Goal: Task Accomplishment & Management: Manage account settings

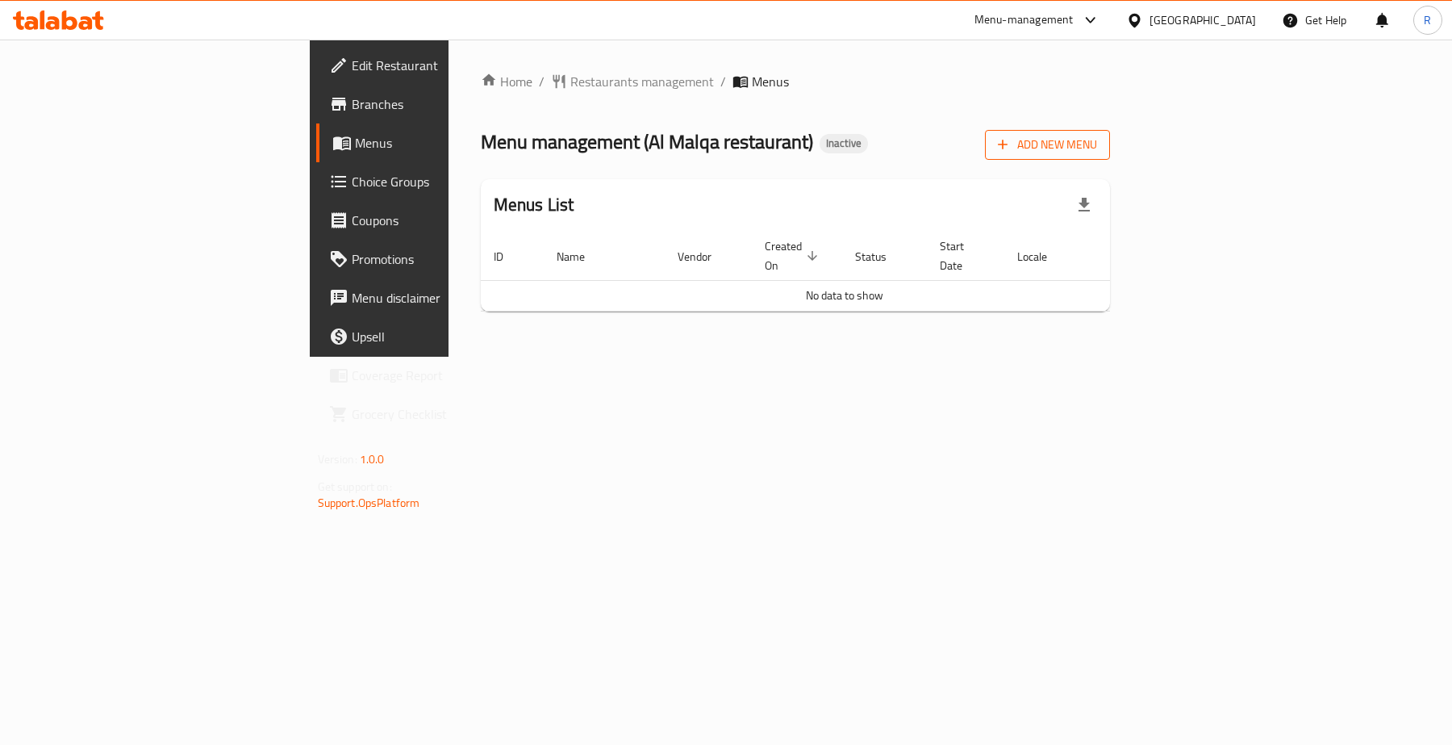
click at [1097, 138] on span "Add New Menu" at bounding box center [1047, 145] width 99 height 20
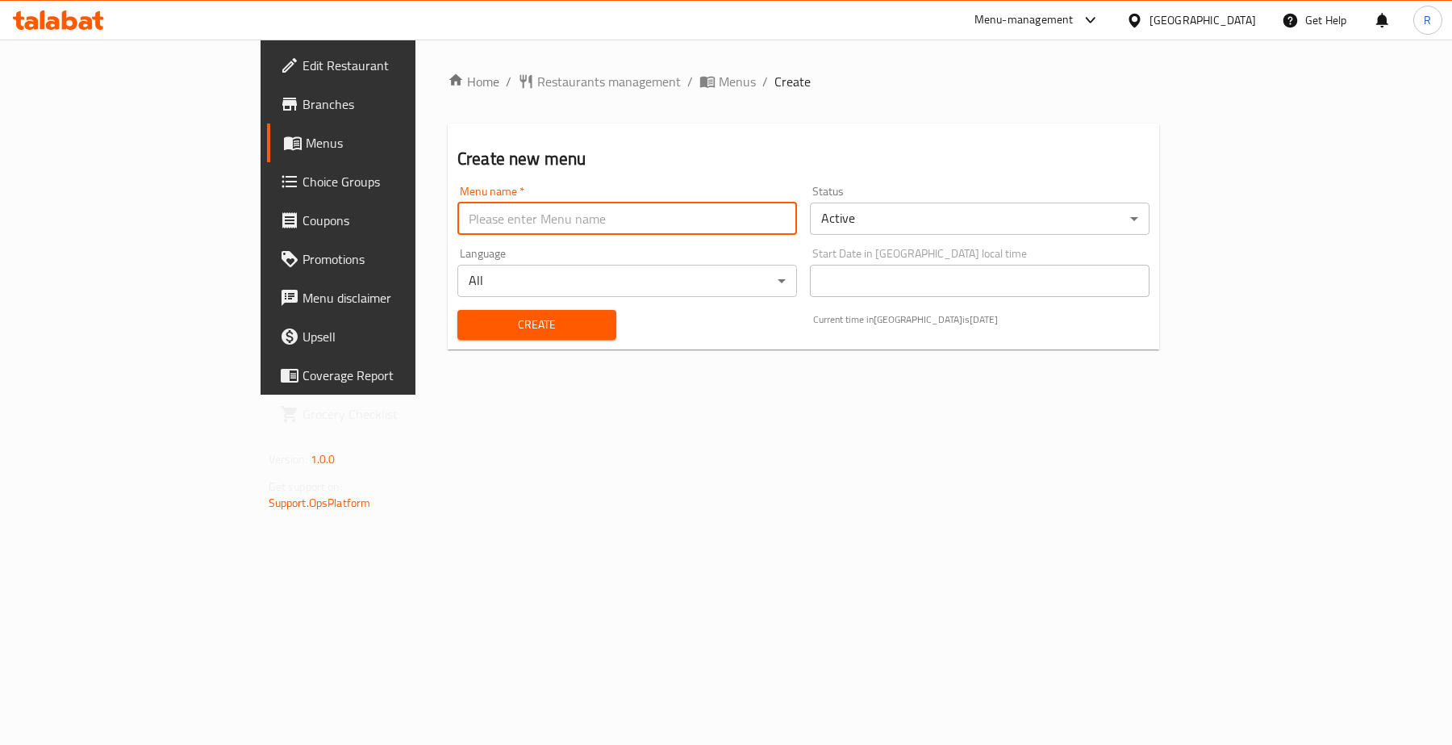
click at [457, 219] on input "text" at bounding box center [627, 219] width 340 height 32
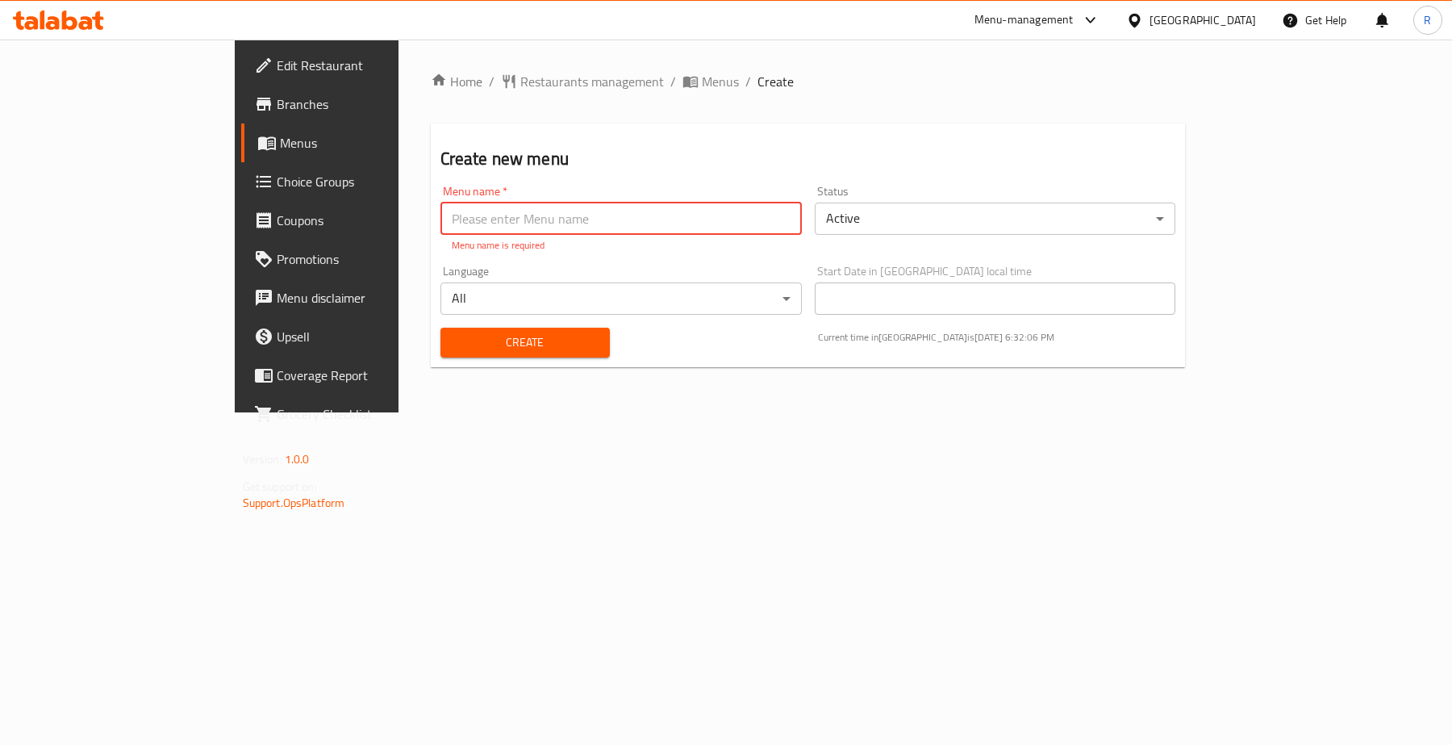
click at [277, 61] on span "Edit Restaurant" at bounding box center [371, 65] width 188 height 19
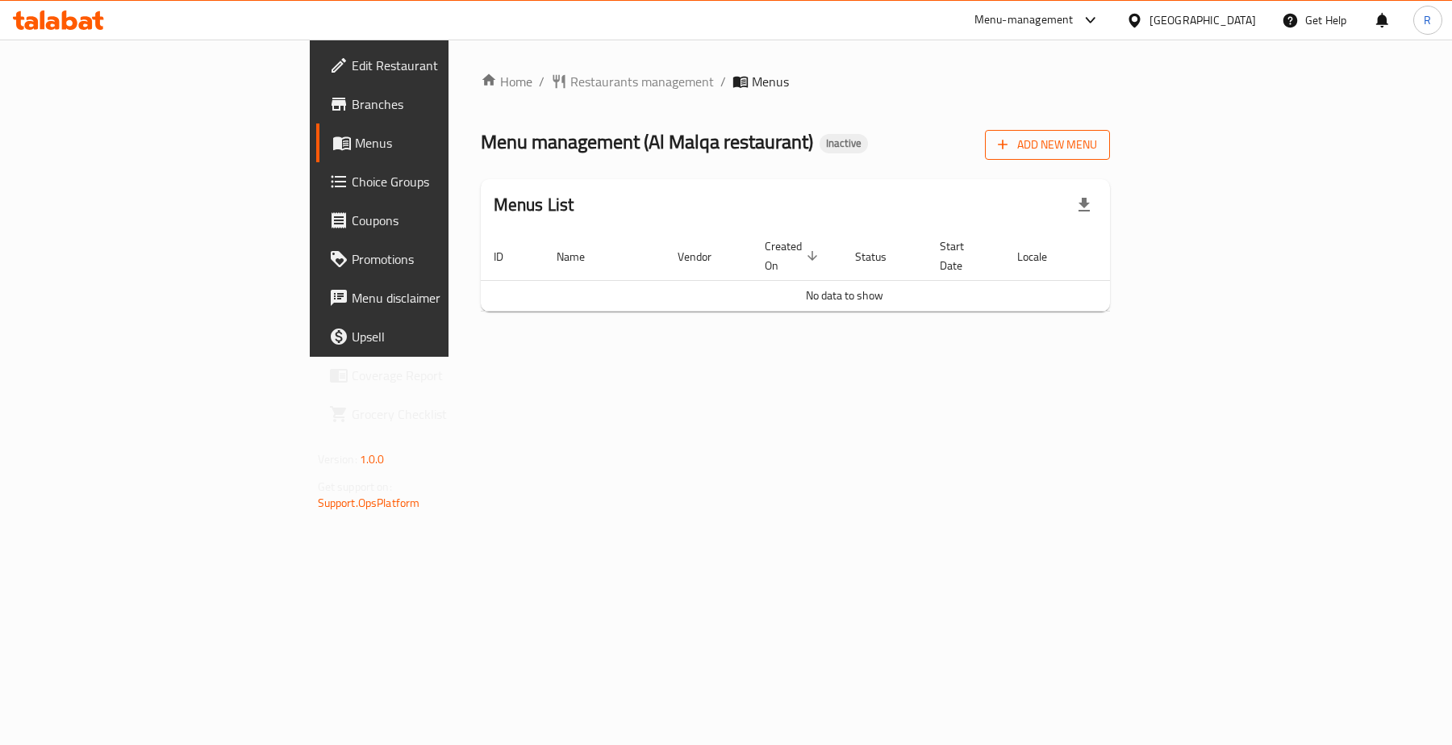
click at [1097, 143] on span "Add New Menu" at bounding box center [1047, 145] width 99 height 20
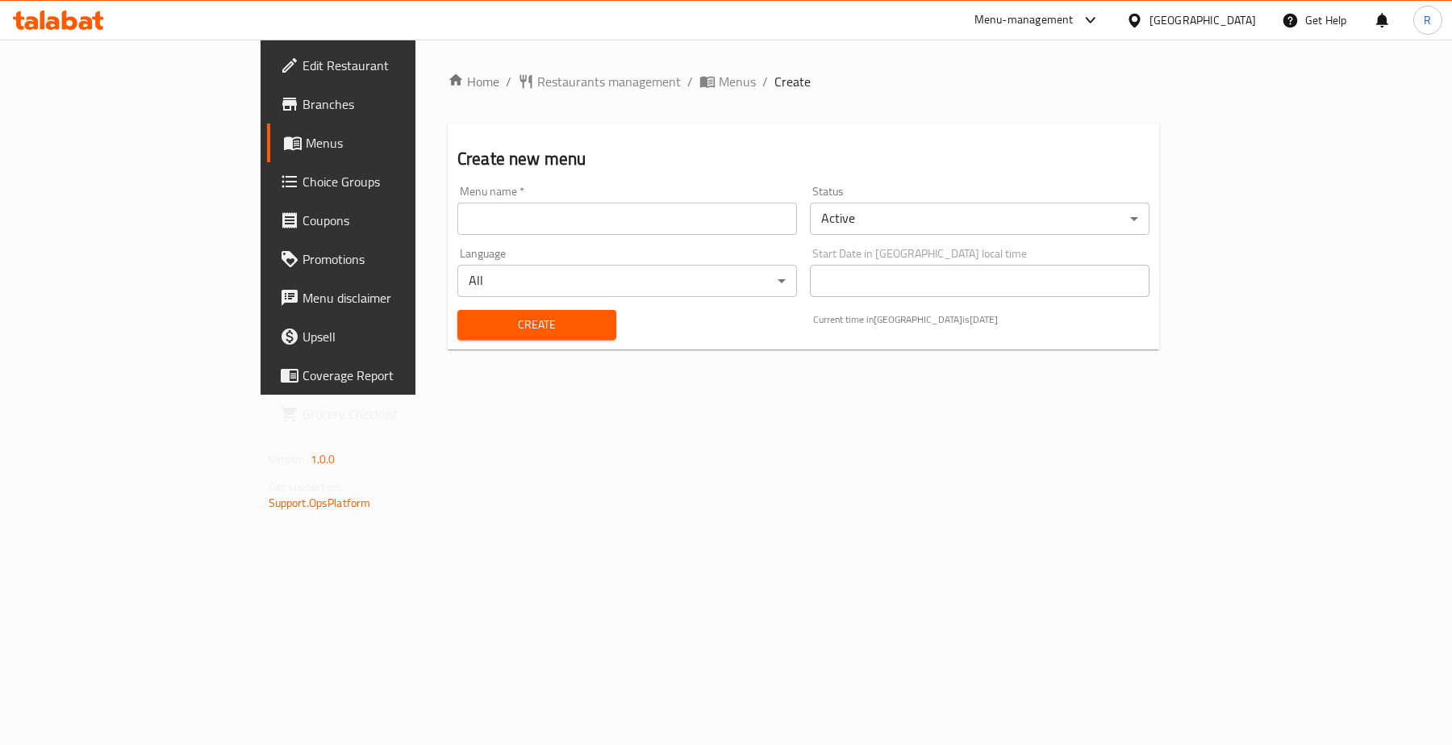
click at [645, 195] on div "Menu name   * Menu name *" at bounding box center [627, 210] width 340 height 49
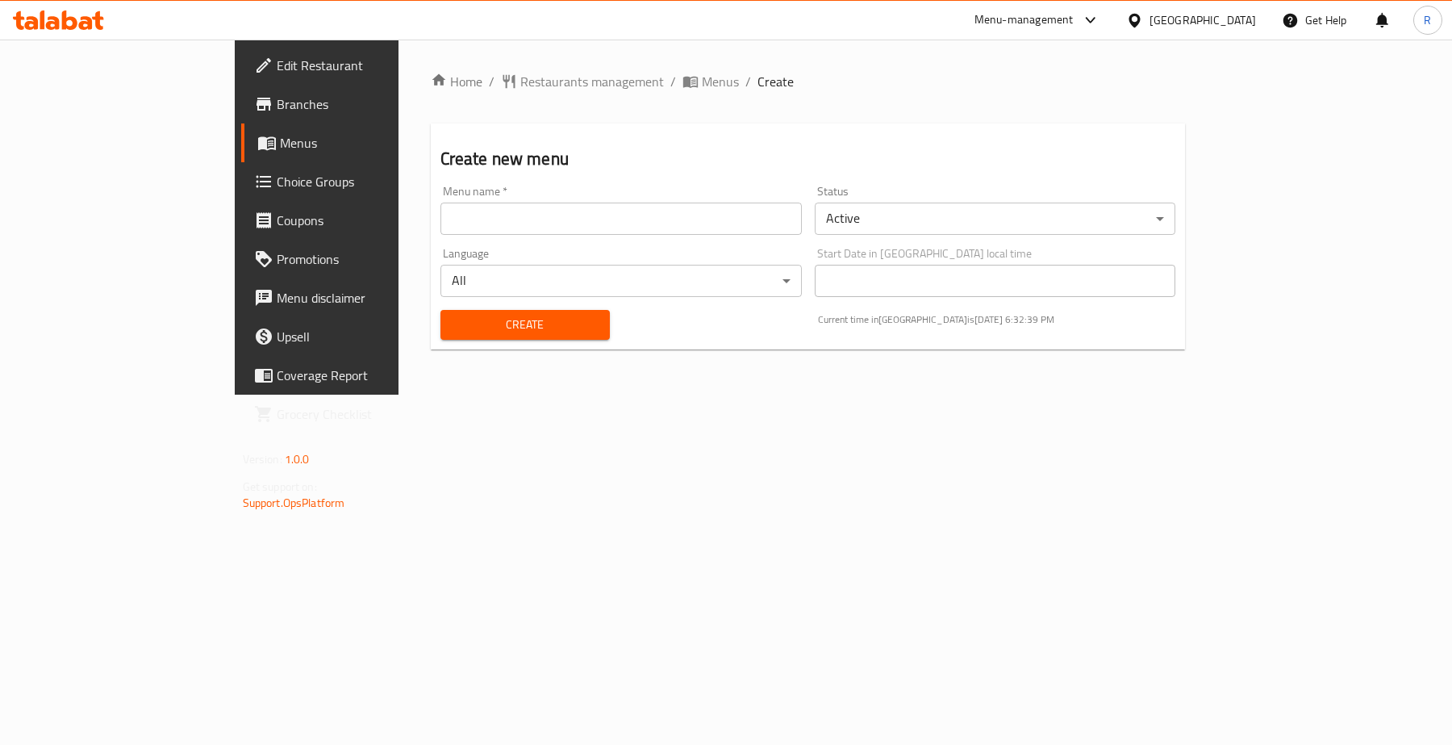
click at [642, 211] on input "text" at bounding box center [621, 219] width 361 height 32
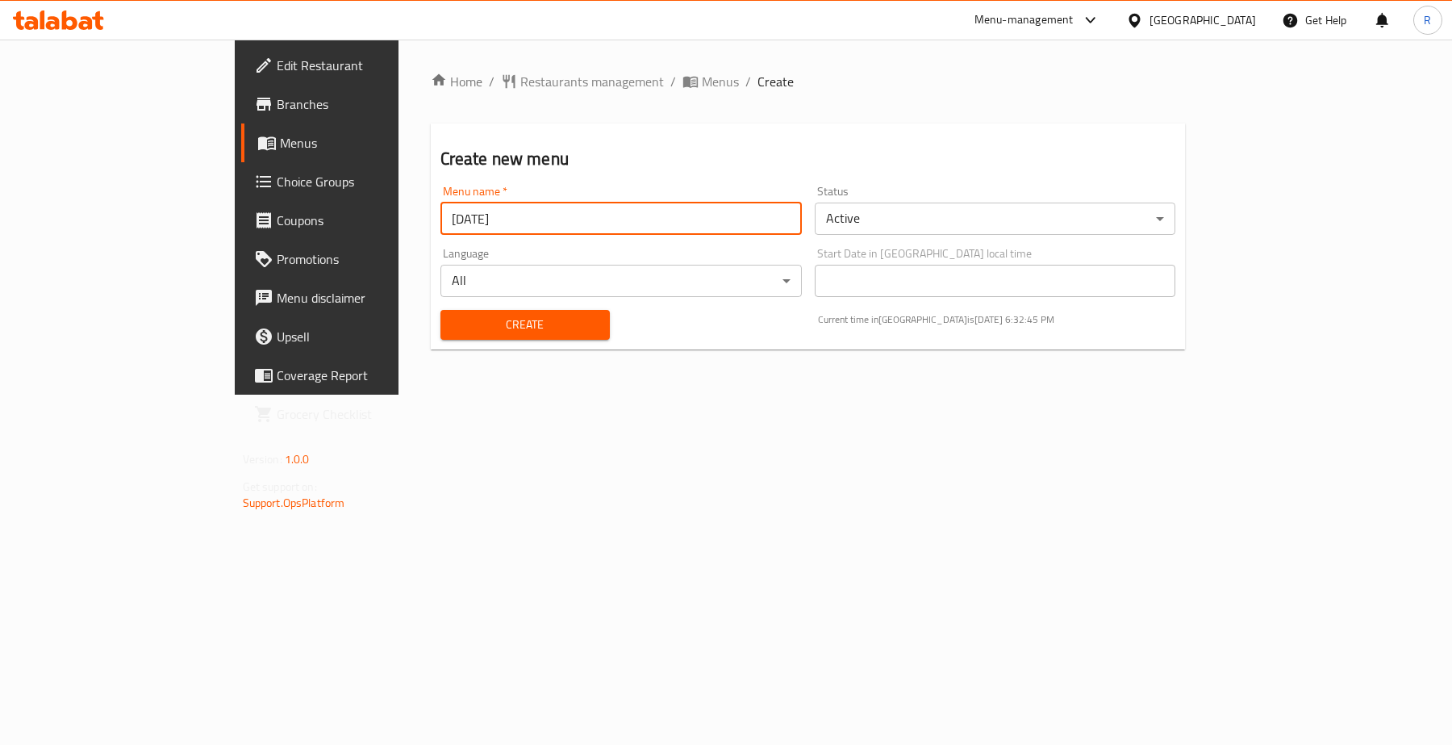
type input "17/8/2025"
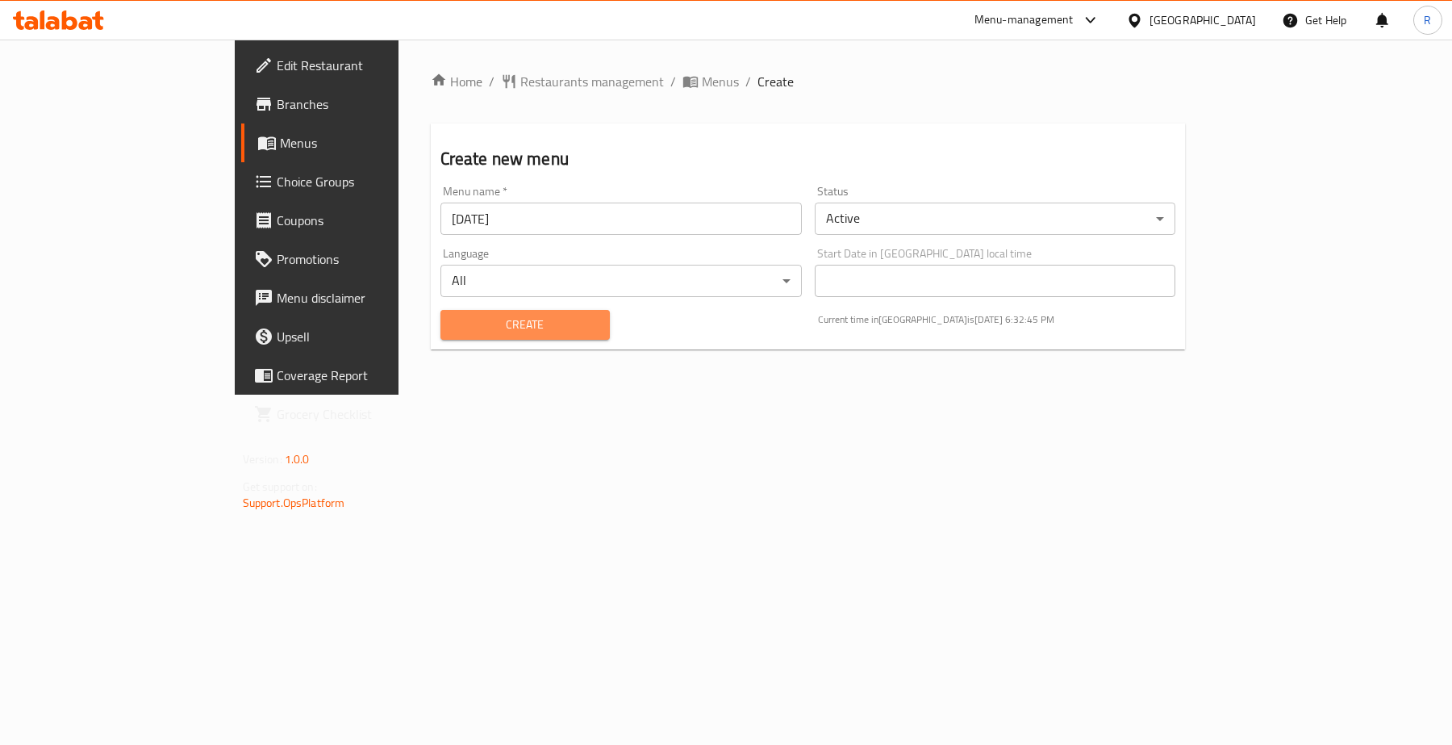
click at [453, 332] on span "Create" at bounding box center [525, 325] width 144 height 20
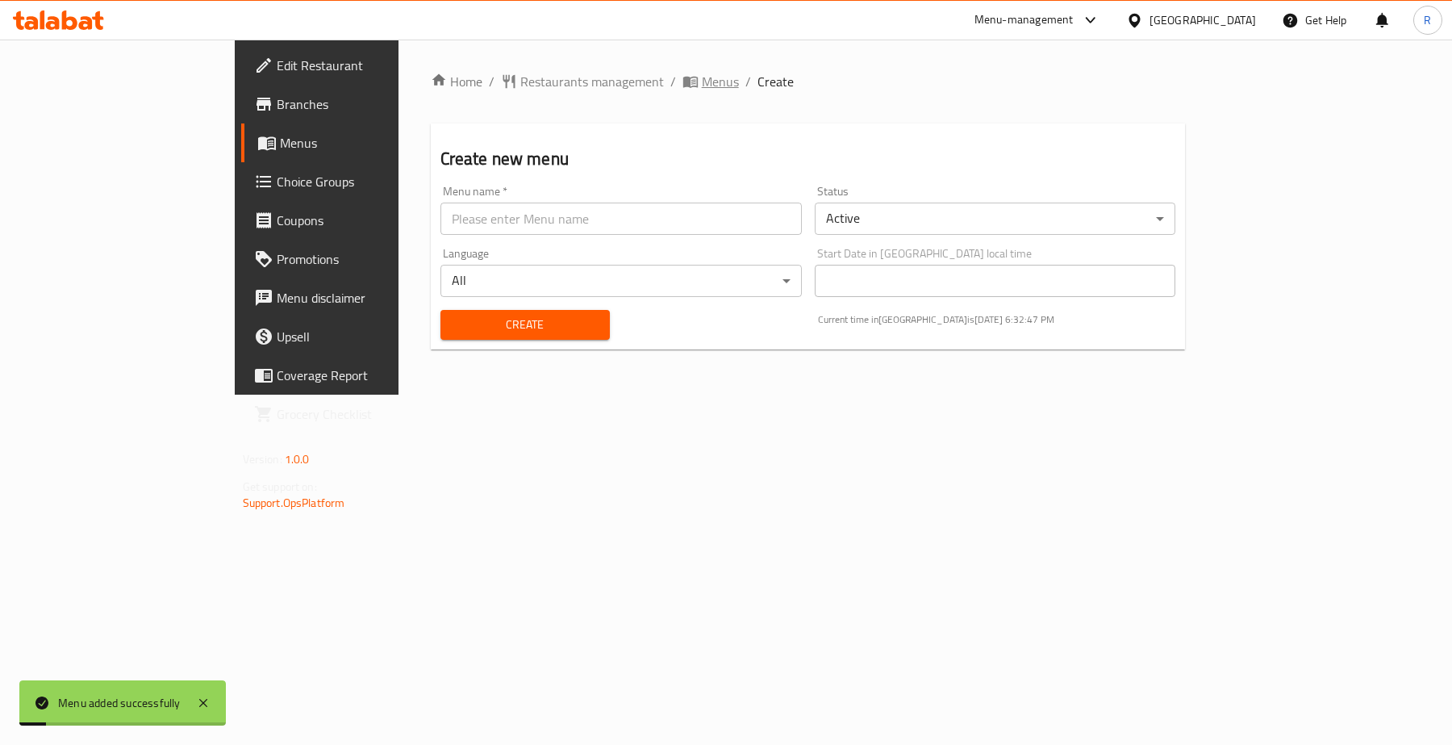
click at [702, 83] on span "Menus" at bounding box center [720, 81] width 37 height 19
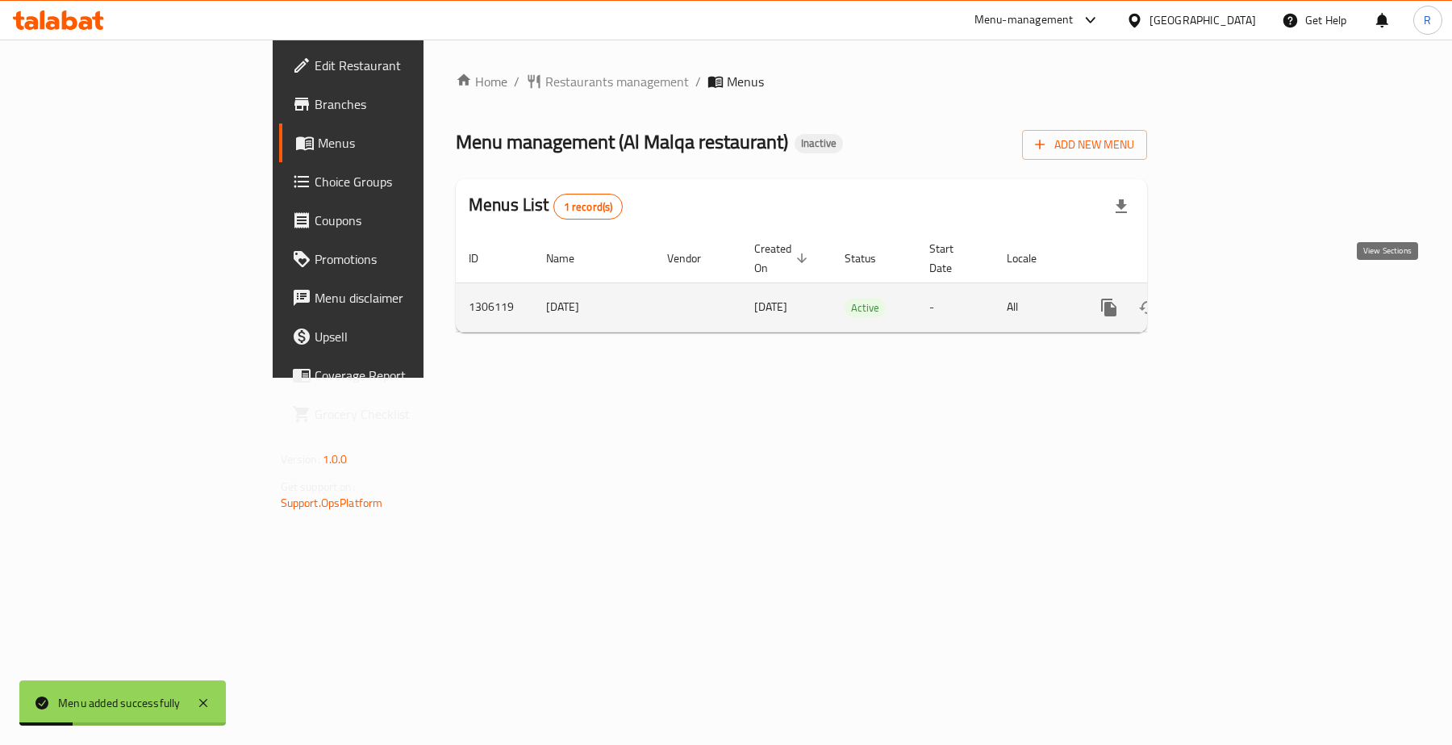
click at [1235, 298] on icon "enhanced table" at bounding box center [1225, 307] width 19 height 19
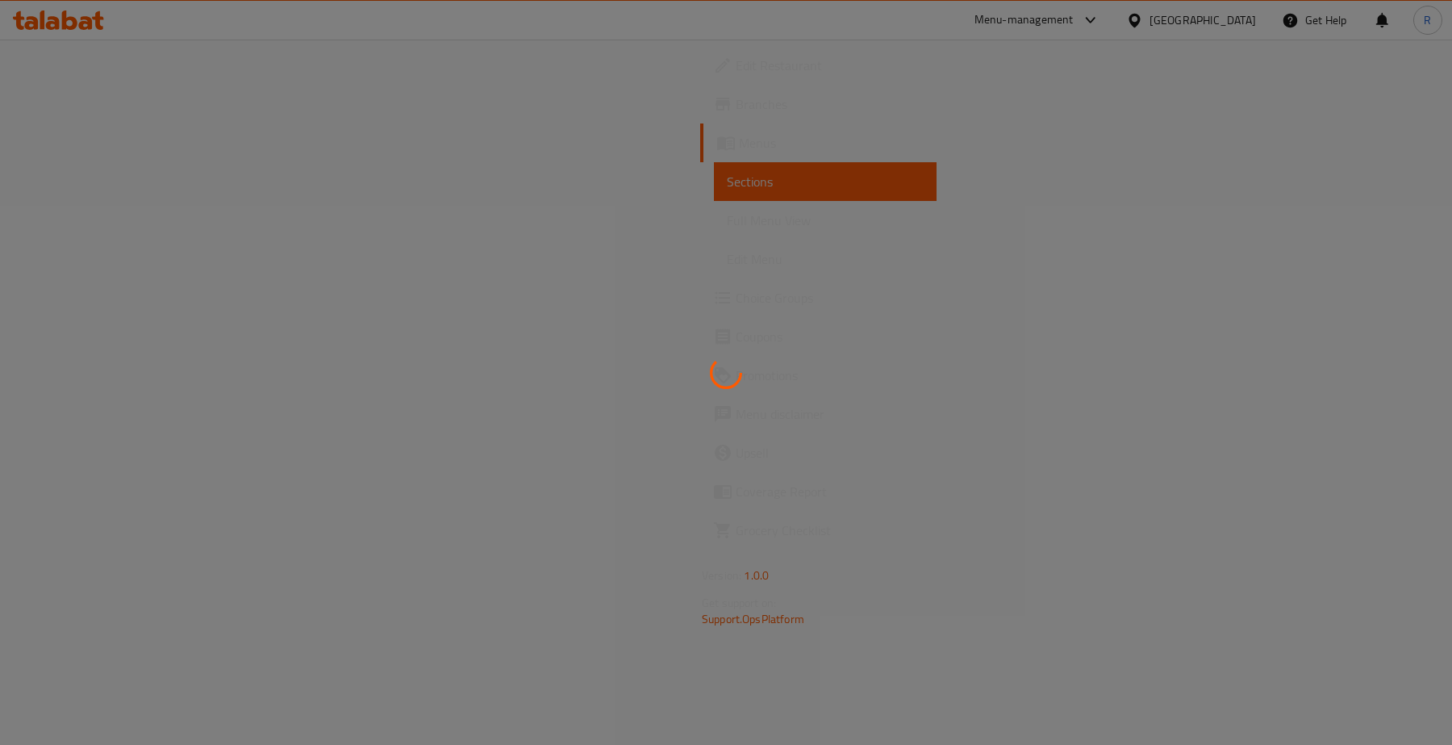
click at [969, 416] on div at bounding box center [726, 372] width 1452 height 745
click at [912, 377] on div at bounding box center [726, 372] width 1452 height 745
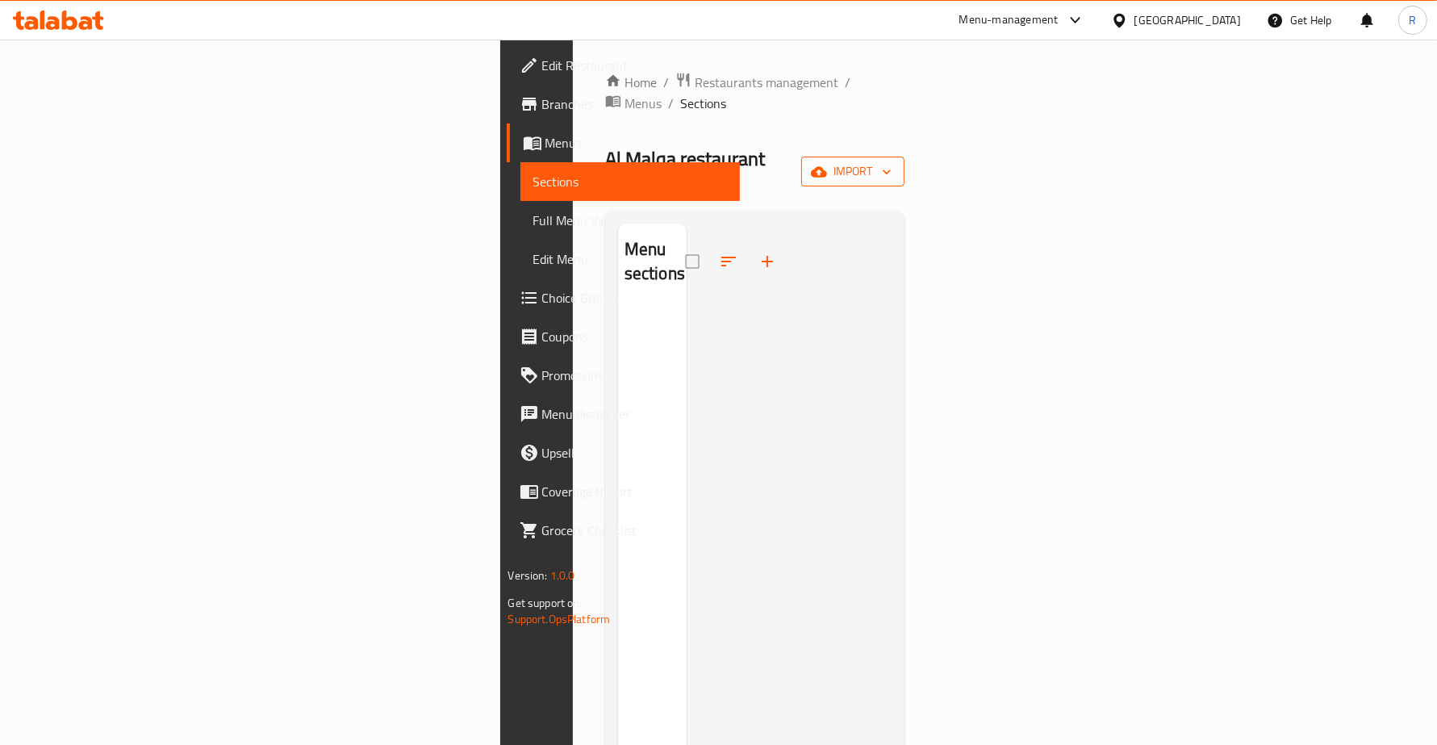
click at [892, 161] on span "import" at bounding box center [852, 171] width 77 height 20
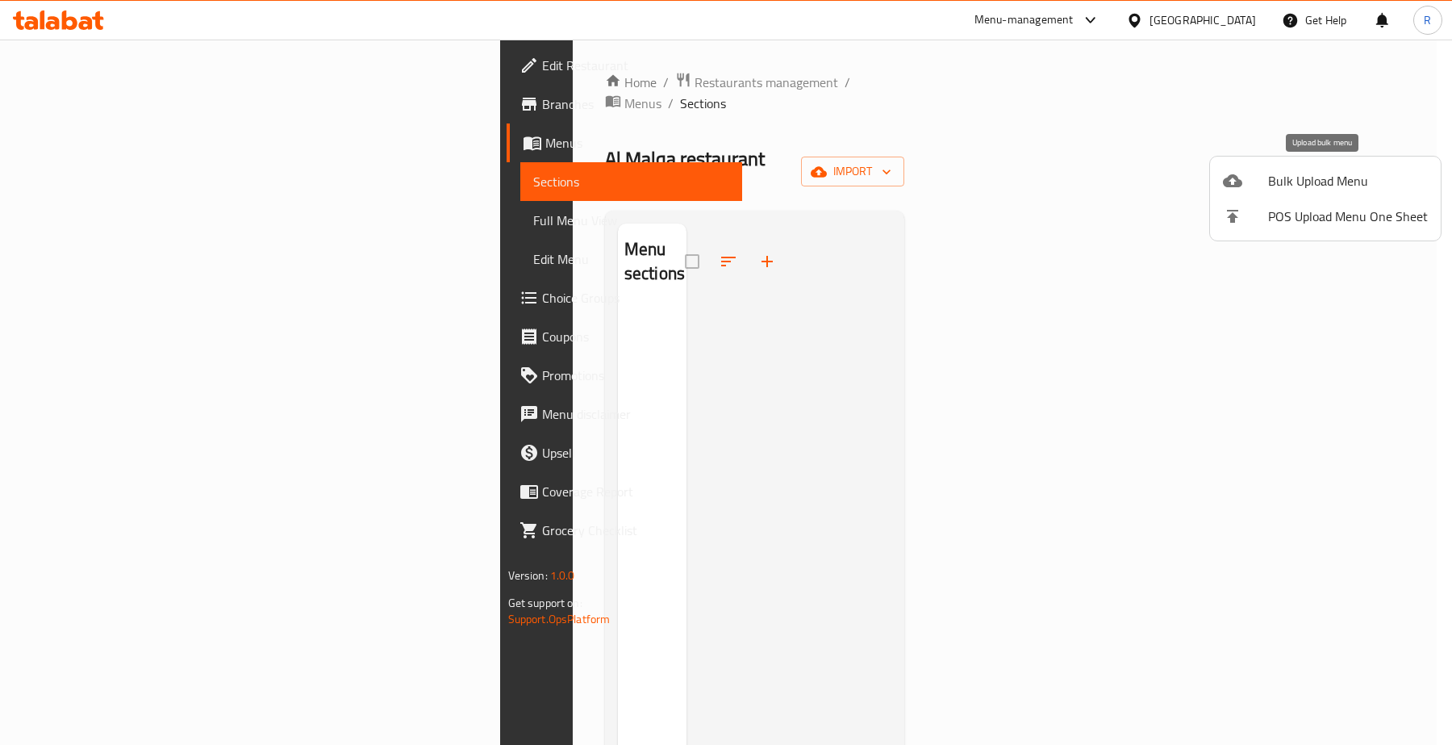
click at [1269, 180] on span "Bulk Upload Menu" at bounding box center [1348, 180] width 160 height 19
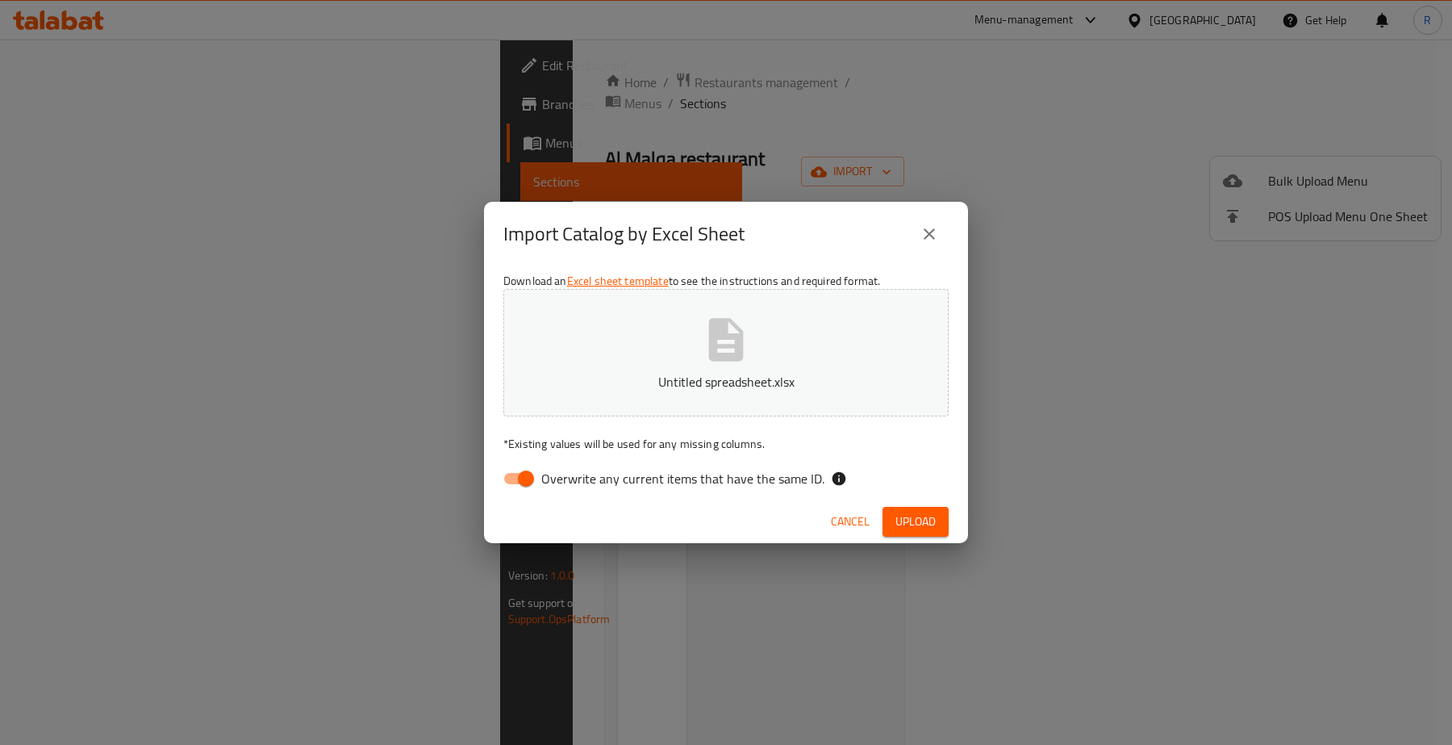
click at [516, 480] on input "Overwrite any current items that have the same ID." at bounding box center [526, 478] width 92 height 31
checkbox input "false"
click at [885, 526] on button "Upload" at bounding box center [916, 522] width 66 height 30
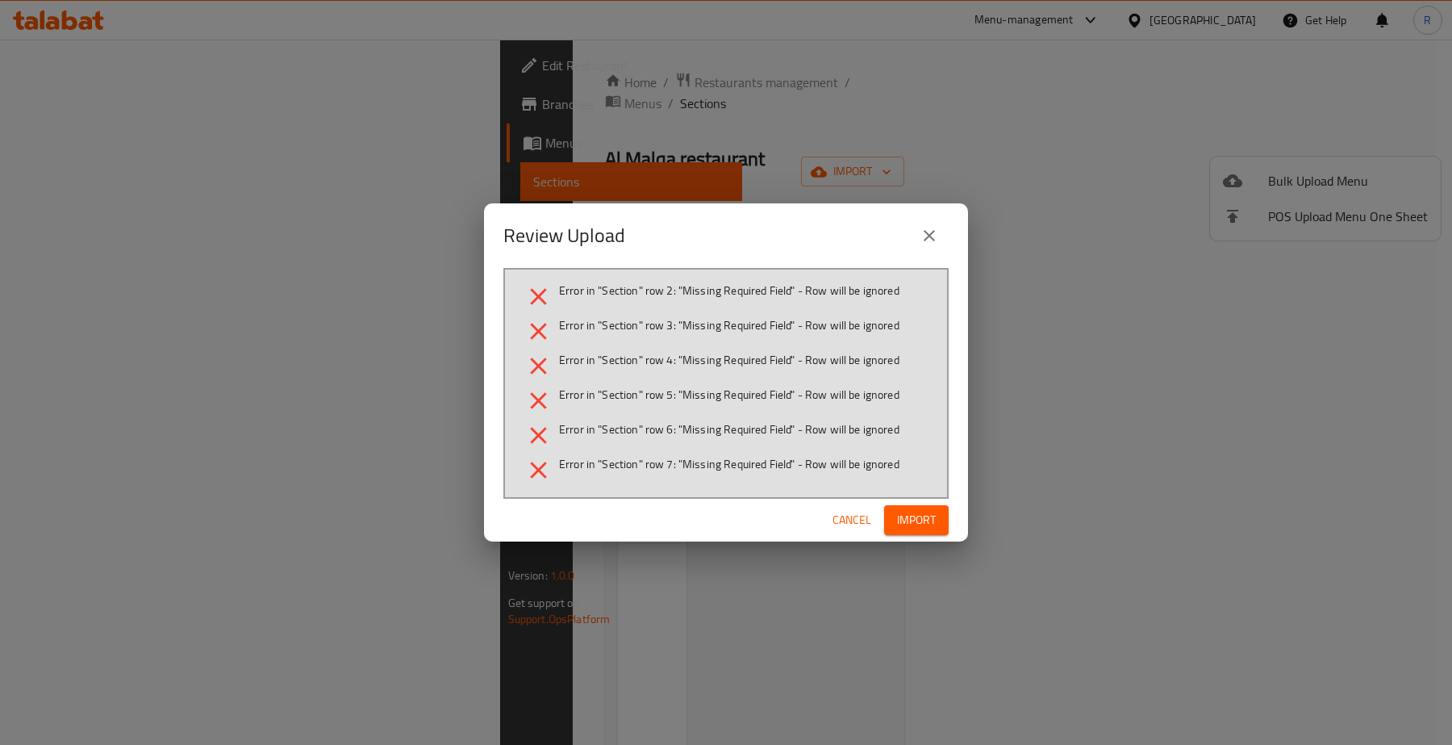
click at [857, 518] on span "Cancel" at bounding box center [852, 520] width 39 height 20
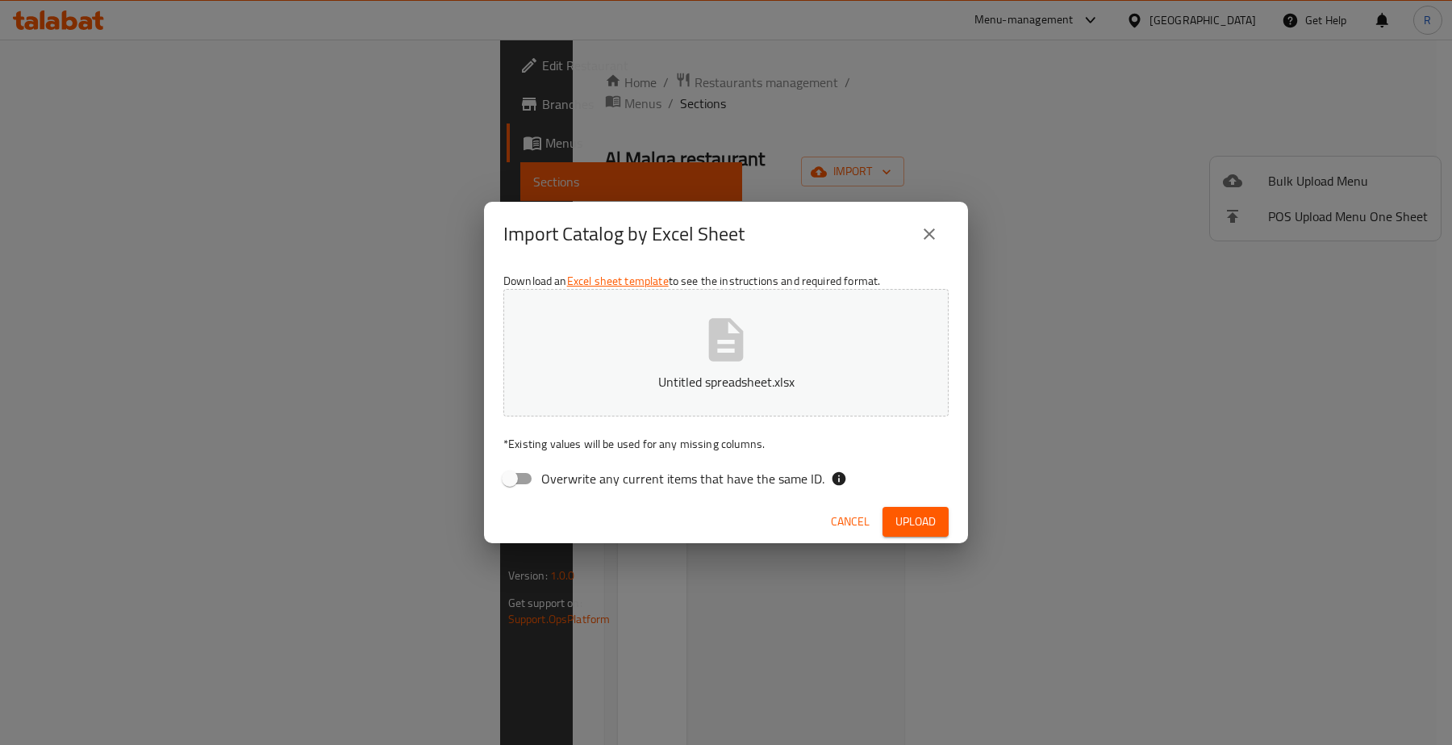
click at [836, 528] on span "Cancel" at bounding box center [850, 522] width 39 height 20
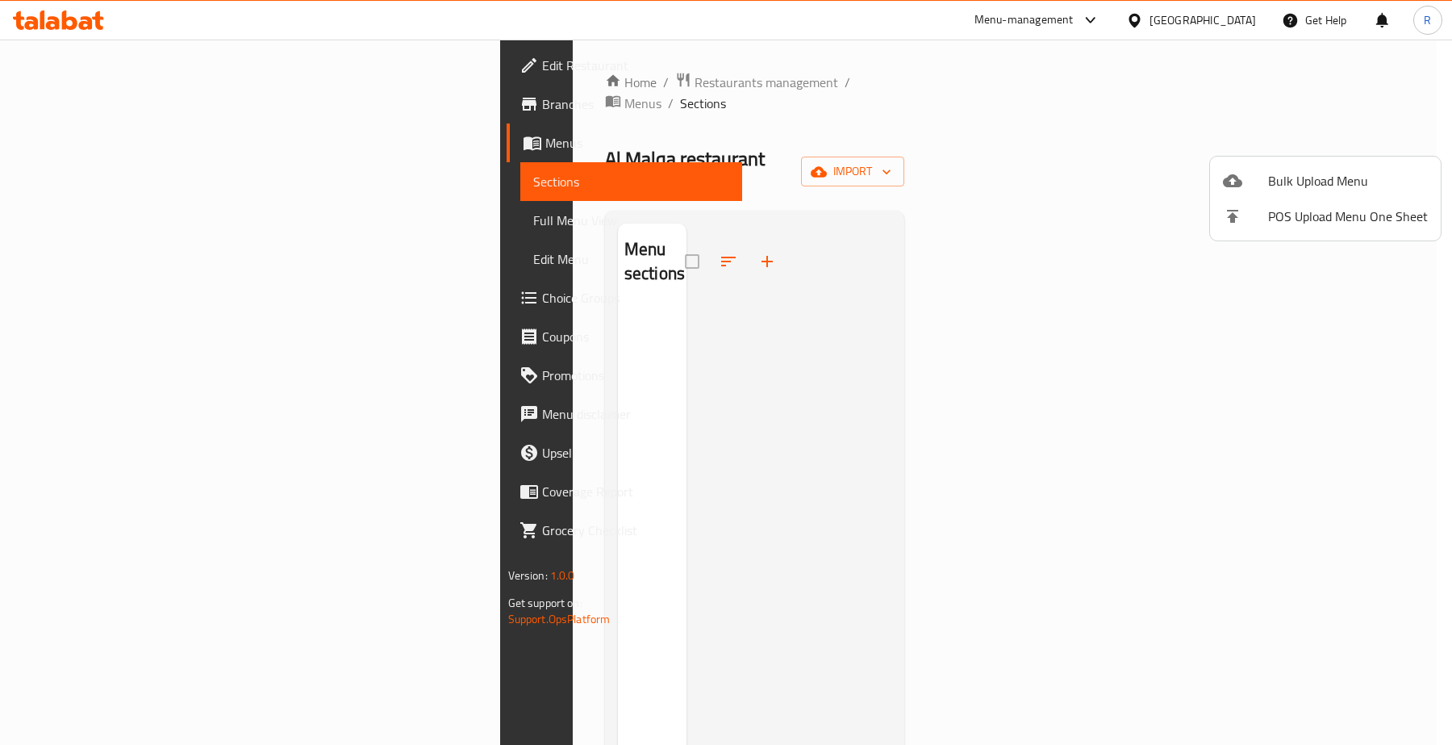
click at [1255, 188] on div at bounding box center [1245, 180] width 45 height 19
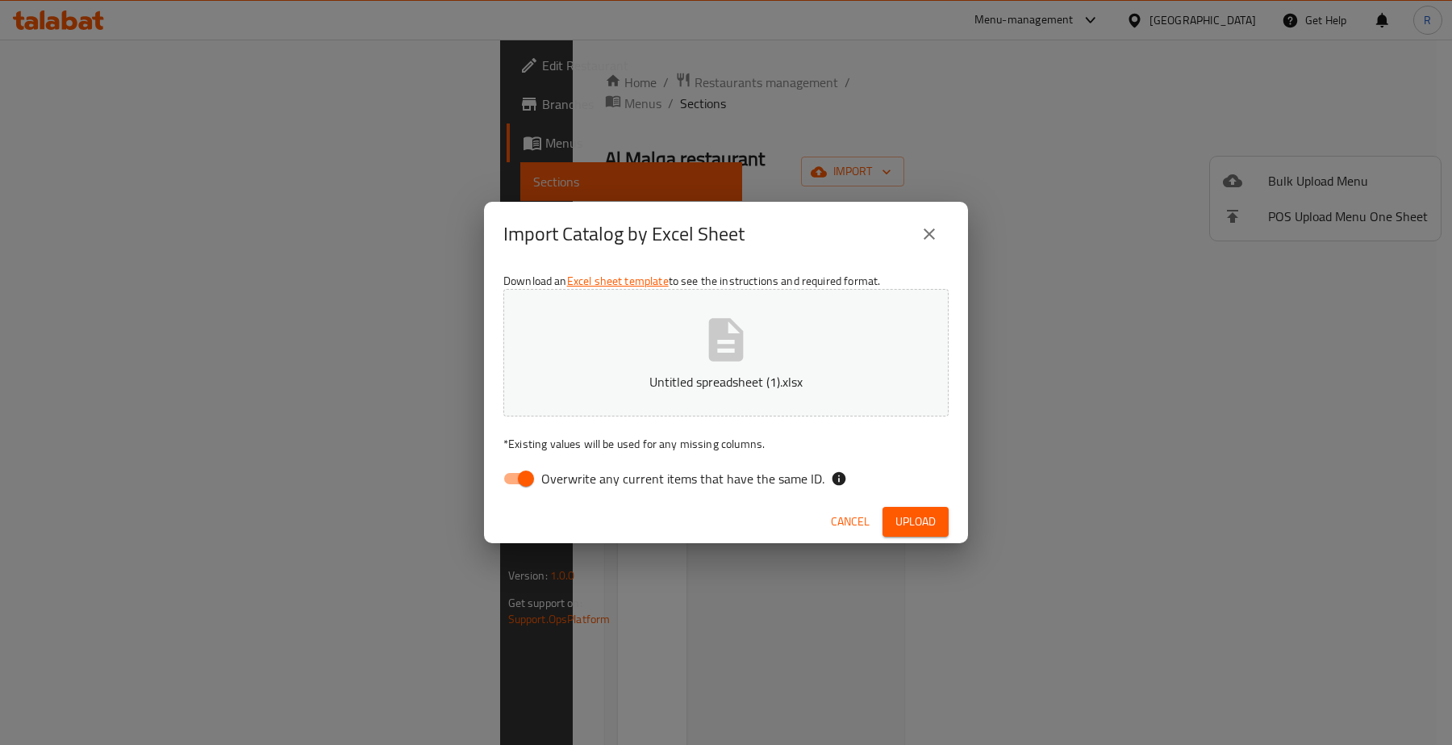
click at [525, 473] on input "Overwrite any current items that have the same ID." at bounding box center [526, 478] width 92 height 31
checkbox input "false"
click at [912, 517] on span "Upload" at bounding box center [916, 522] width 40 height 20
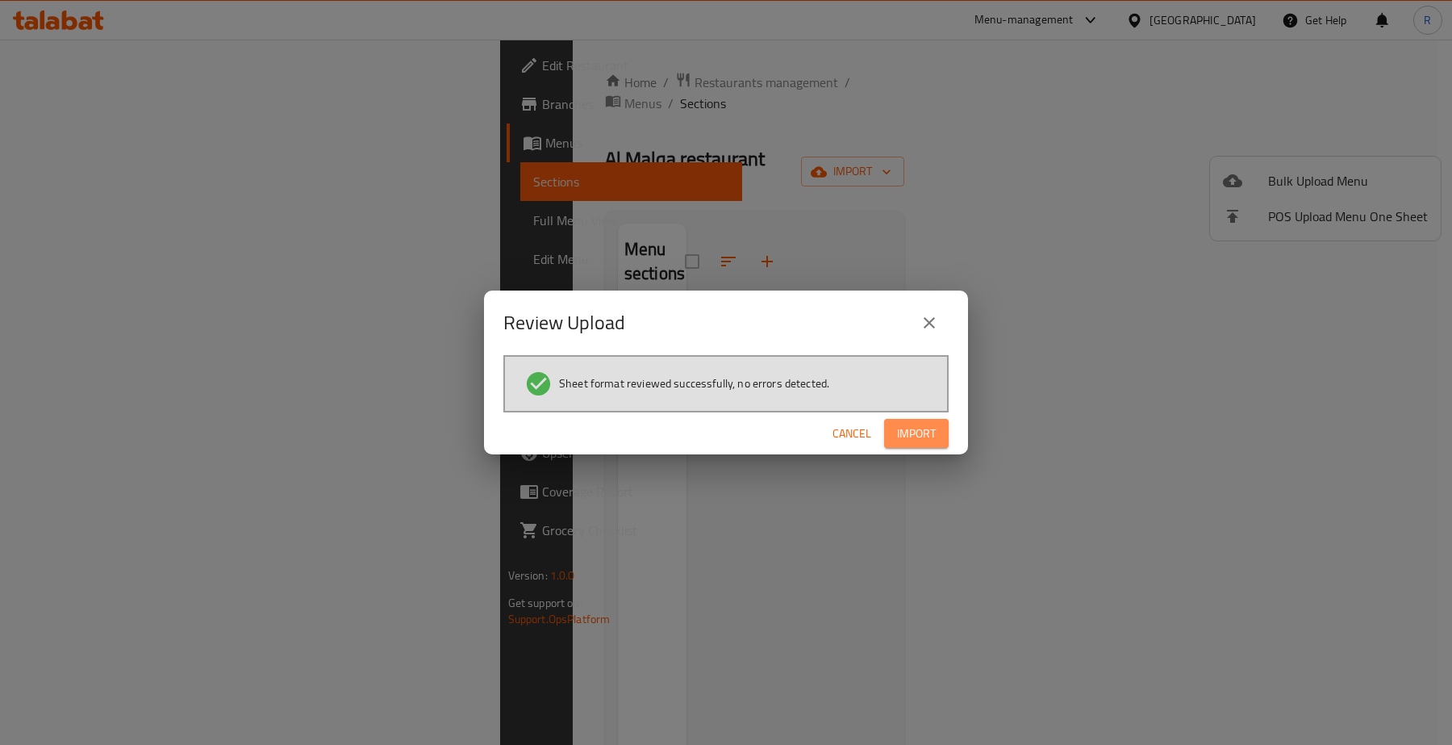
click at [936, 421] on button "Import" at bounding box center [916, 434] width 65 height 30
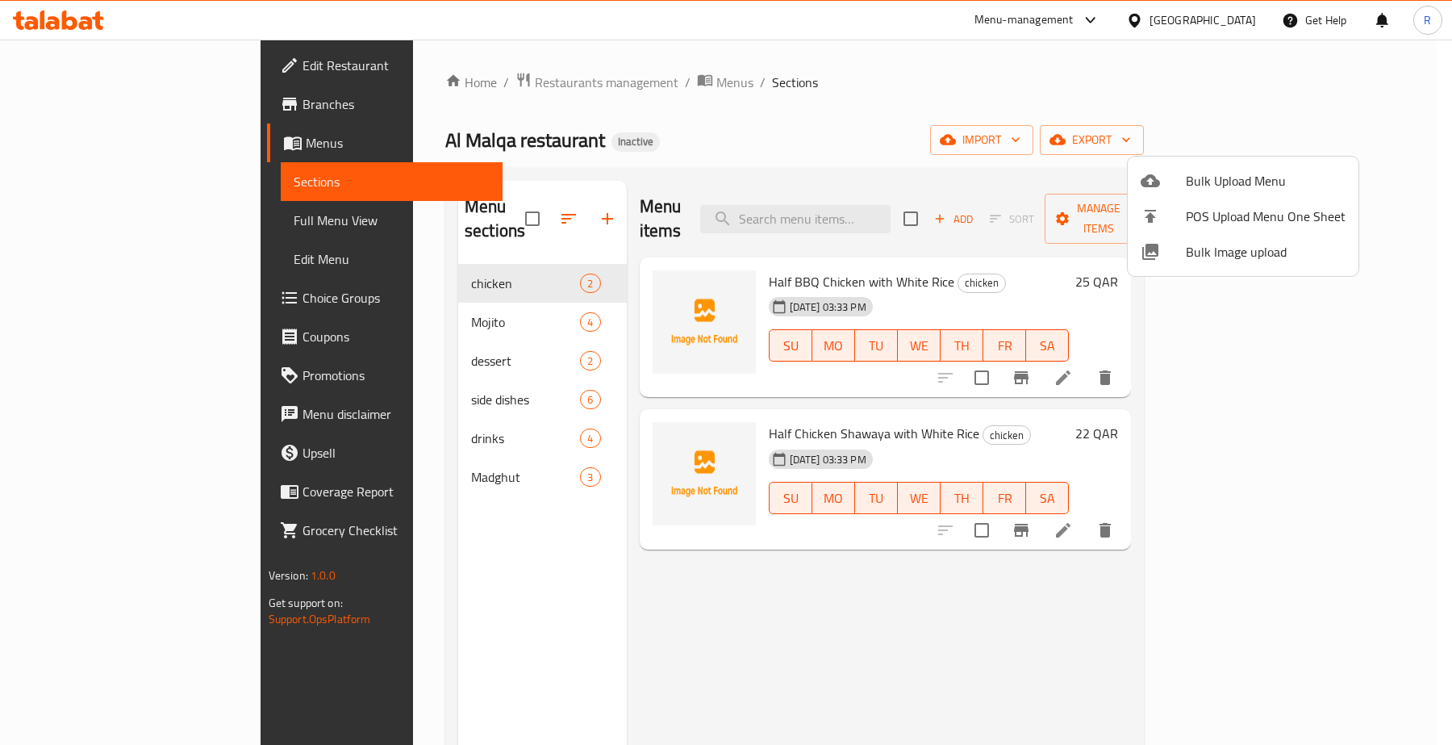
click at [129, 57] on div at bounding box center [726, 372] width 1452 height 745
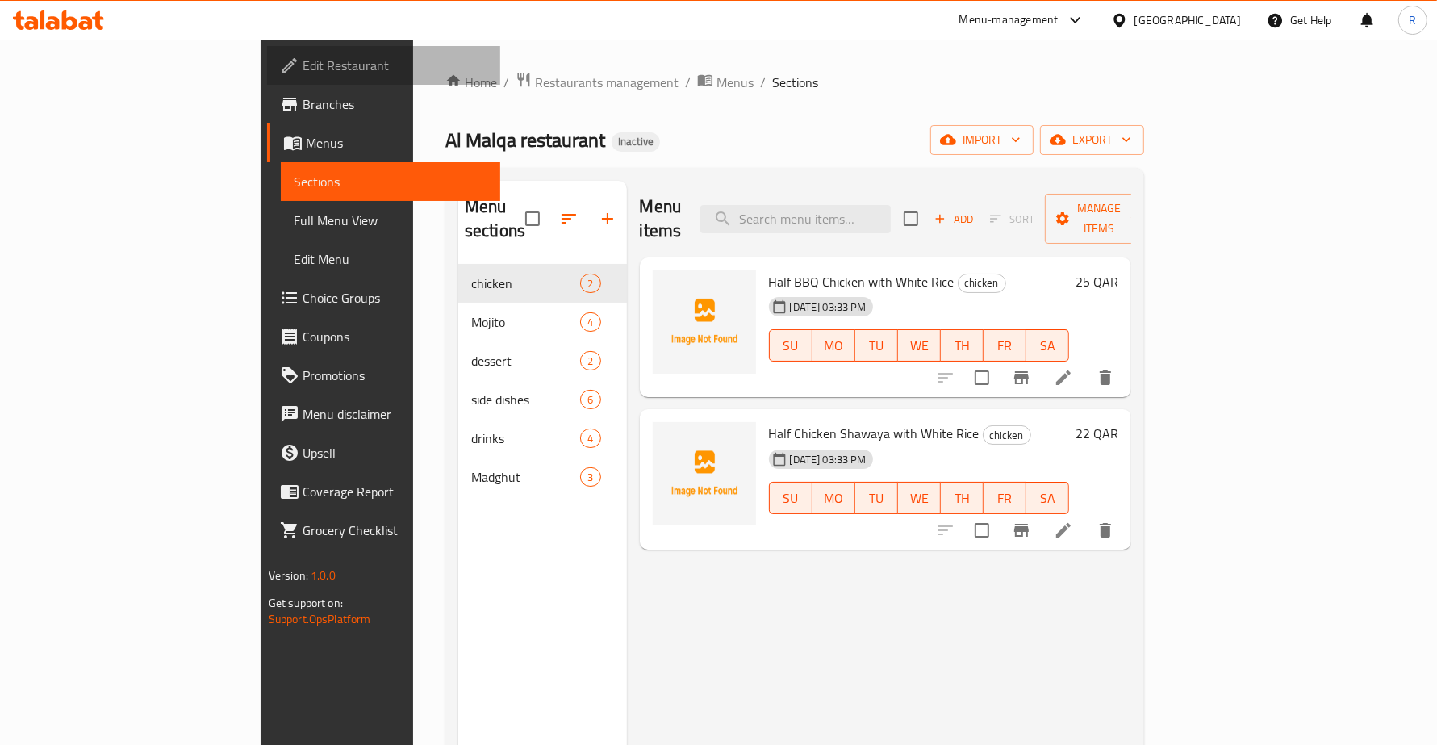
click at [303, 61] on span "Edit Restaurant" at bounding box center [395, 65] width 185 height 19
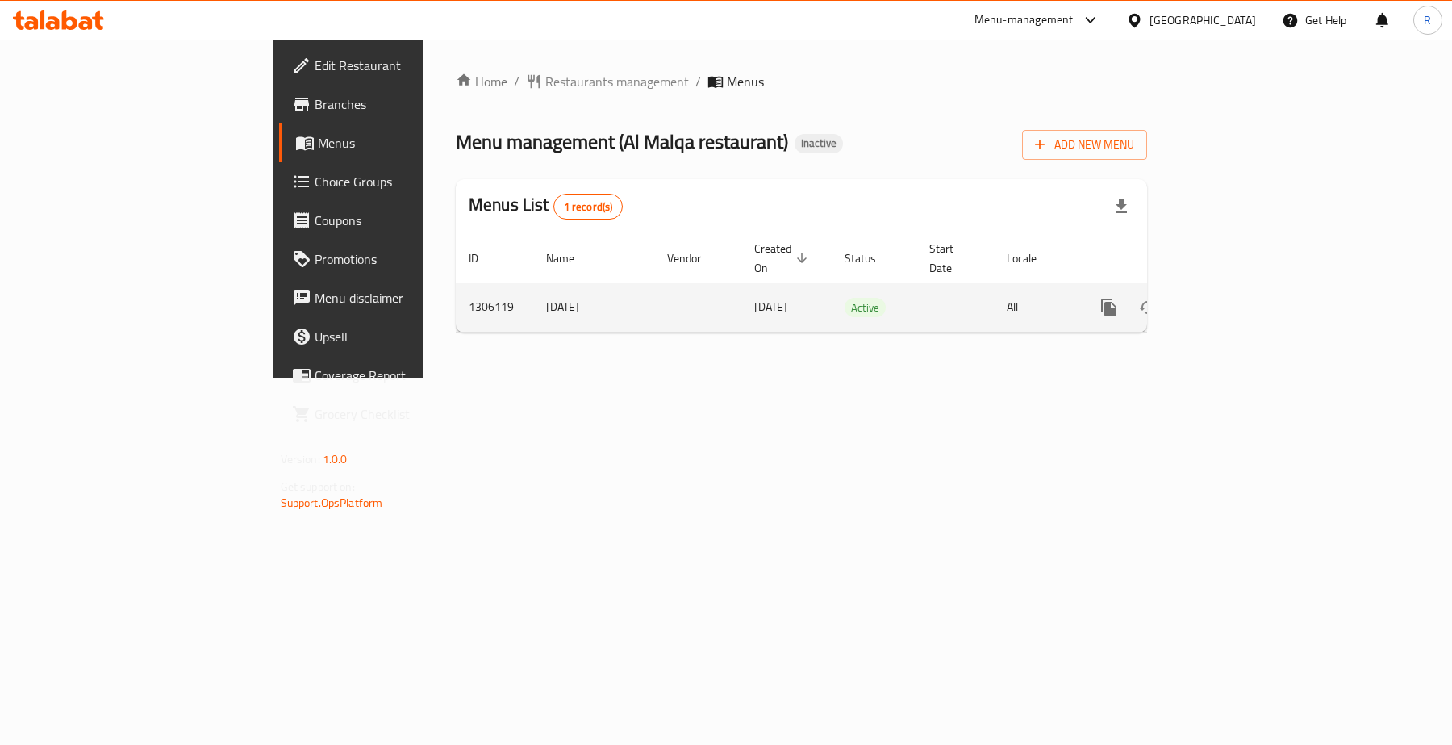
click at [1233, 300] on icon "enhanced table" at bounding box center [1225, 307] width 15 height 15
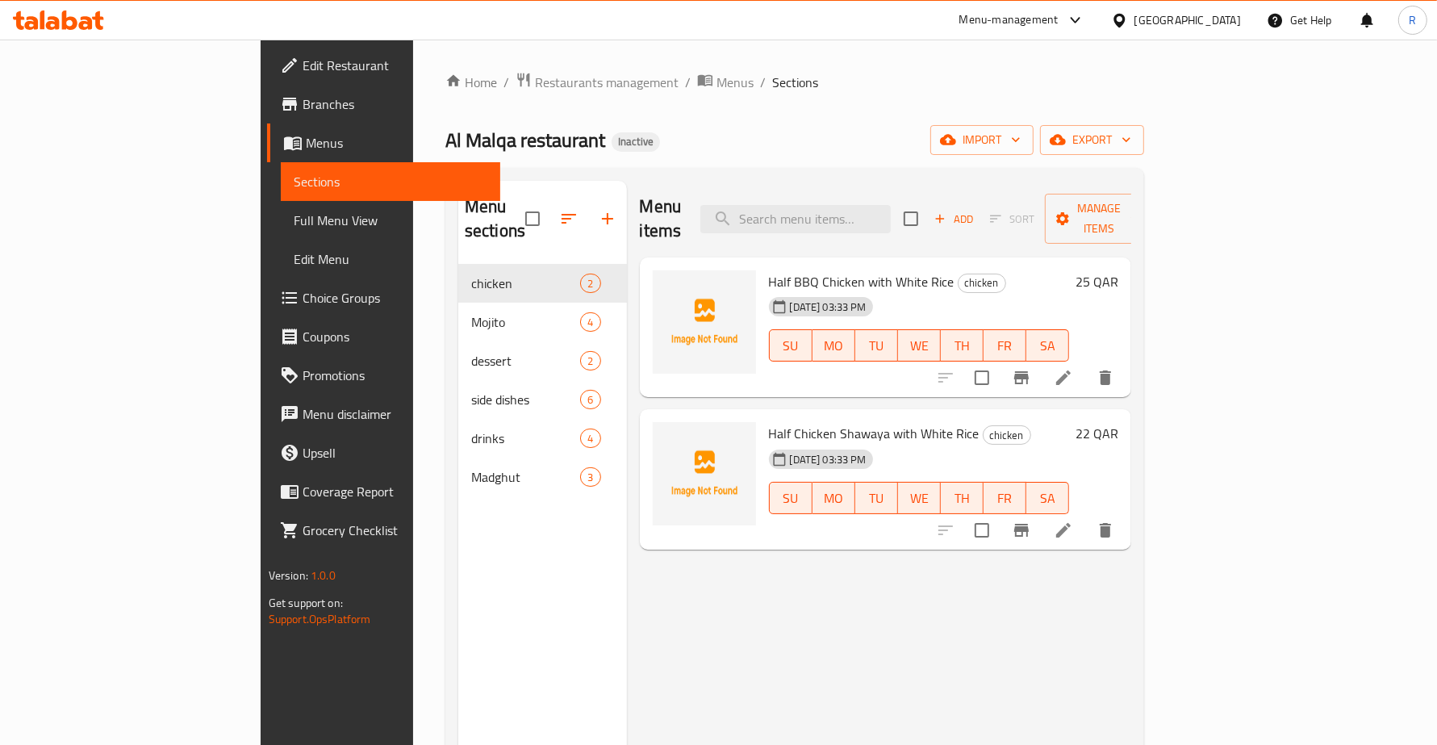
click at [294, 215] on span "Full Menu View" at bounding box center [391, 220] width 194 height 19
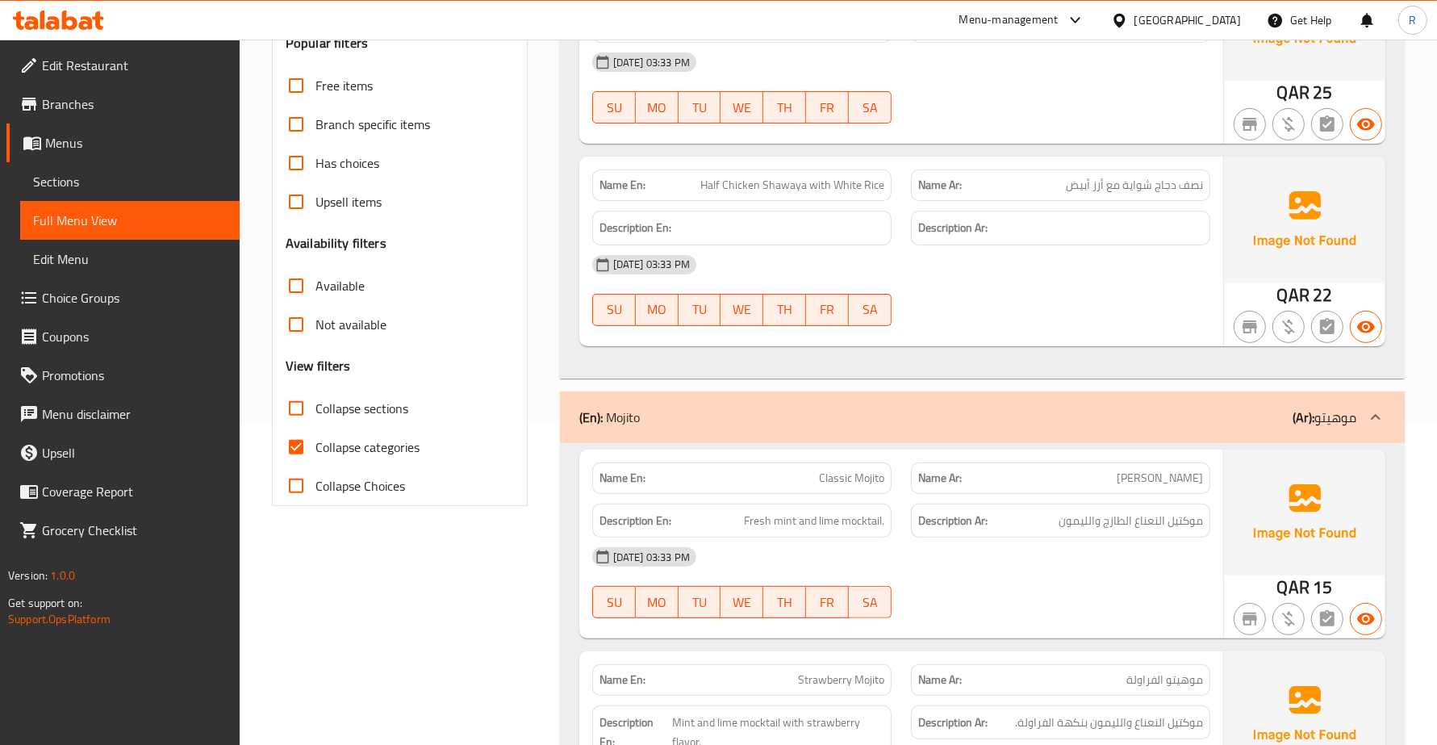
scroll to position [299, 0]
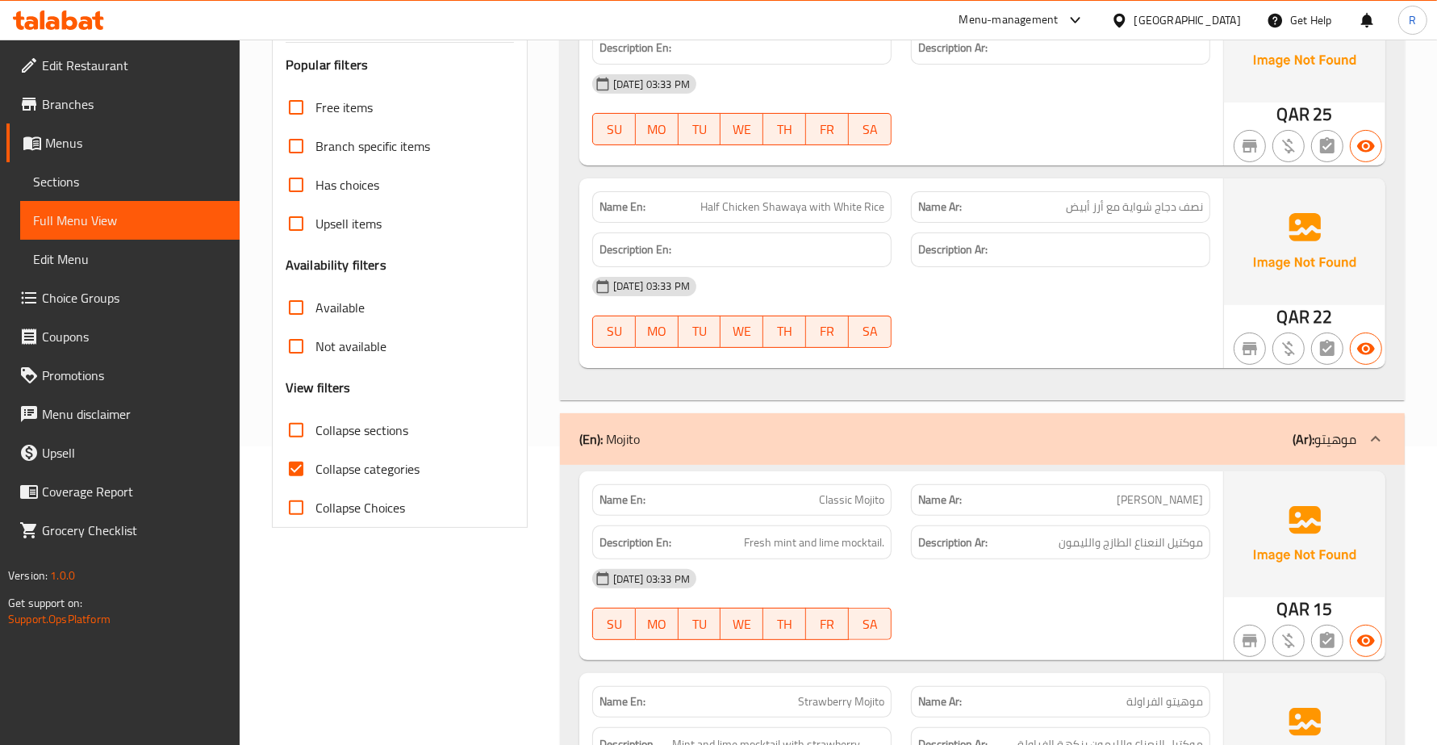
click at [300, 466] on input "Collapse categories" at bounding box center [296, 468] width 39 height 39
checkbox input "false"
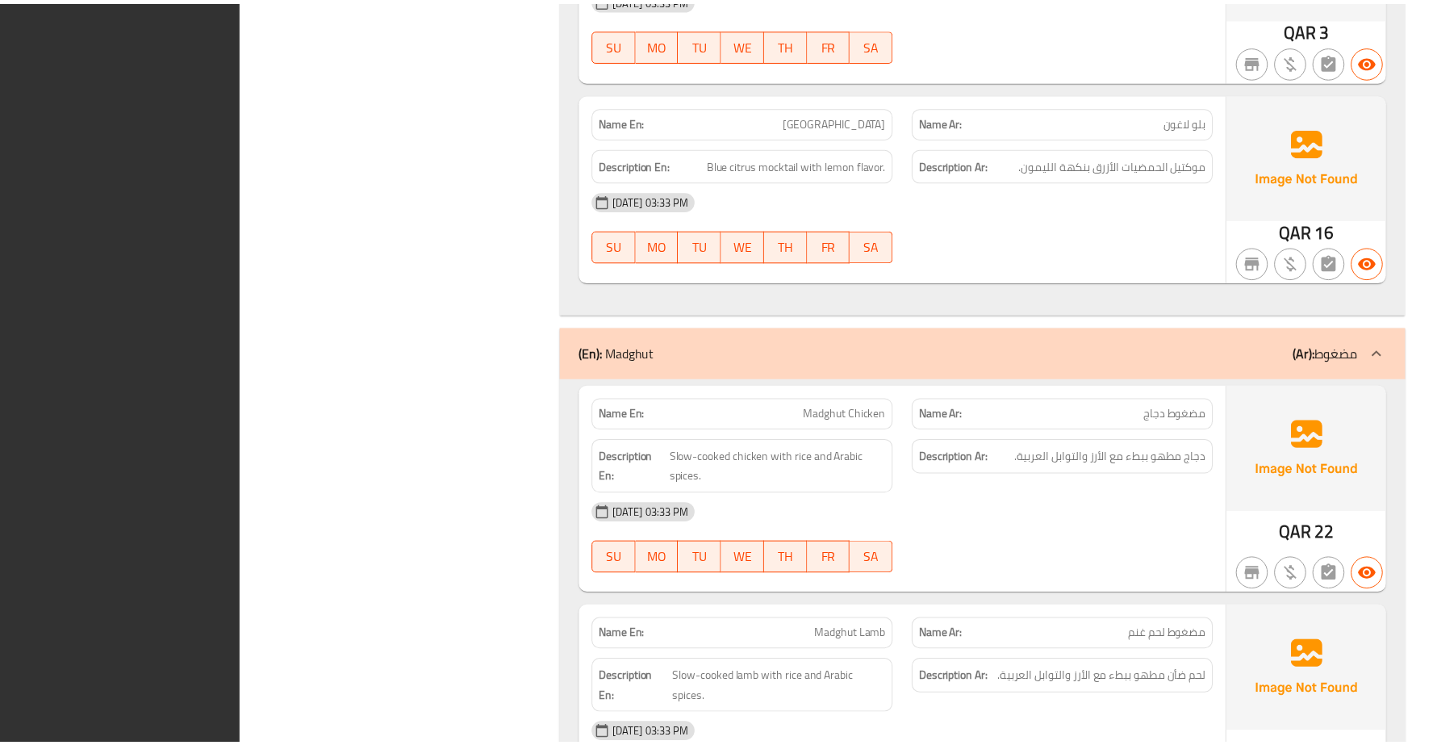
scroll to position [4434, 0]
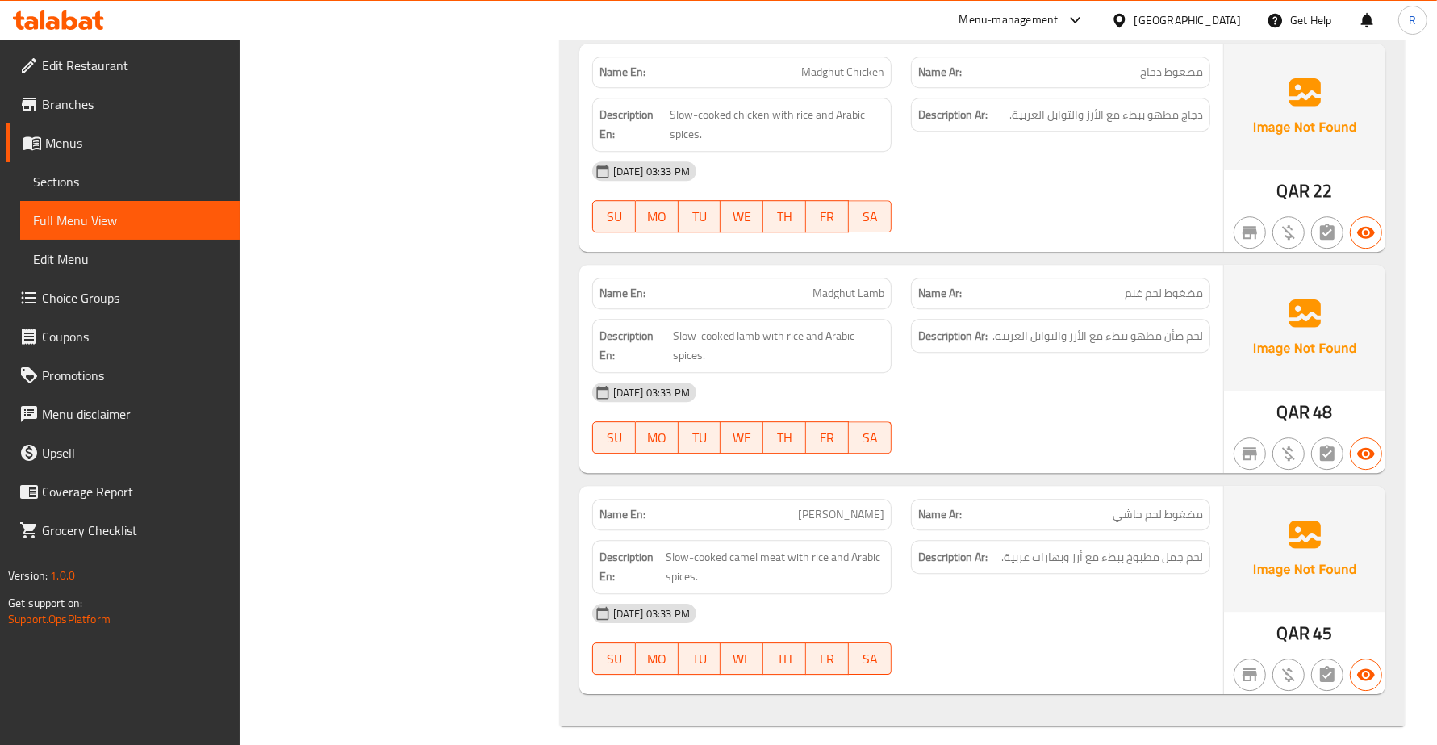
click at [1223, 19] on div "[GEOGRAPHIC_DATA]" at bounding box center [1187, 20] width 107 height 18
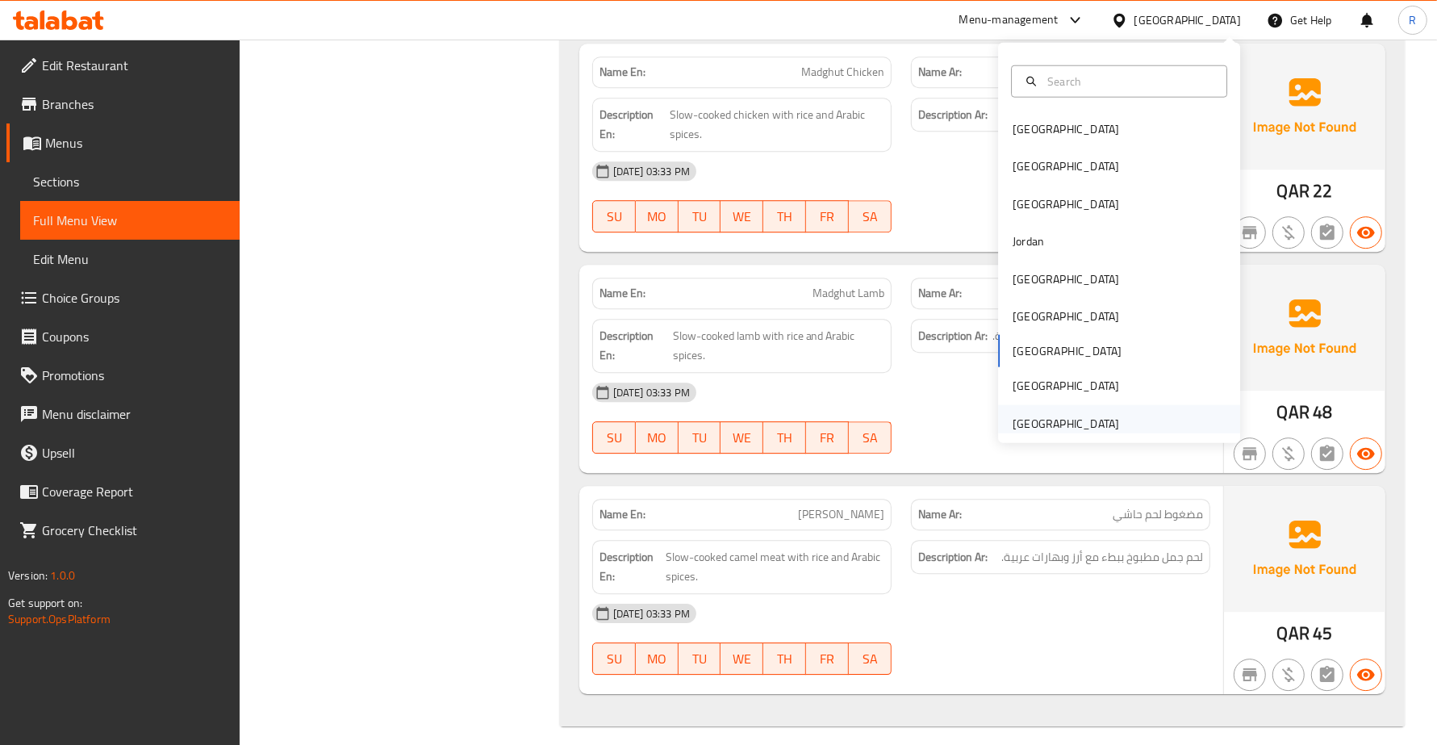
click at [1034, 424] on div "United Arab Emirates" at bounding box center [1066, 423] width 107 height 18
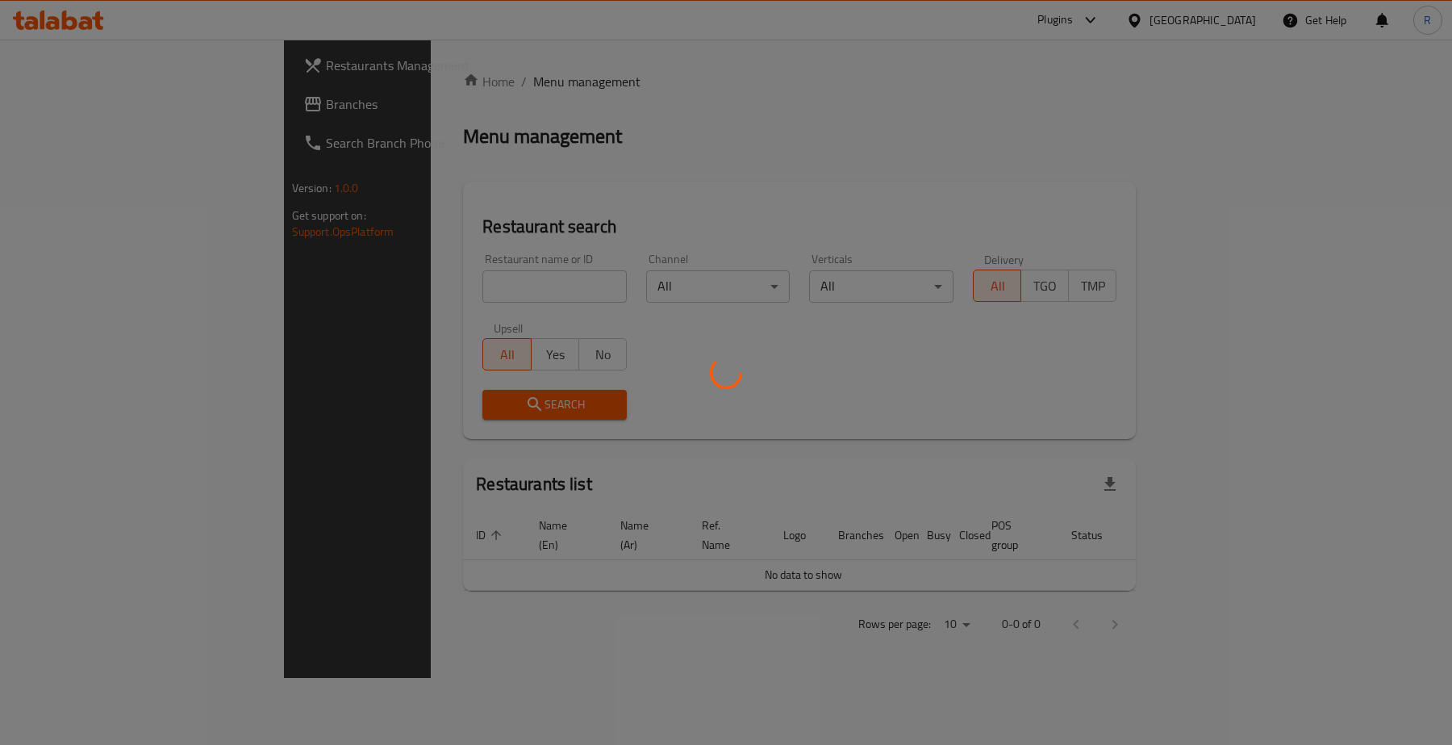
click at [126, 99] on div at bounding box center [726, 372] width 1452 height 745
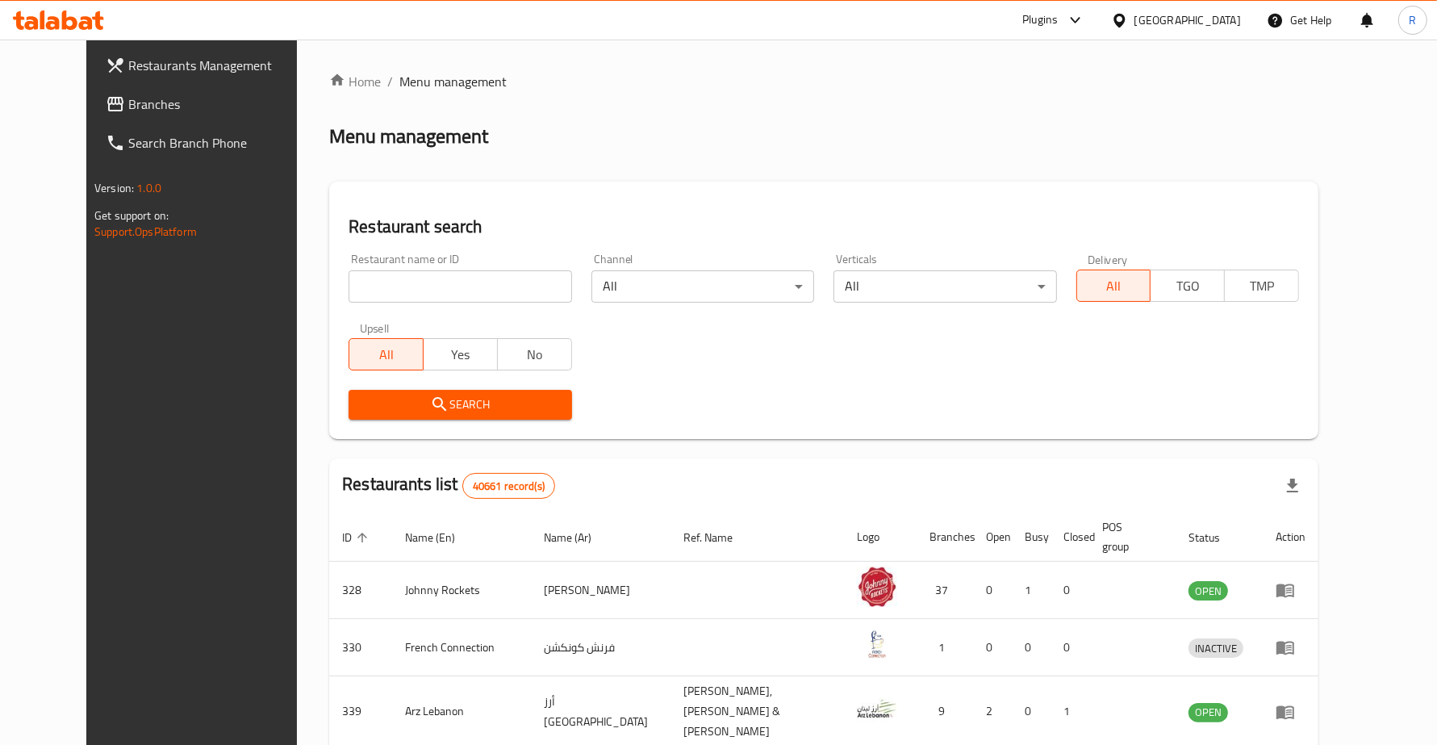
click at [128, 102] on span "Branches" at bounding box center [220, 103] width 185 height 19
click at [131, 107] on span "Branches" at bounding box center [220, 103] width 185 height 19
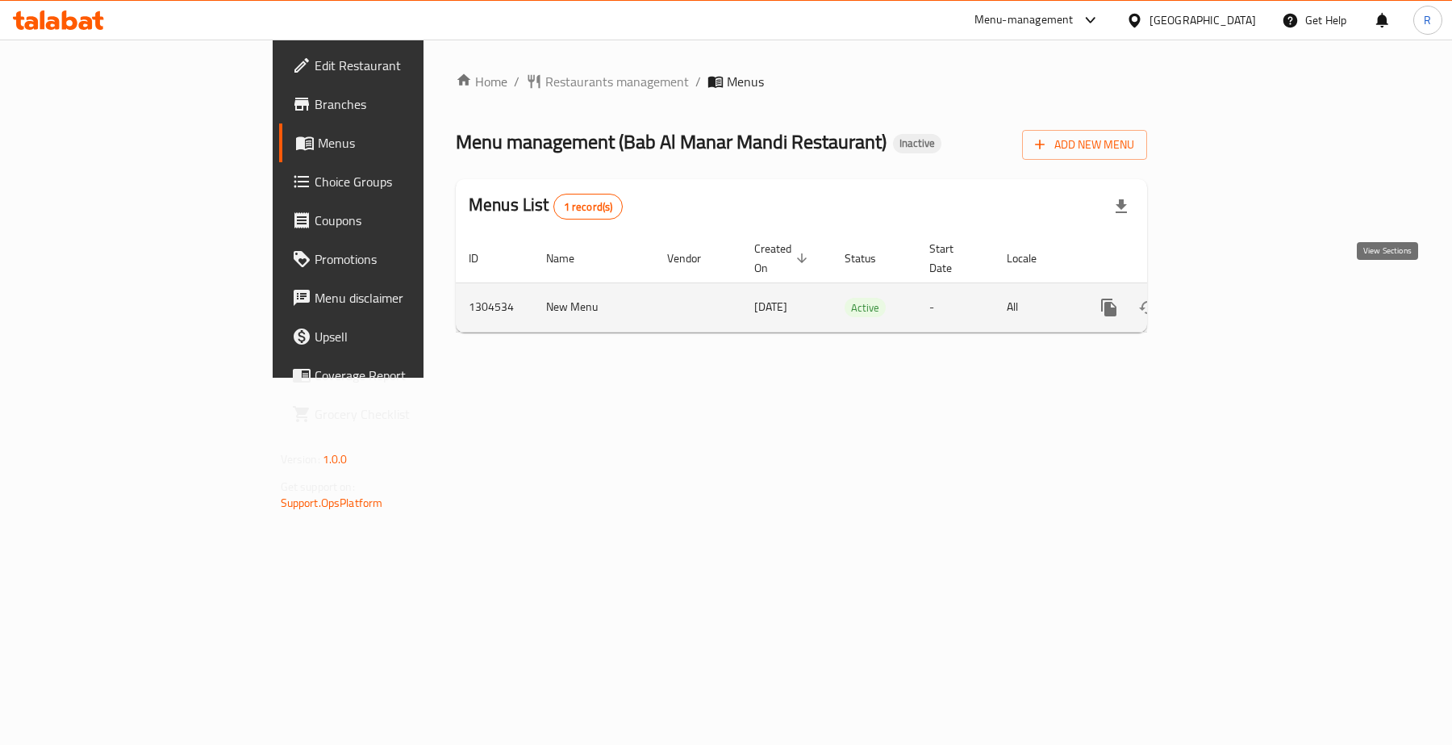
click at [1235, 298] on icon "enhanced table" at bounding box center [1225, 307] width 19 height 19
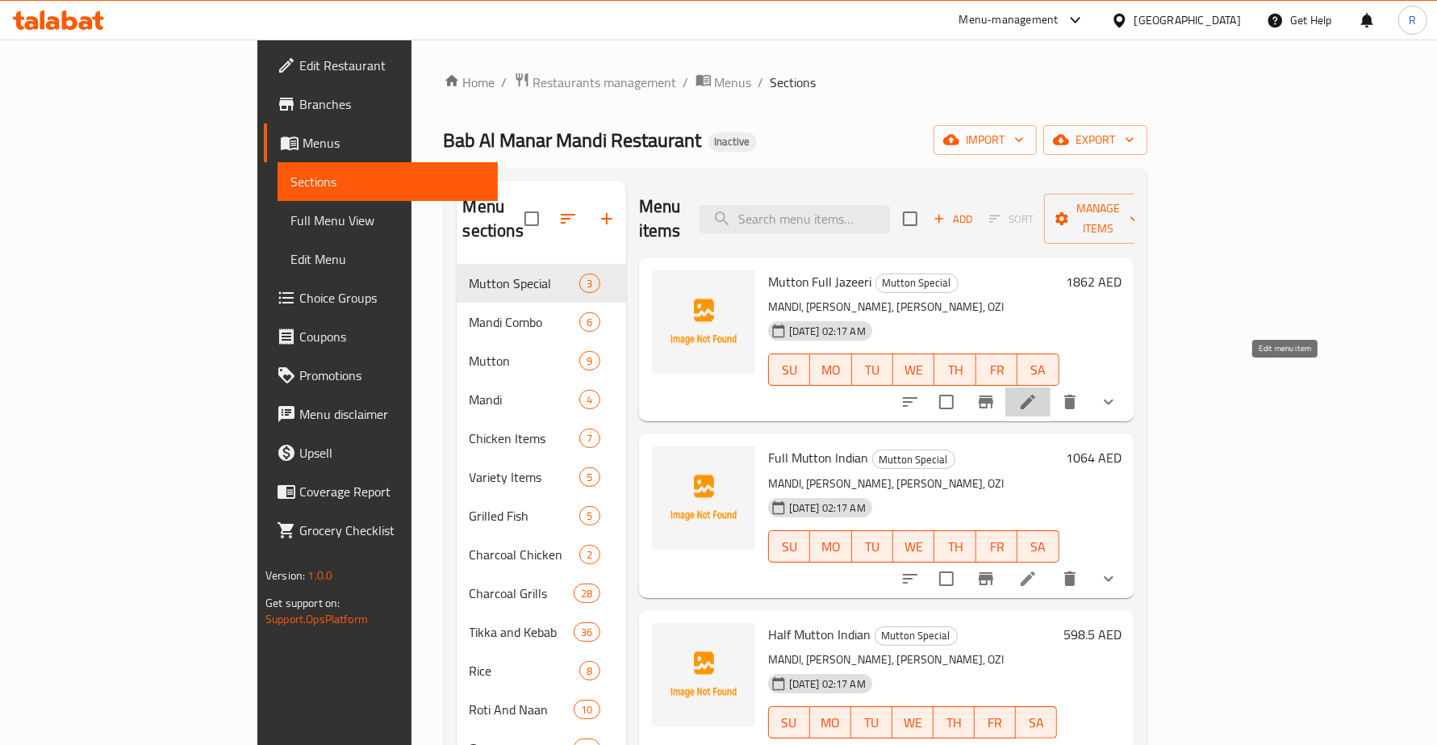
click at [1038, 392] on icon at bounding box center [1027, 401] width 19 height 19
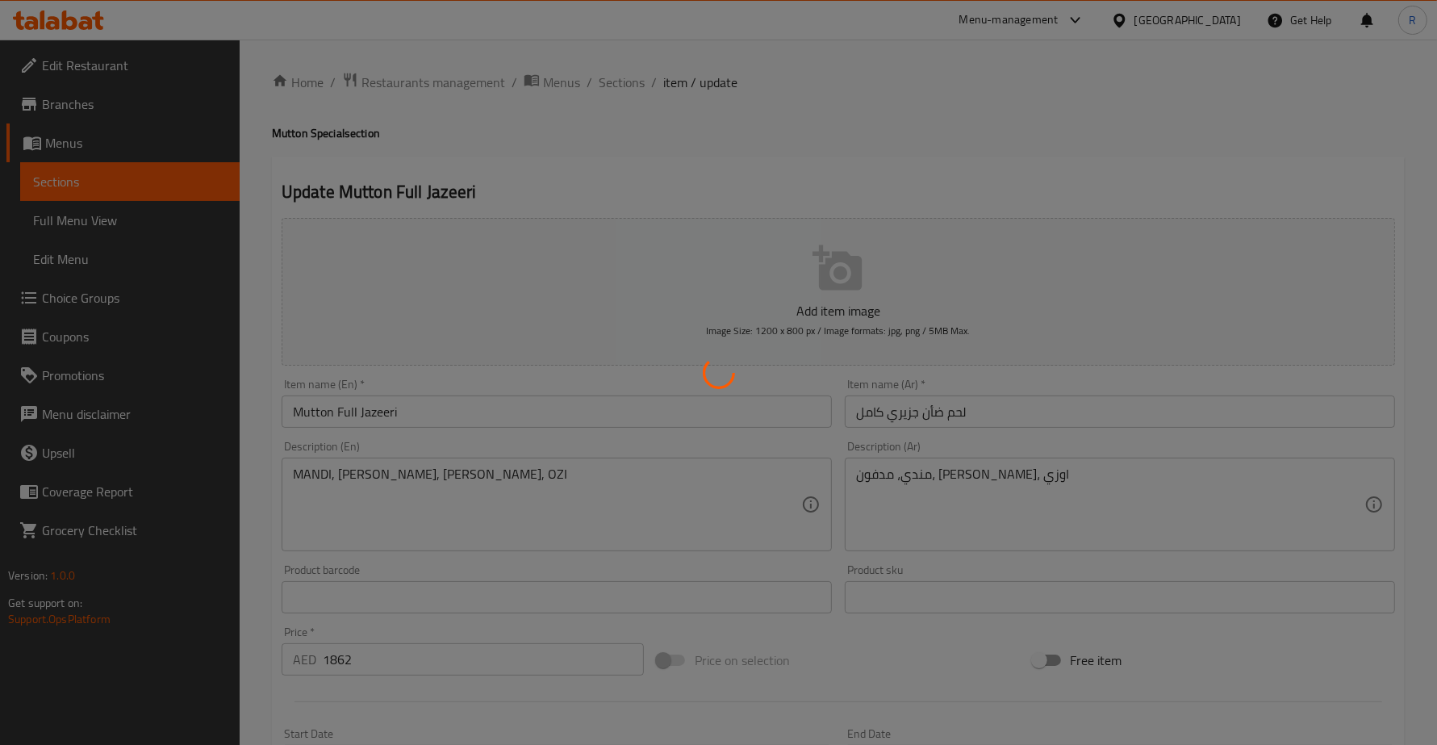
type input "إختيارك من:"
type input "1"
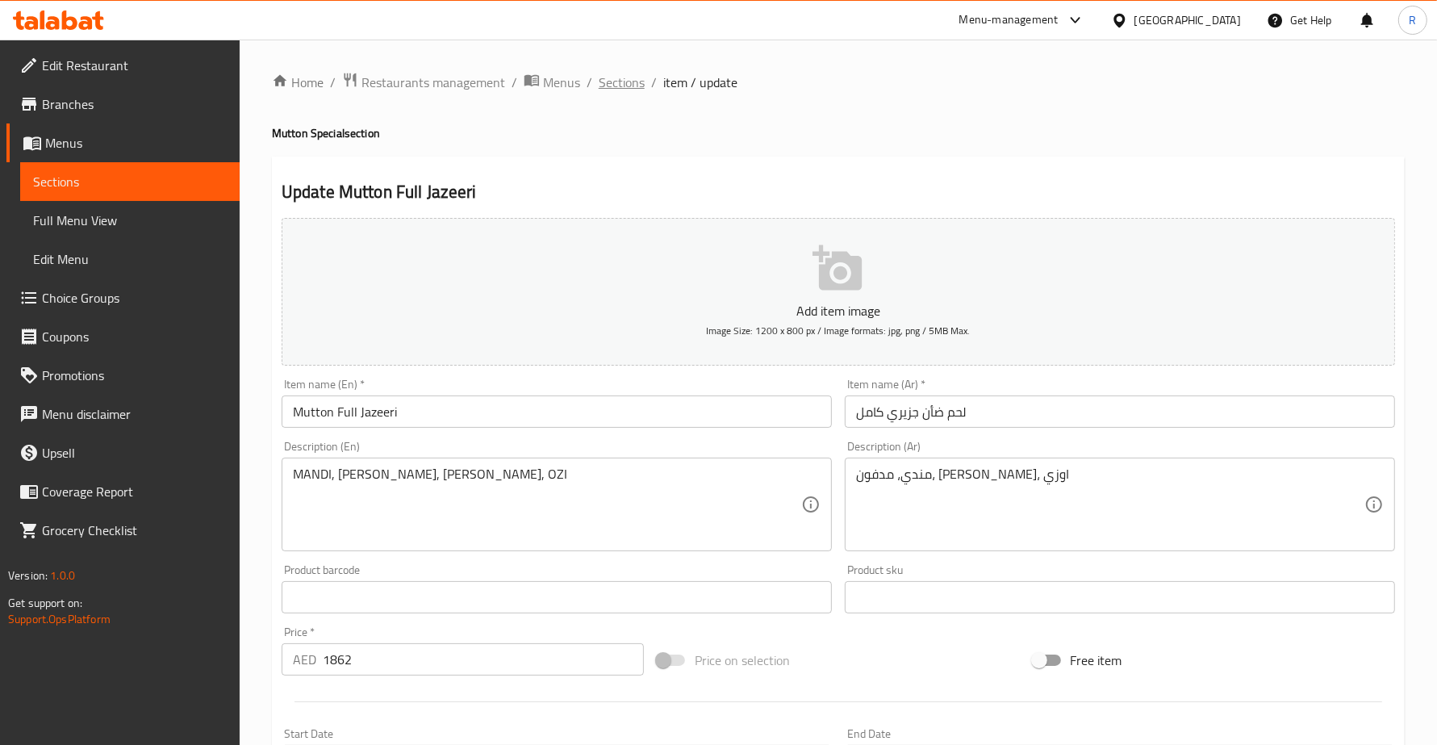
click at [604, 82] on span "Sections" at bounding box center [622, 82] width 46 height 19
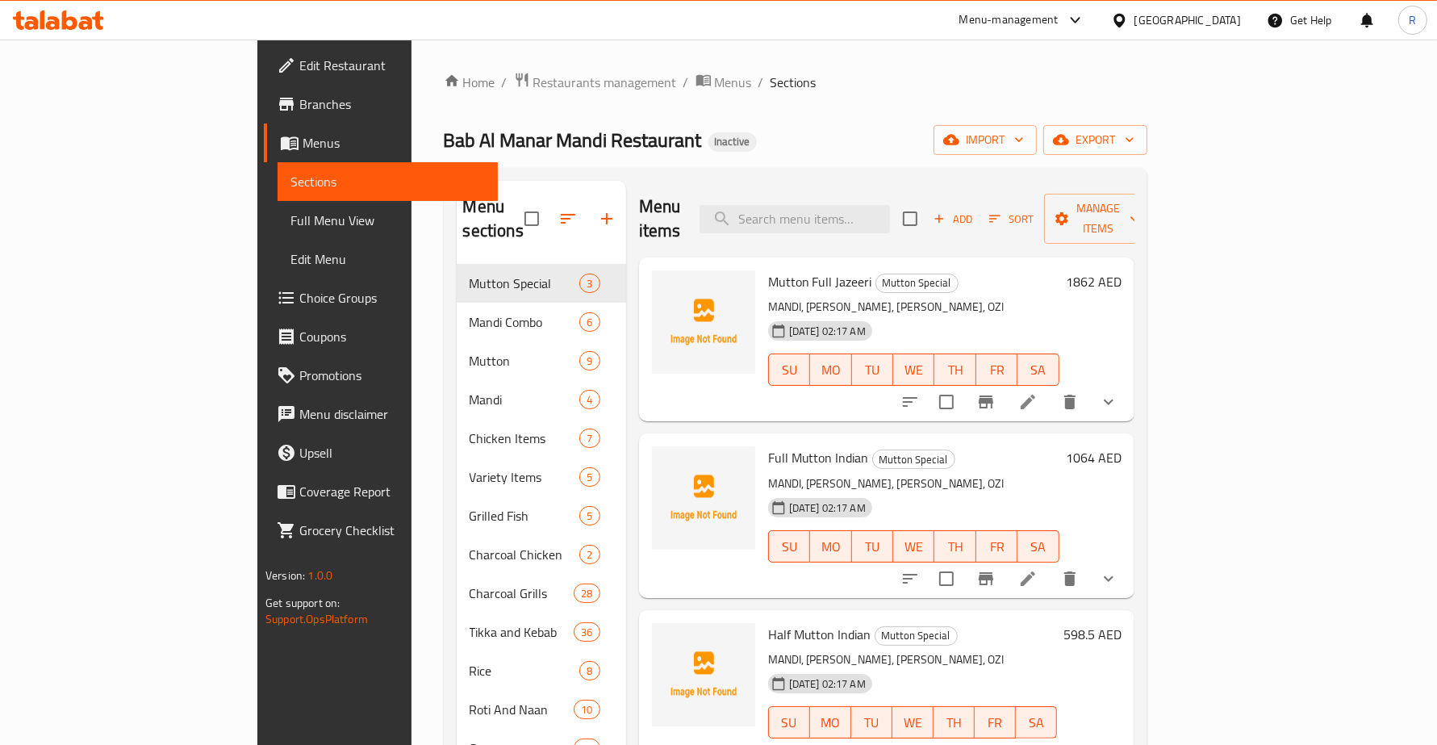
click at [821, 90] on ol "Home / Restaurants management / Menus / Sections" at bounding box center [796, 82] width 704 height 21
click at [1118, 392] on icon "show more" at bounding box center [1108, 401] width 19 height 19
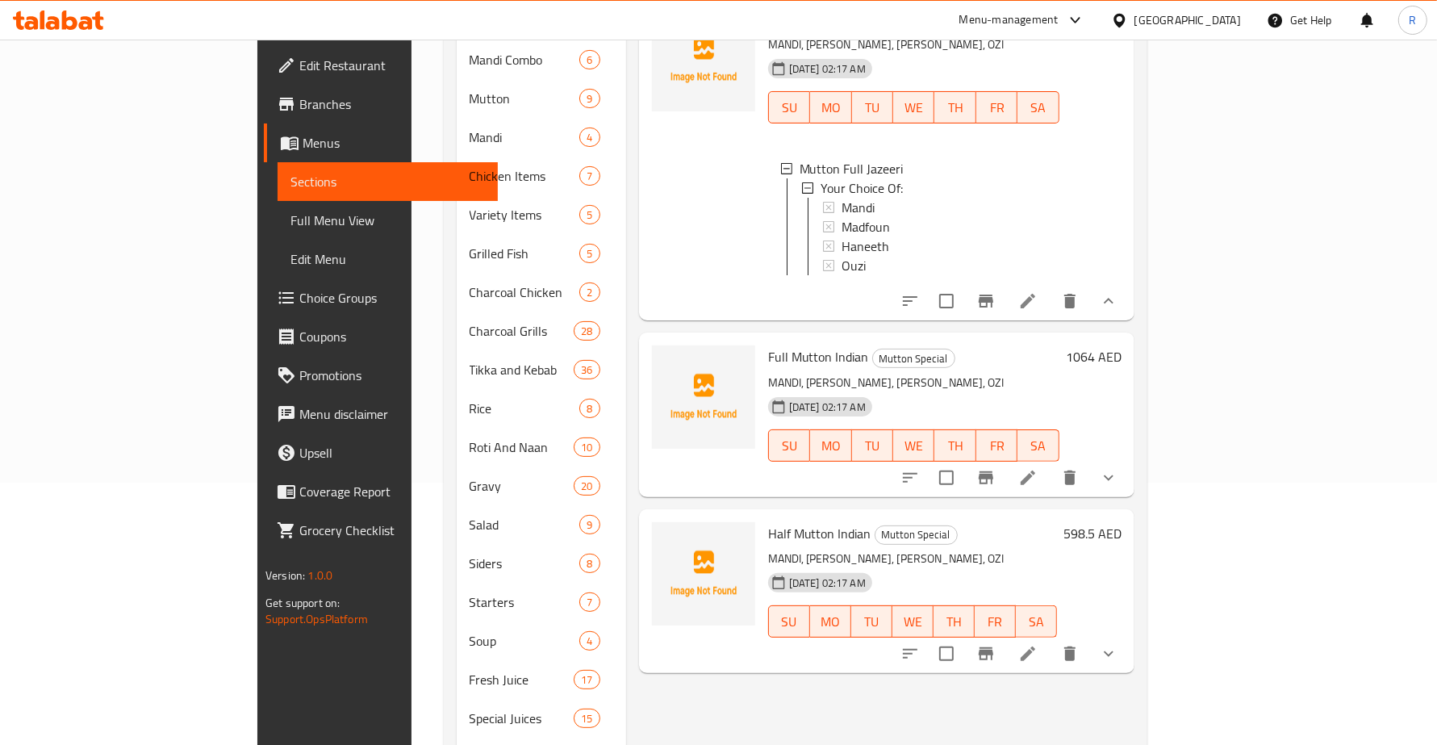
scroll to position [303, 0]
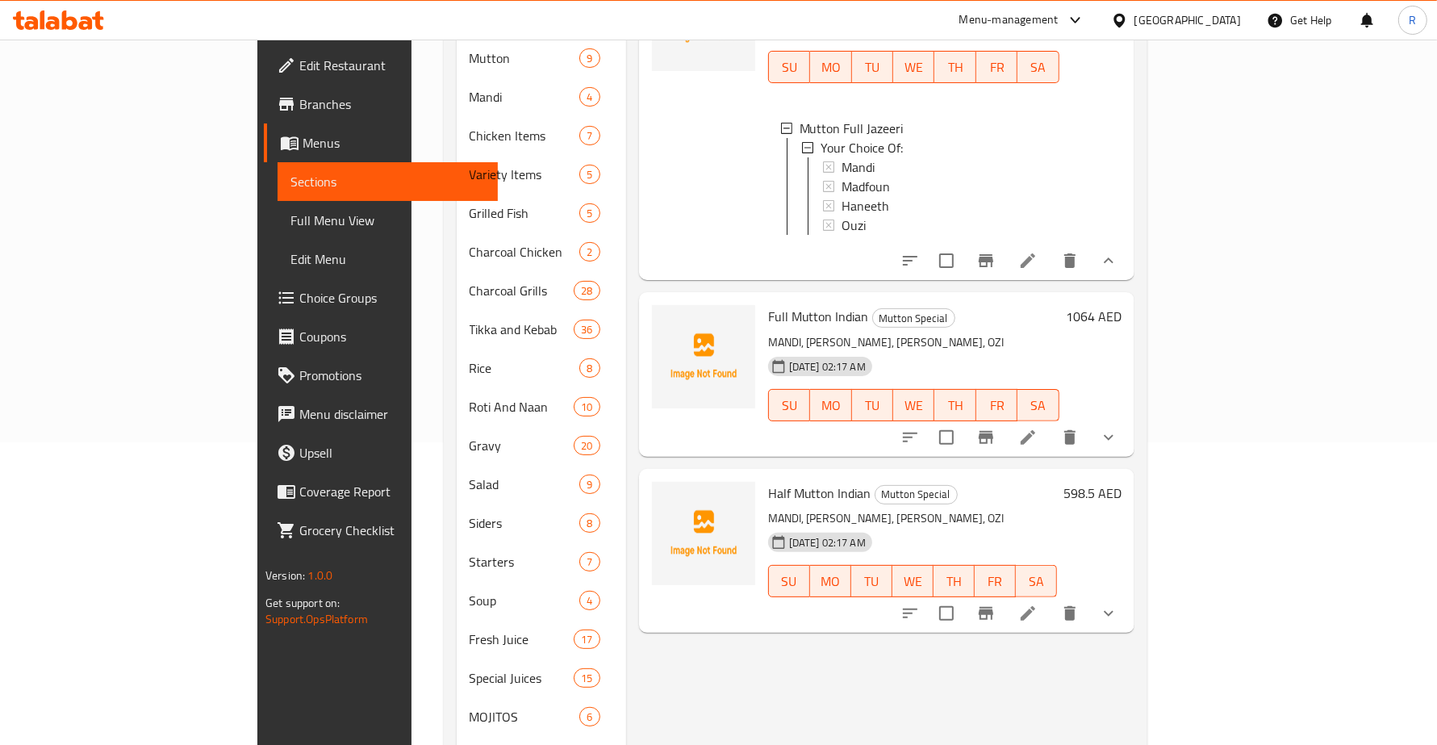
click at [1128, 422] on button "show more" at bounding box center [1108, 437] width 39 height 39
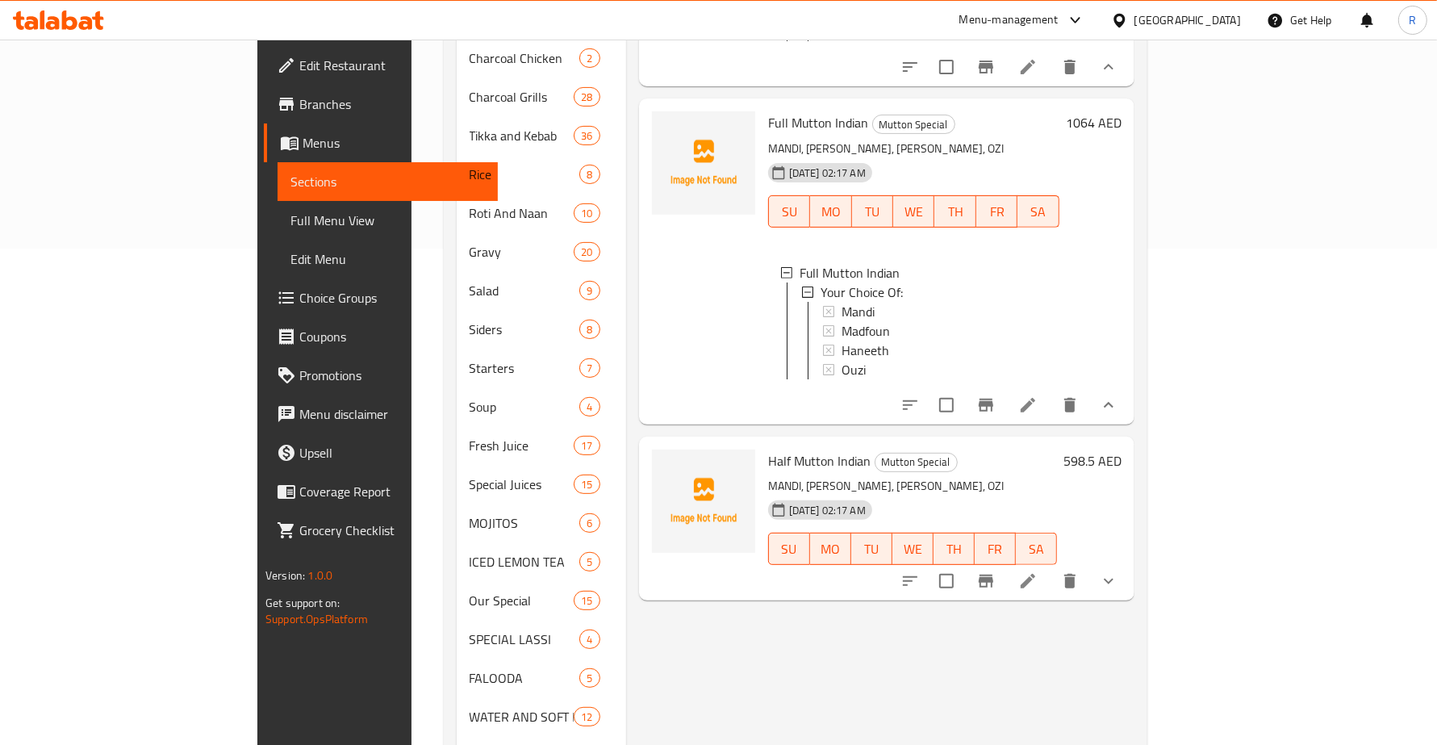
scroll to position [605, 0]
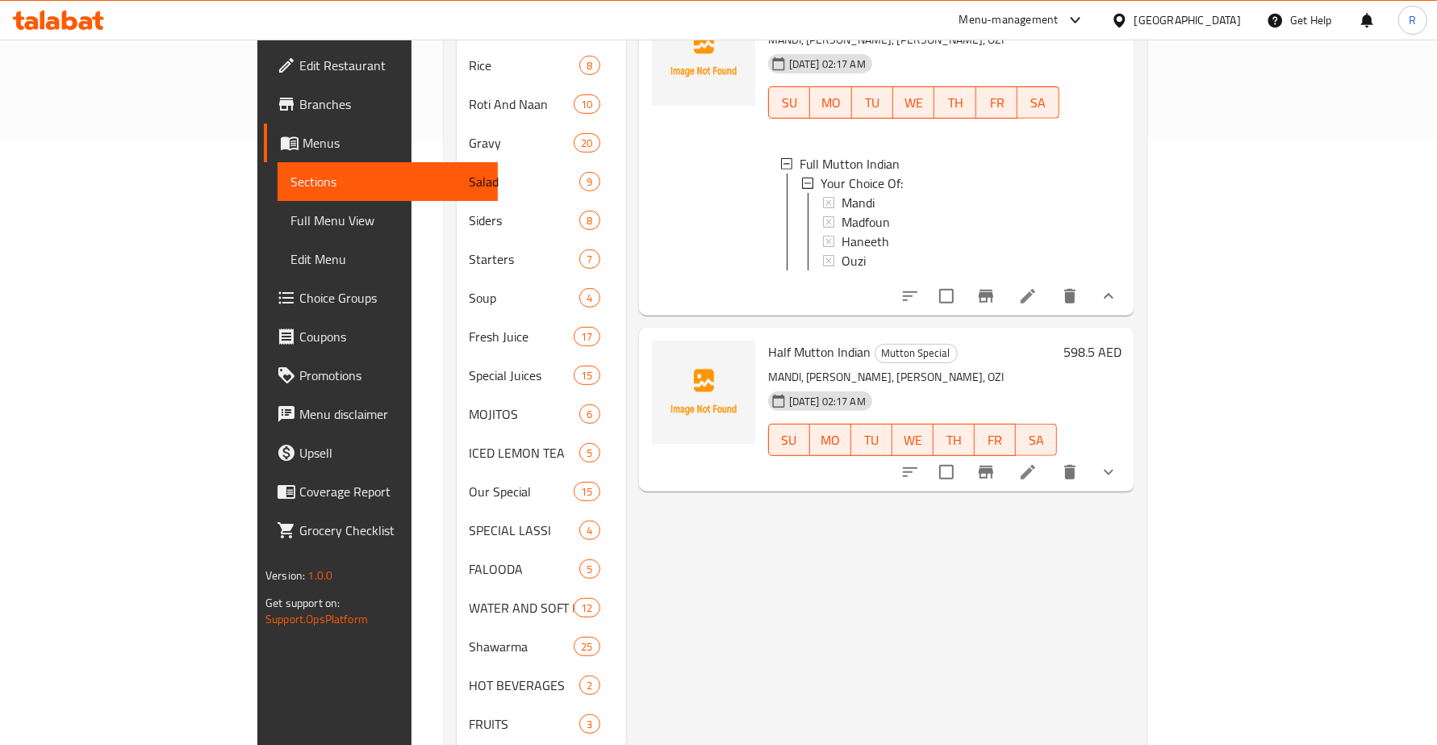
click at [1118, 474] on icon "show more" at bounding box center [1108, 471] width 19 height 19
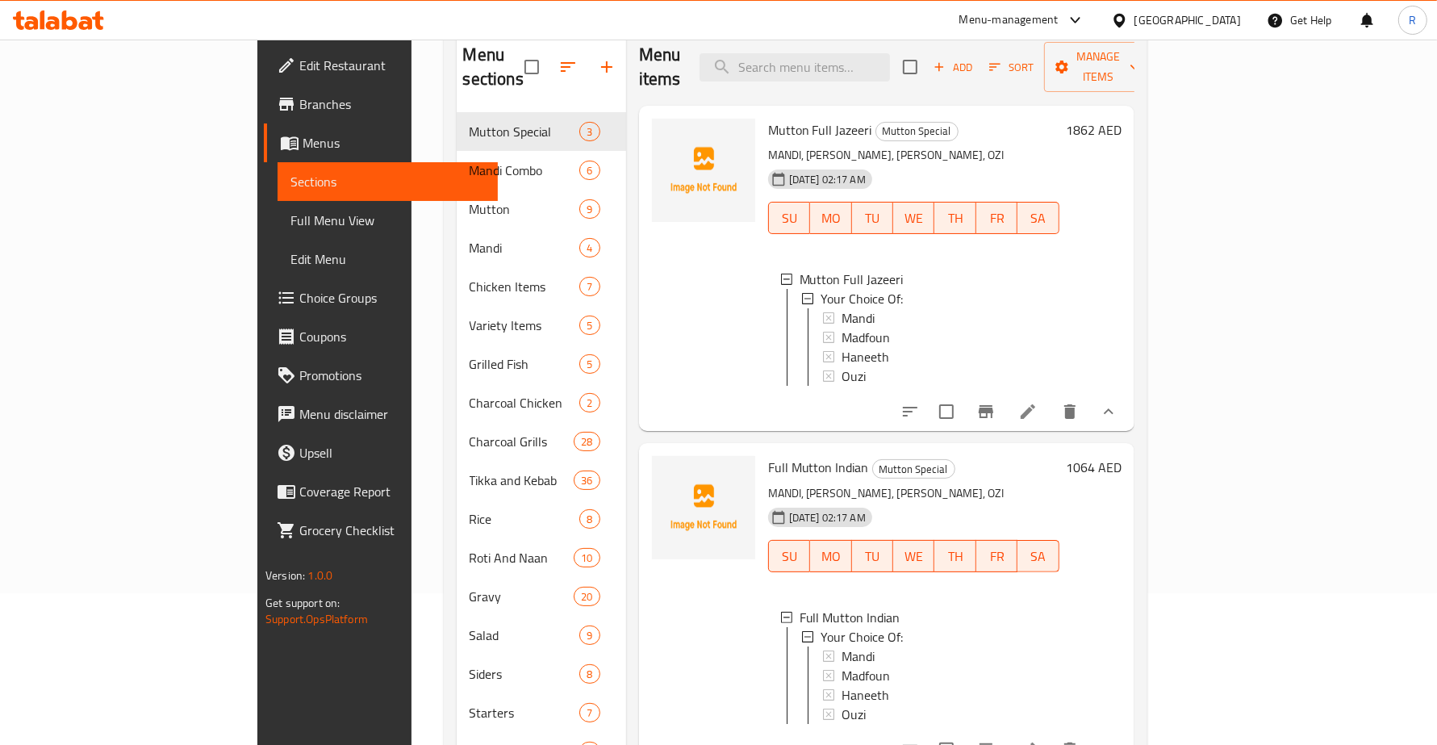
scroll to position [101, 0]
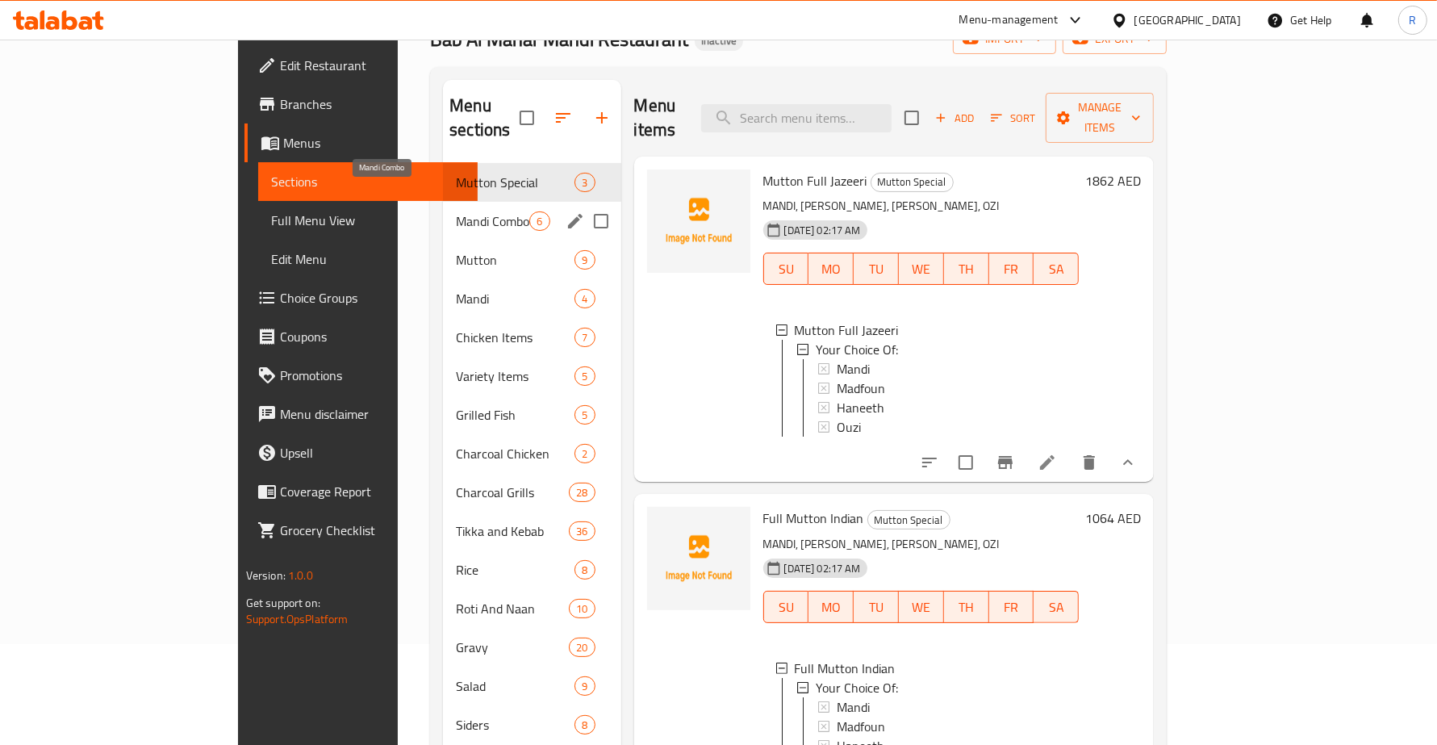
click at [456, 211] on span "Mandi Combo" at bounding box center [492, 220] width 73 height 19
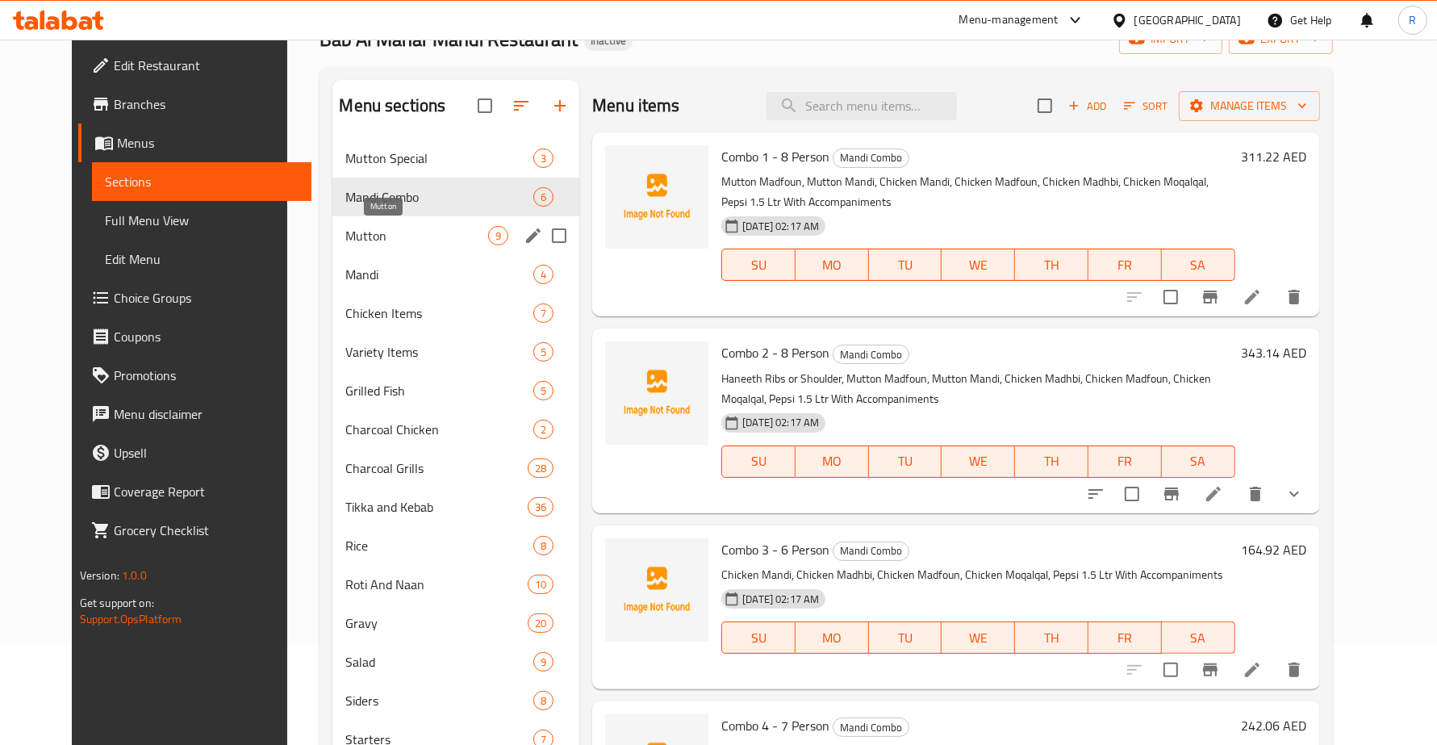
click at [372, 226] on span "Mutton" at bounding box center [416, 235] width 143 height 19
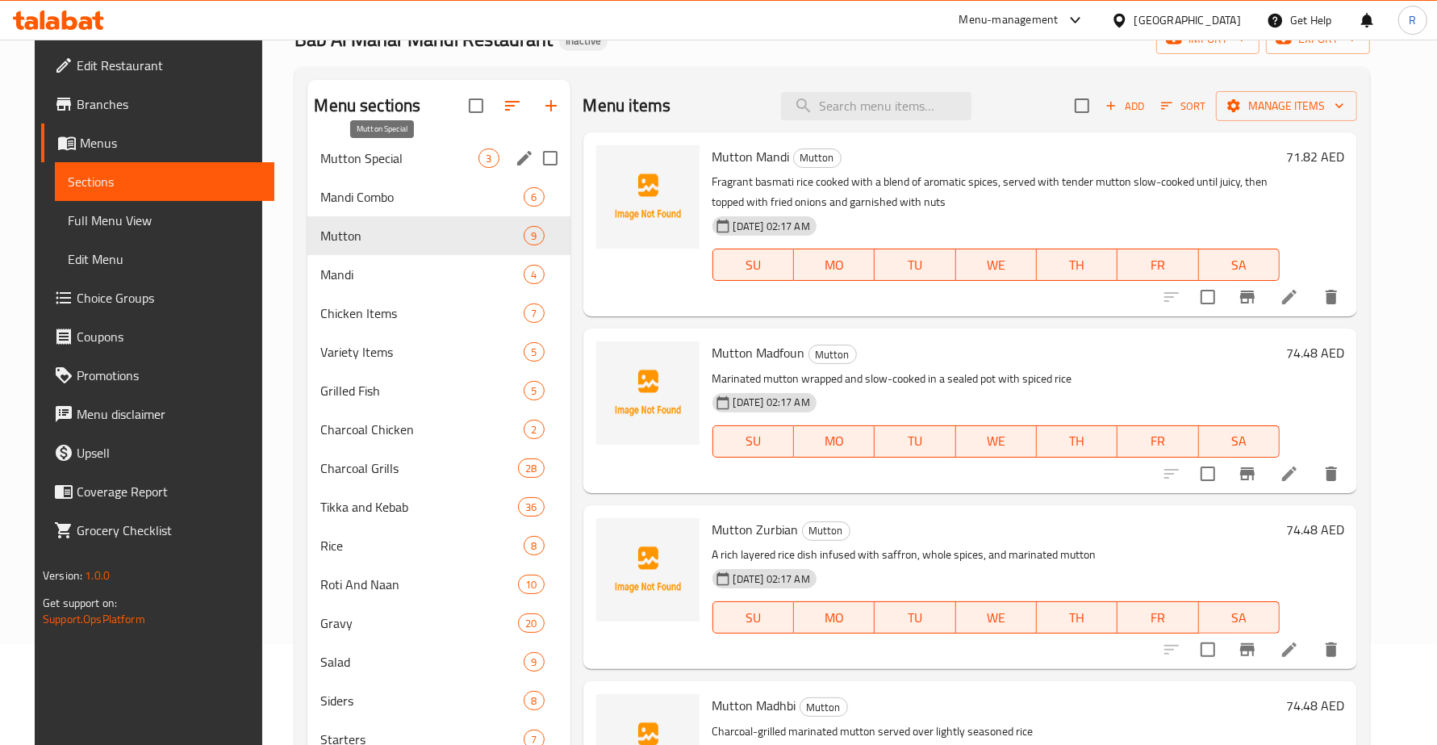
click at [373, 160] on span "Mutton Special" at bounding box center [399, 157] width 158 height 19
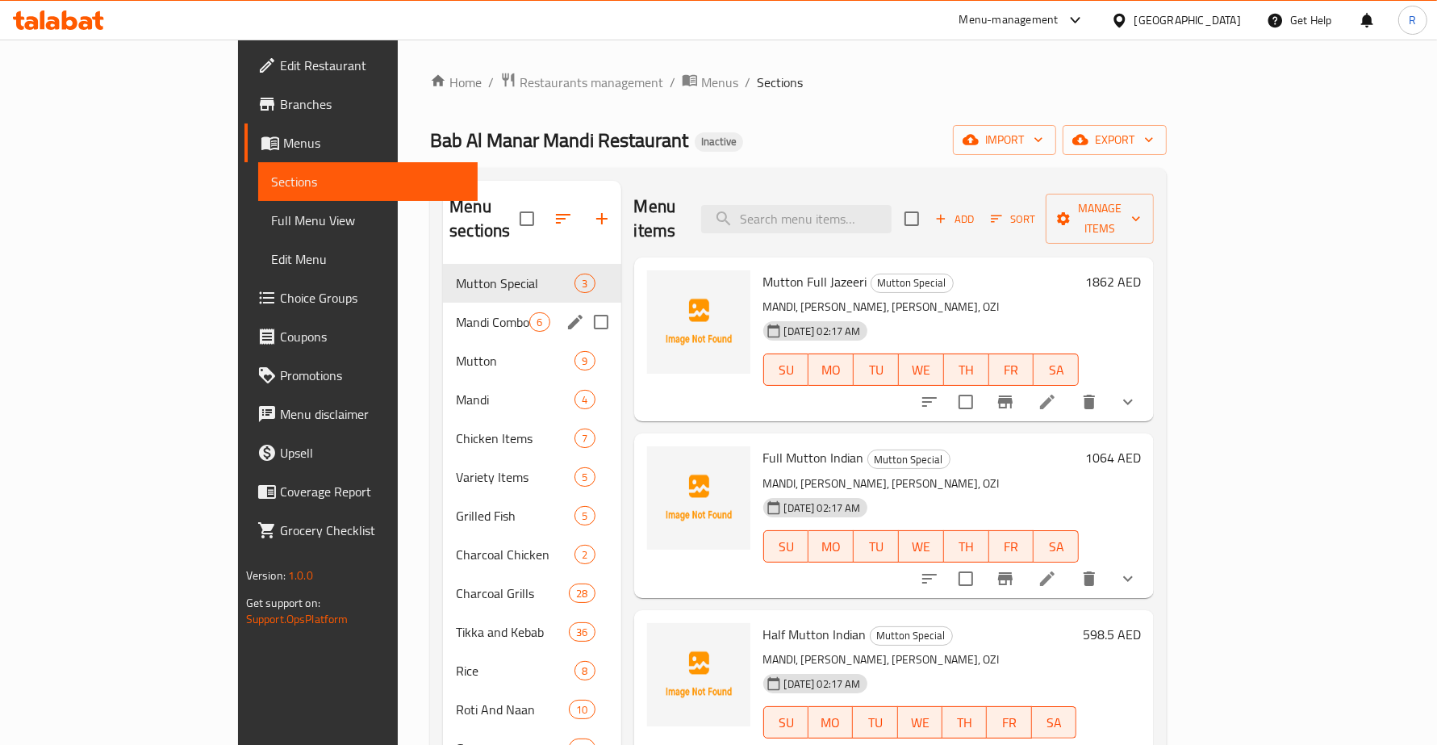
click at [456, 312] on span "Mandi Combo" at bounding box center [492, 321] width 73 height 19
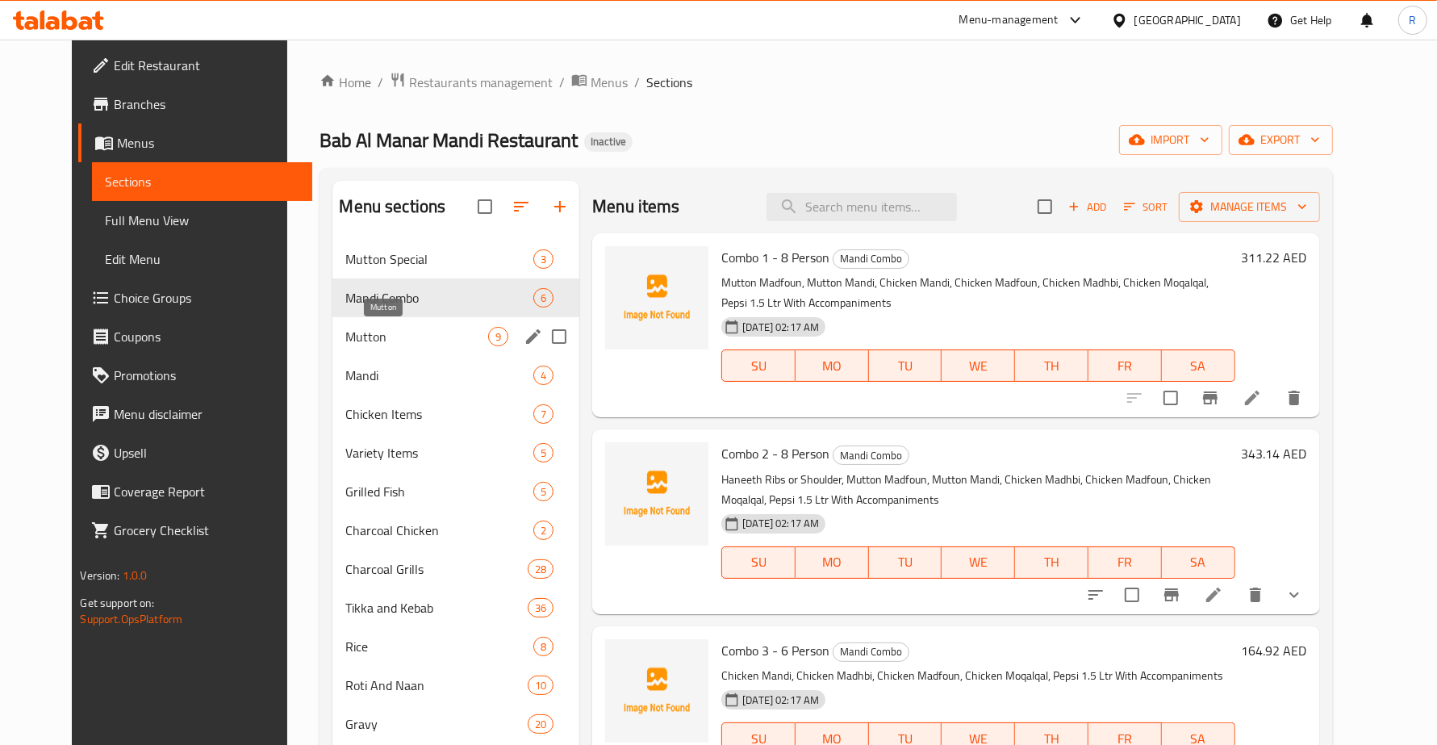
click at [405, 331] on span "Mutton" at bounding box center [416, 336] width 143 height 19
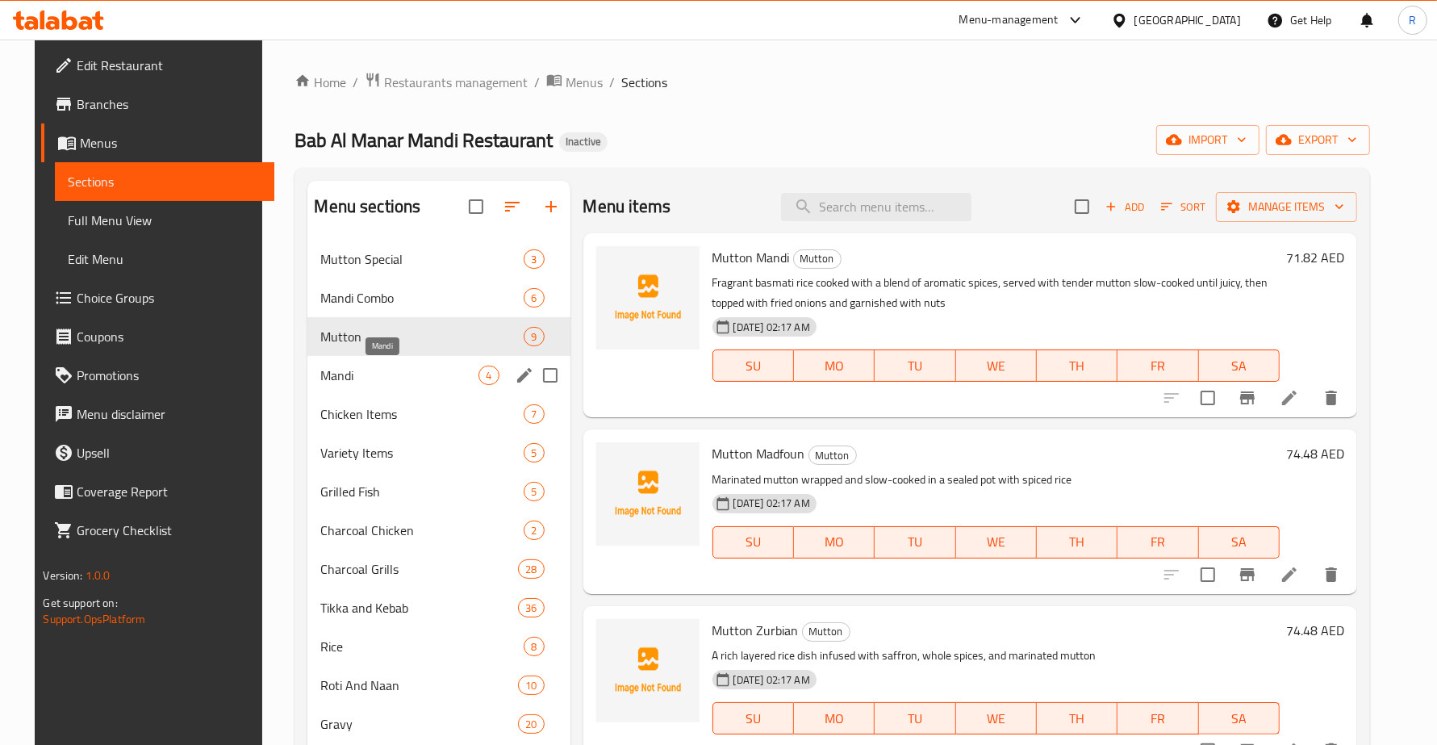
click at [399, 372] on span "Mandi" at bounding box center [399, 374] width 158 height 19
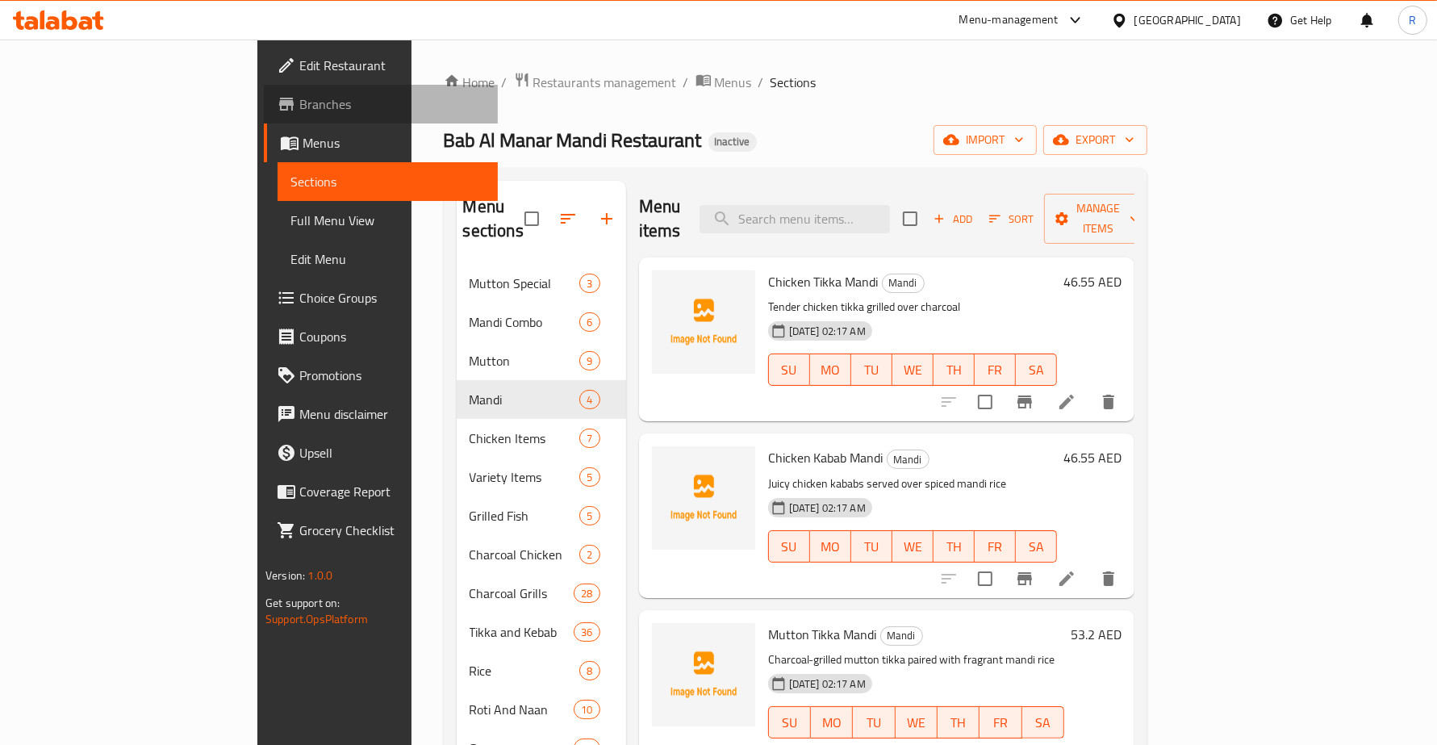
click at [299, 94] on span "Branches" at bounding box center [391, 103] width 185 height 19
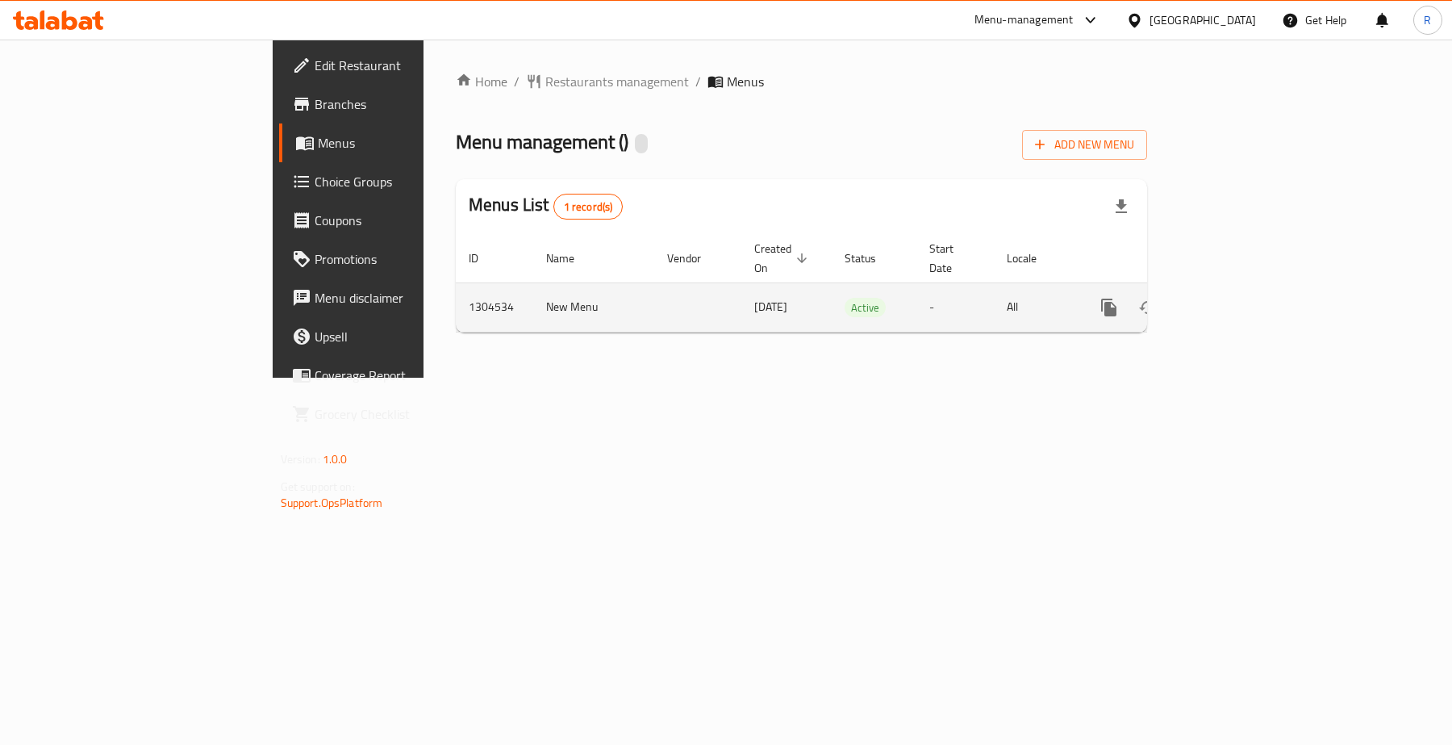
click at [1235, 298] on icon "enhanced table" at bounding box center [1225, 307] width 19 height 19
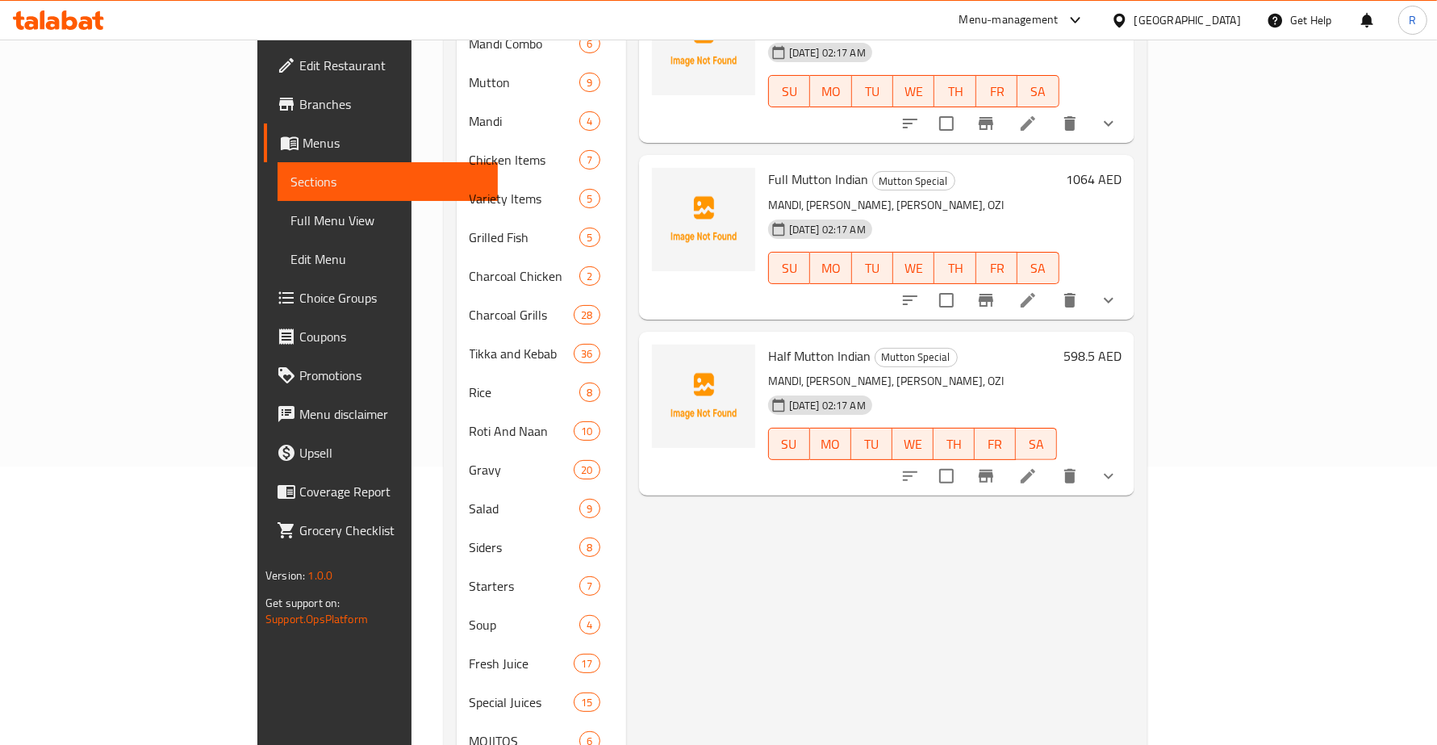
scroll to position [202, 0]
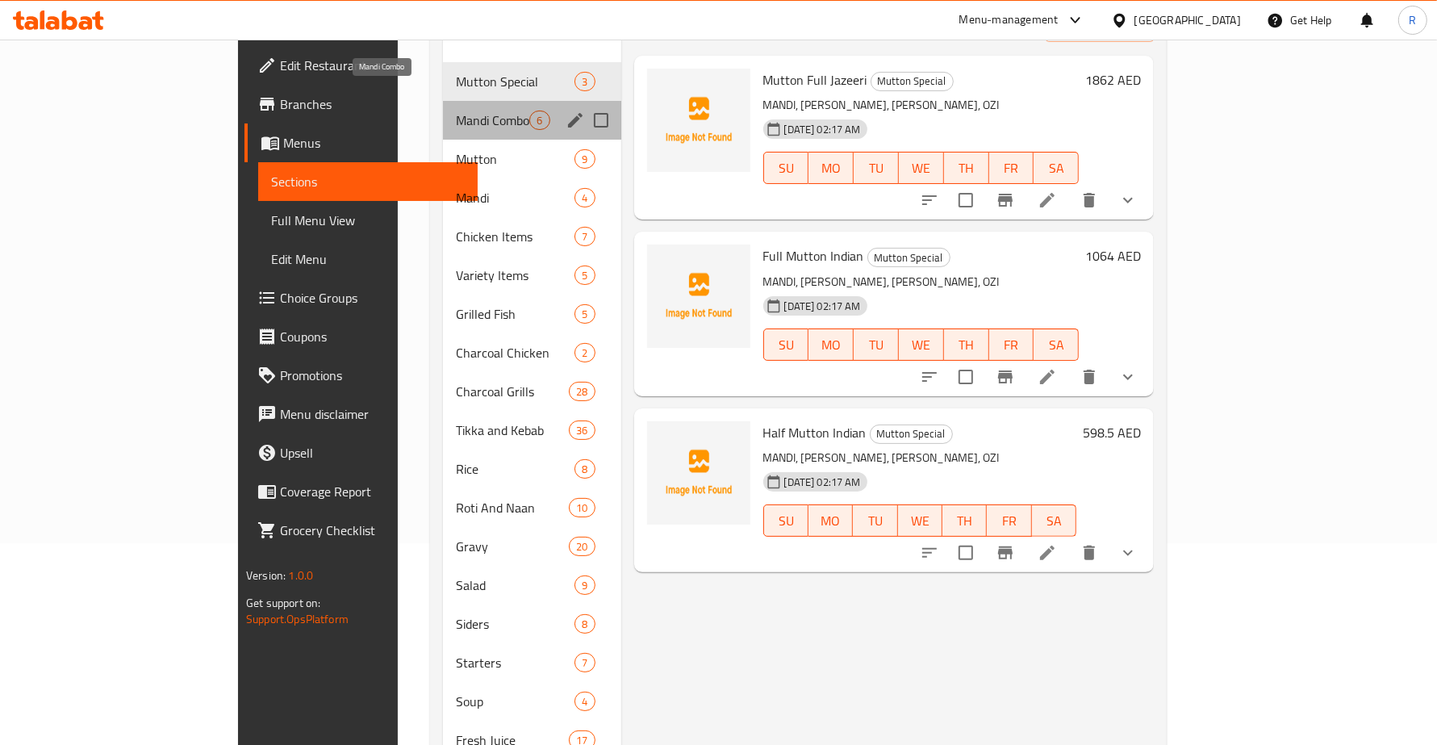
click at [456, 111] on span "Mandi Combo" at bounding box center [492, 120] width 73 height 19
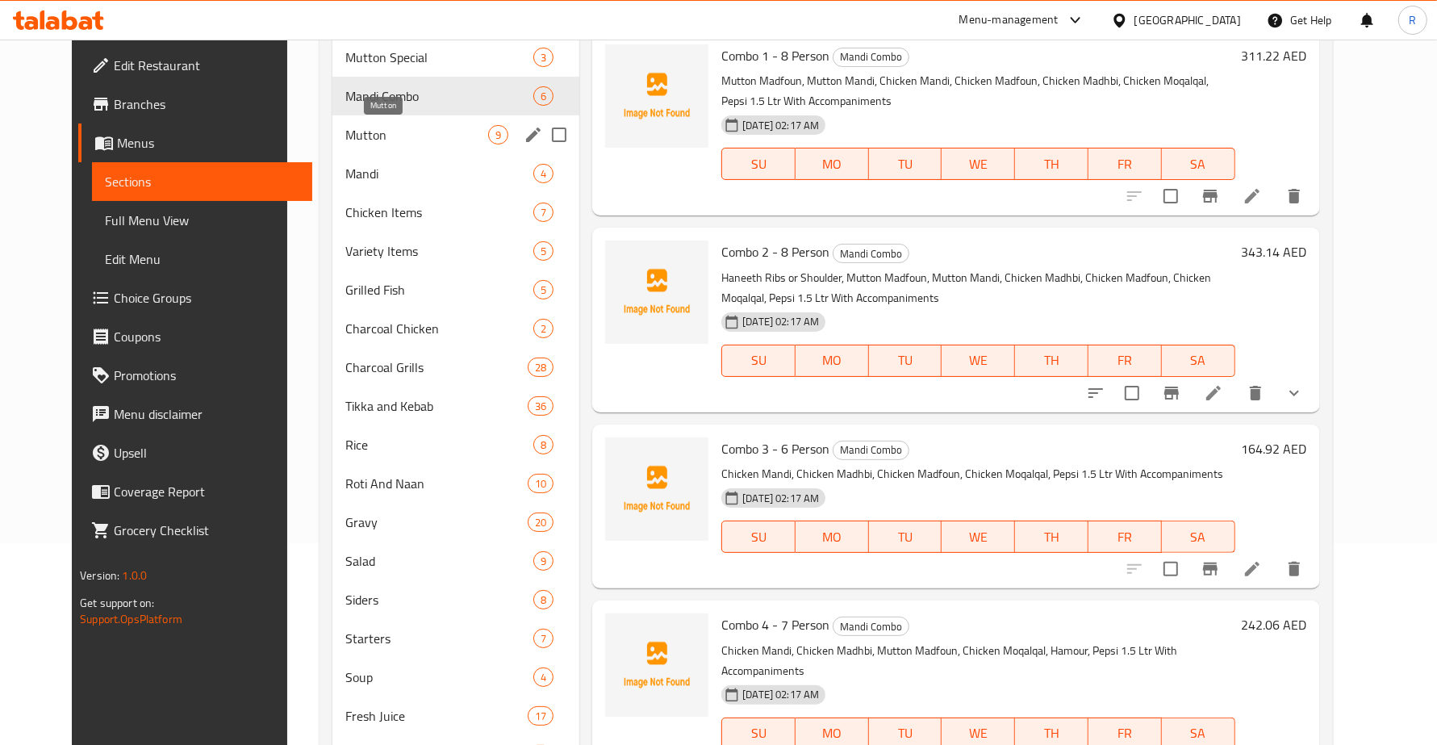
click at [387, 137] on span "Mutton" at bounding box center [416, 134] width 143 height 19
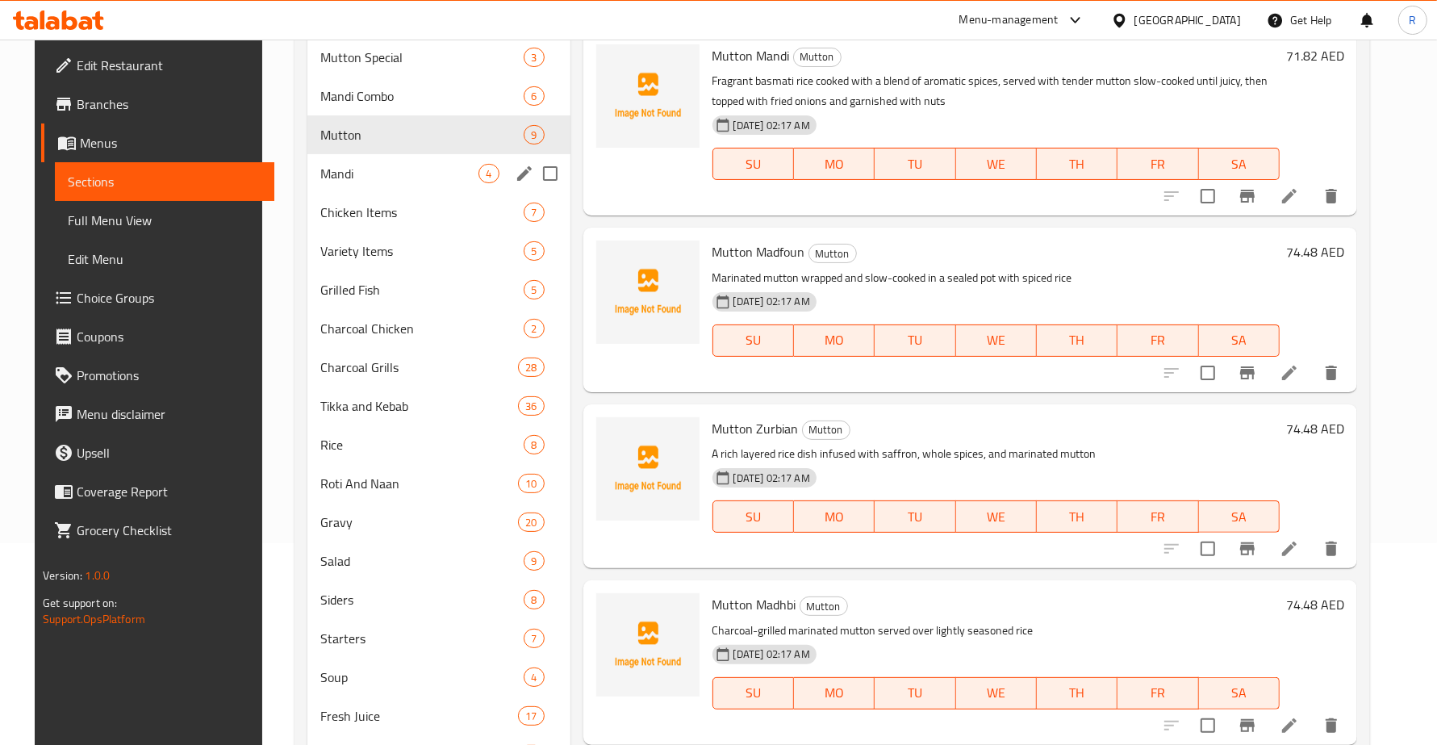
click at [387, 190] on div "Mandi 4" at bounding box center [438, 173] width 262 height 39
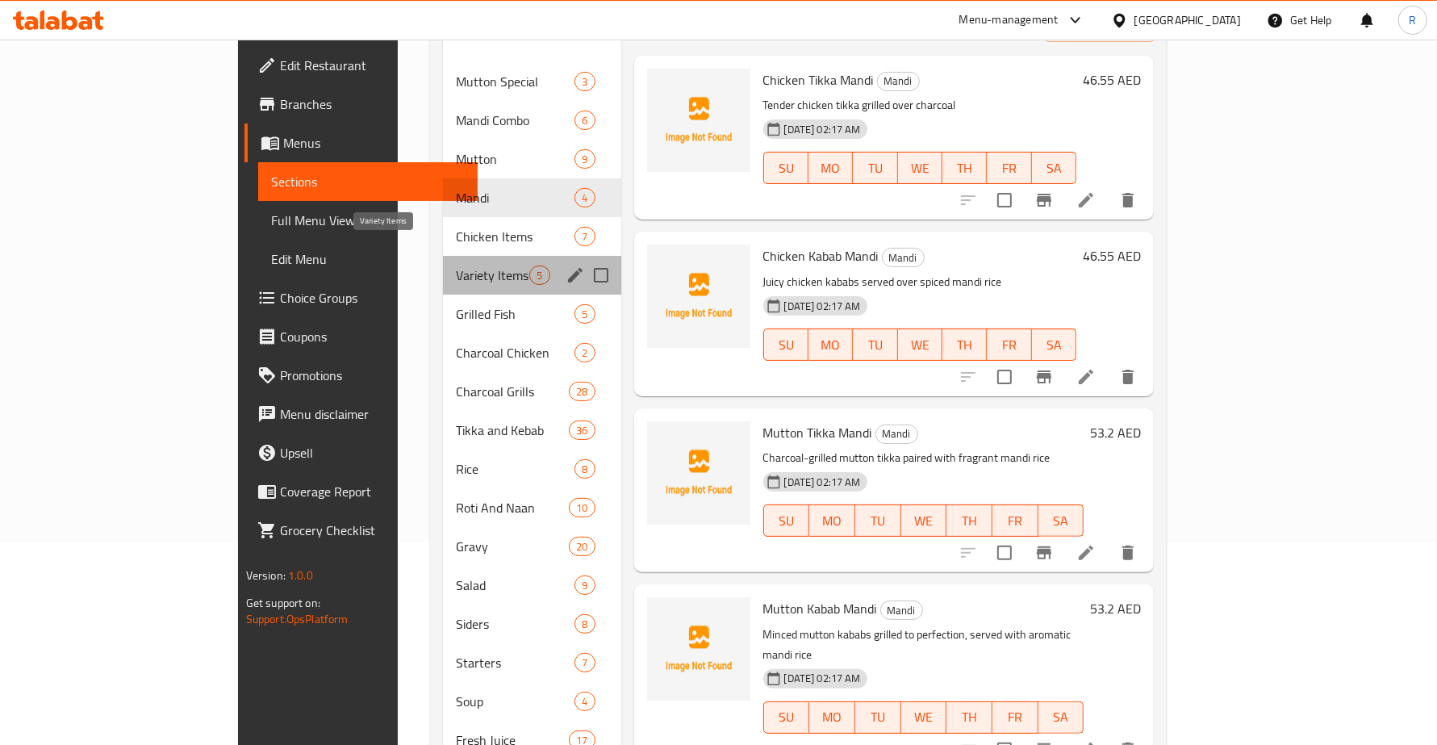
click at [456, 265] on span "Variety Items" at bounding box center [492, 274] width 73 height 19
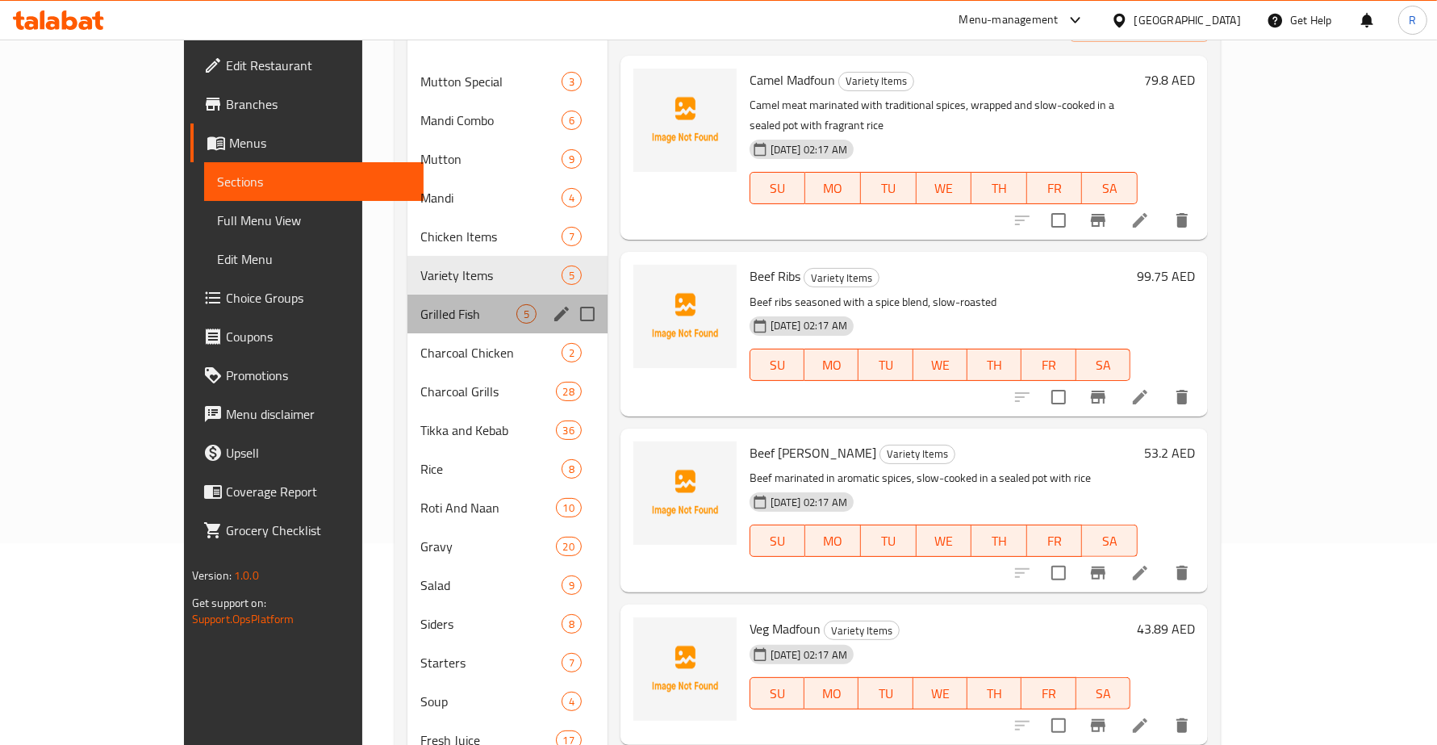
click at [407, 303] on div "Grilled Fish 5" at bounding box center [507, 313] width 200 height 39
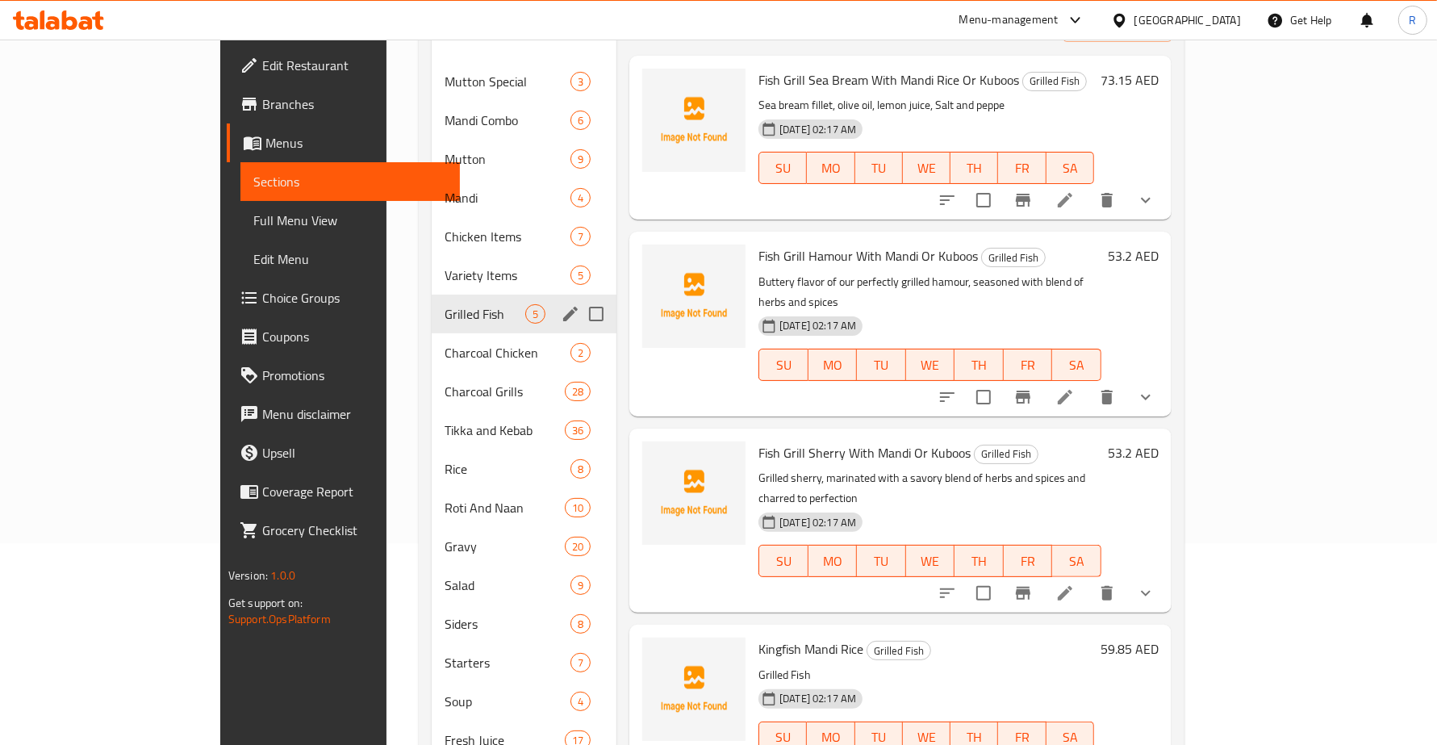
click at [432, 294] on div "Grilled Fish 5" at bounding box center [524, 313] width 185 height 39
click at [445, 265] on span "Variety Items" at bounding box center [485, 274] width 81 height 19
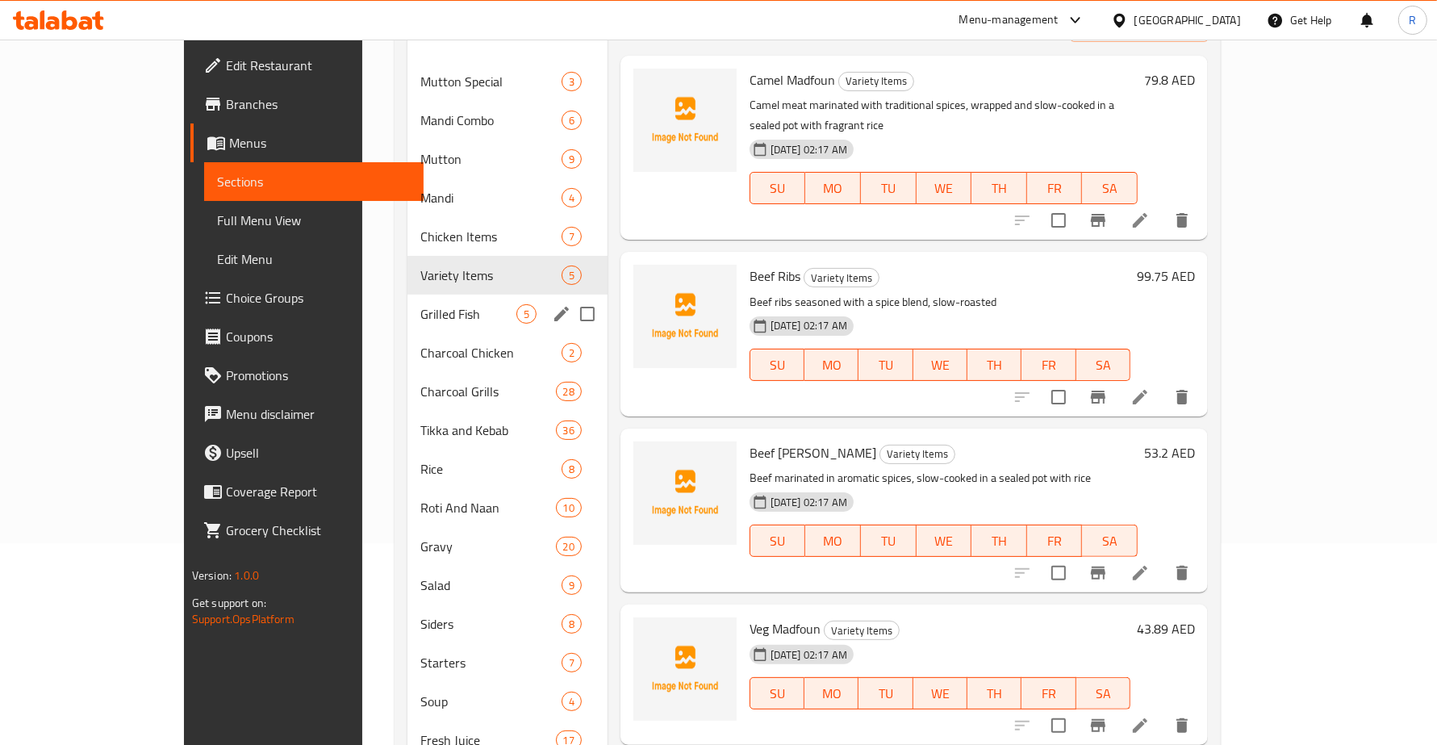
click at [407, 300] on div "Grilled Fish 5" at bounding box center [507, 313] width 200 height 39
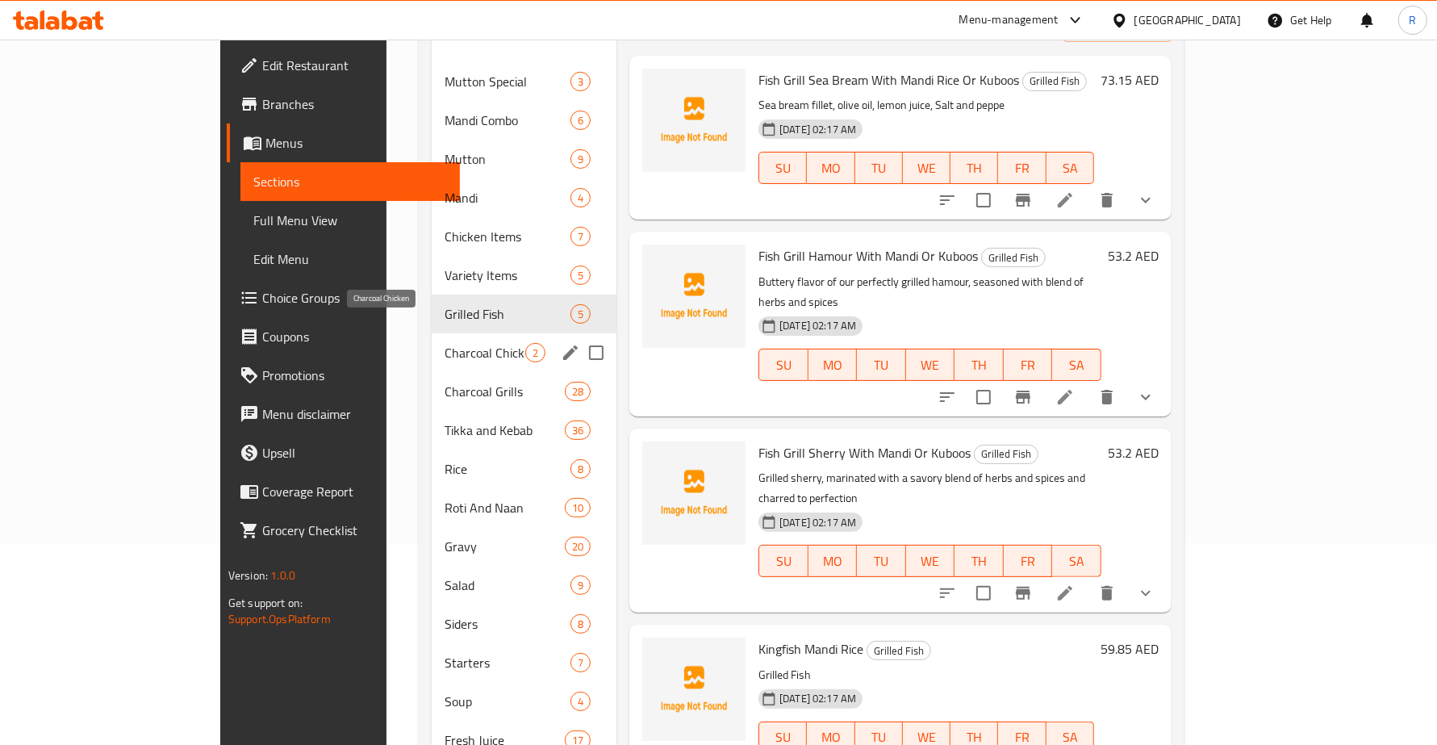
click at [445, 343] on span "Charcoal Chicken" at bounding box center [485, 352] width 81 height 19
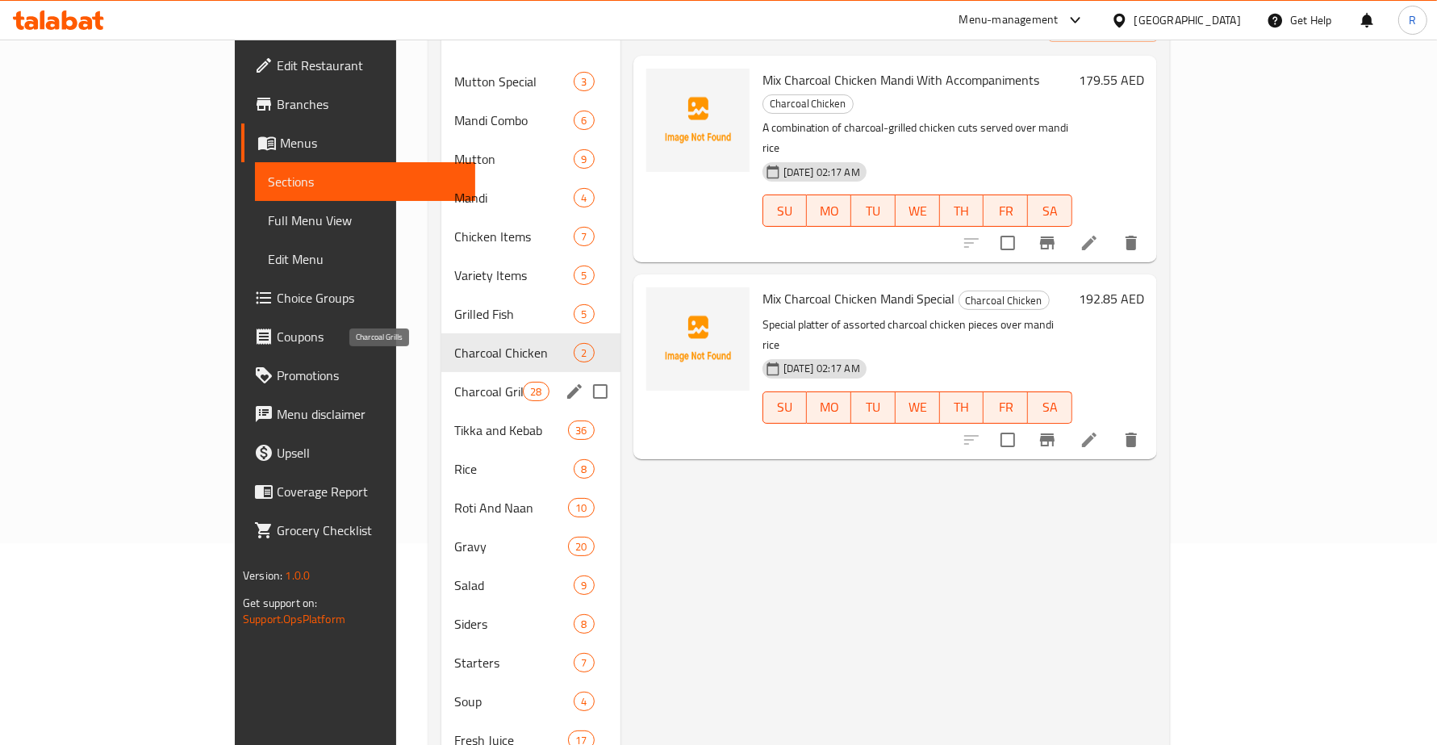
click at [454, 382] on span "Charcoal Grills" at bounding box center [488, 391] width 69 height 19
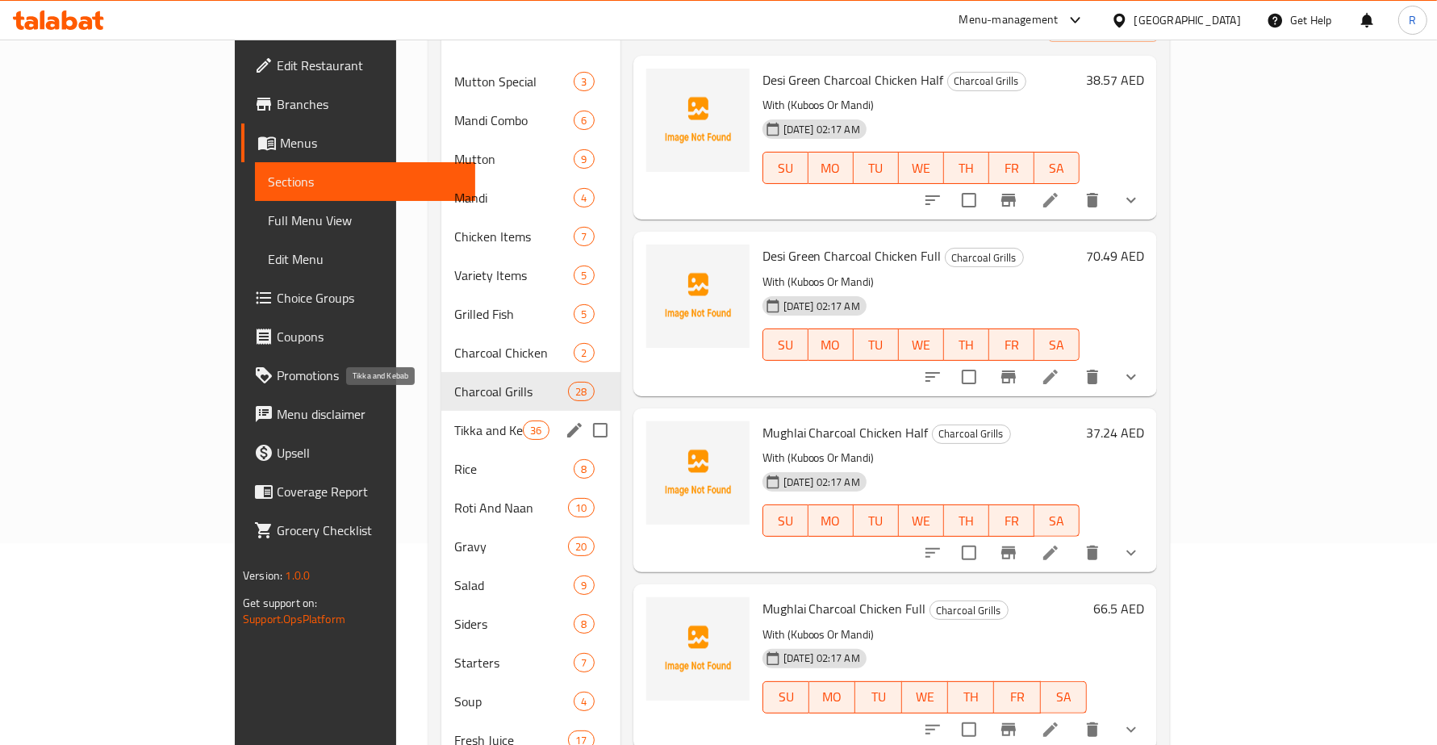
click at [454, 420] on span "Tikka and Kebab" at bounding box center [488, 429] width 69 height 19
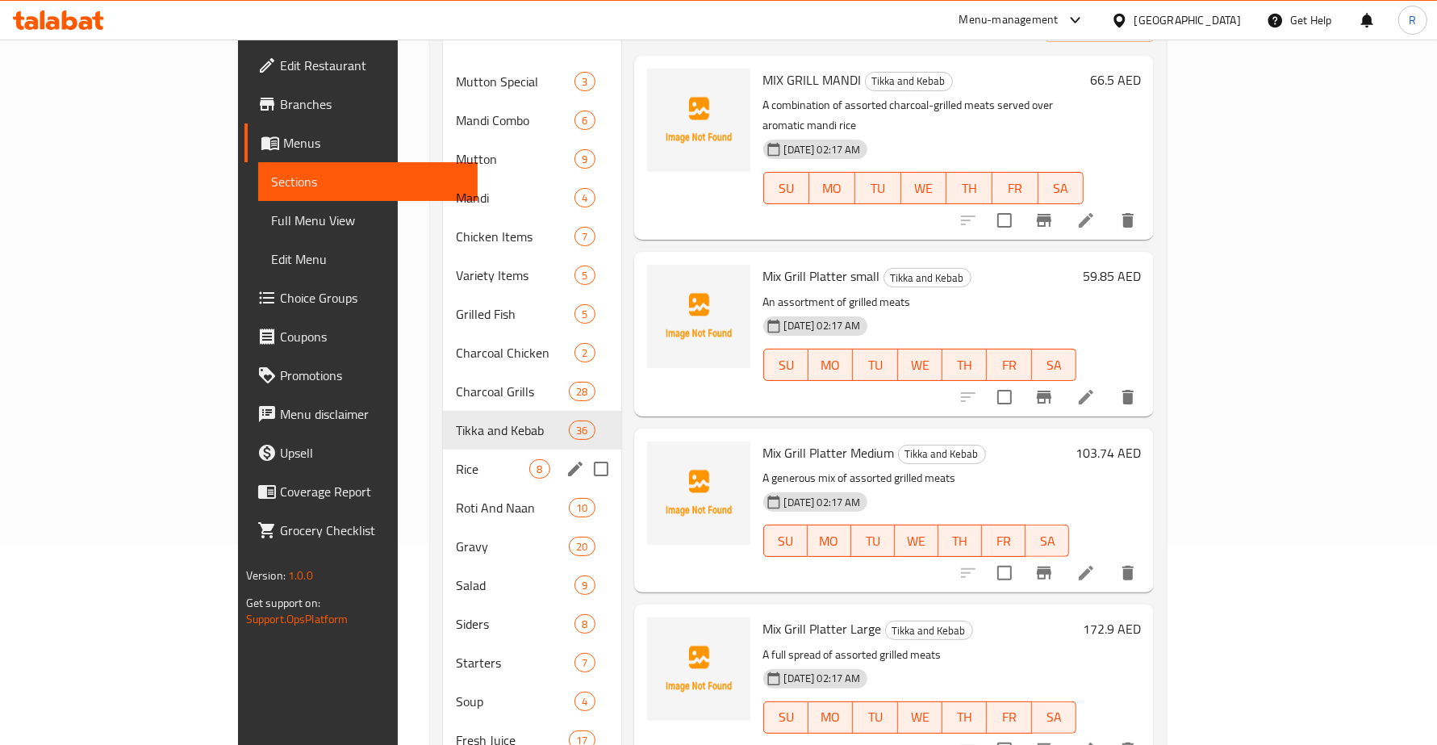
click at [443, 449] on div "Rice 8" at bounding box center [532, 468] width 178 height 39
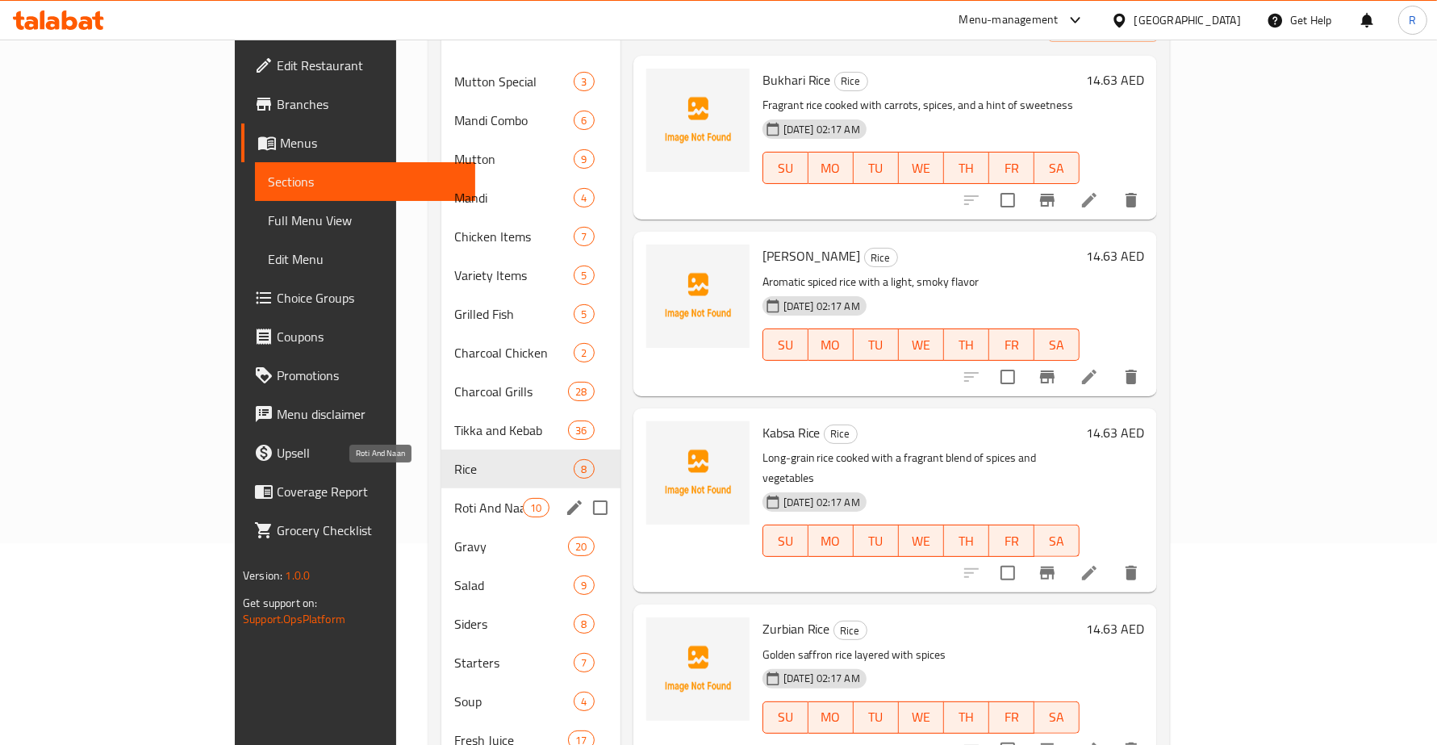
click at [454, 498] on span "Roti And Naan" at bounding box center [488, 507] width 69 height 19
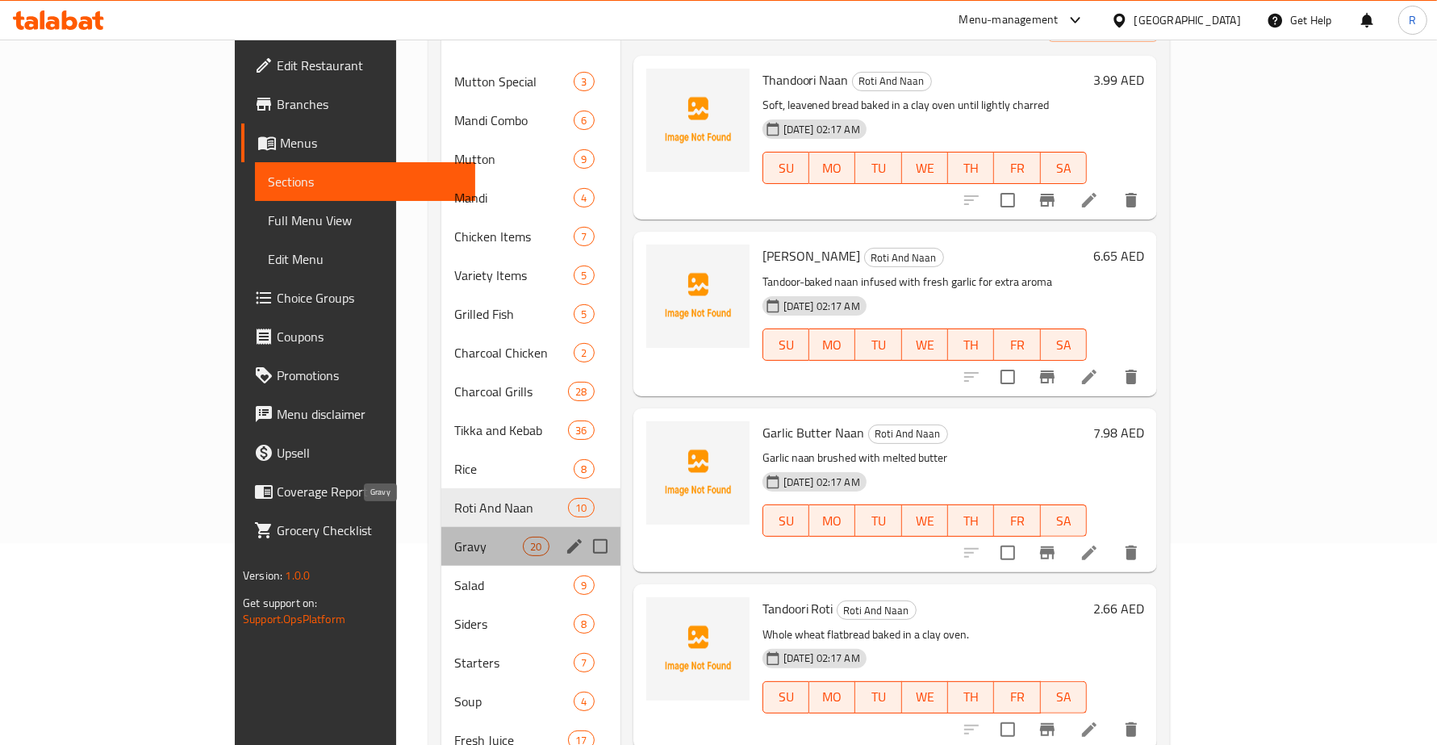
click at [454, 537] on span "Gravy" at bounding box center [488, 546] width 69 height 19
click at [454, 575] on span "Salad" at bounding box center [514, 584] width 120 height 19
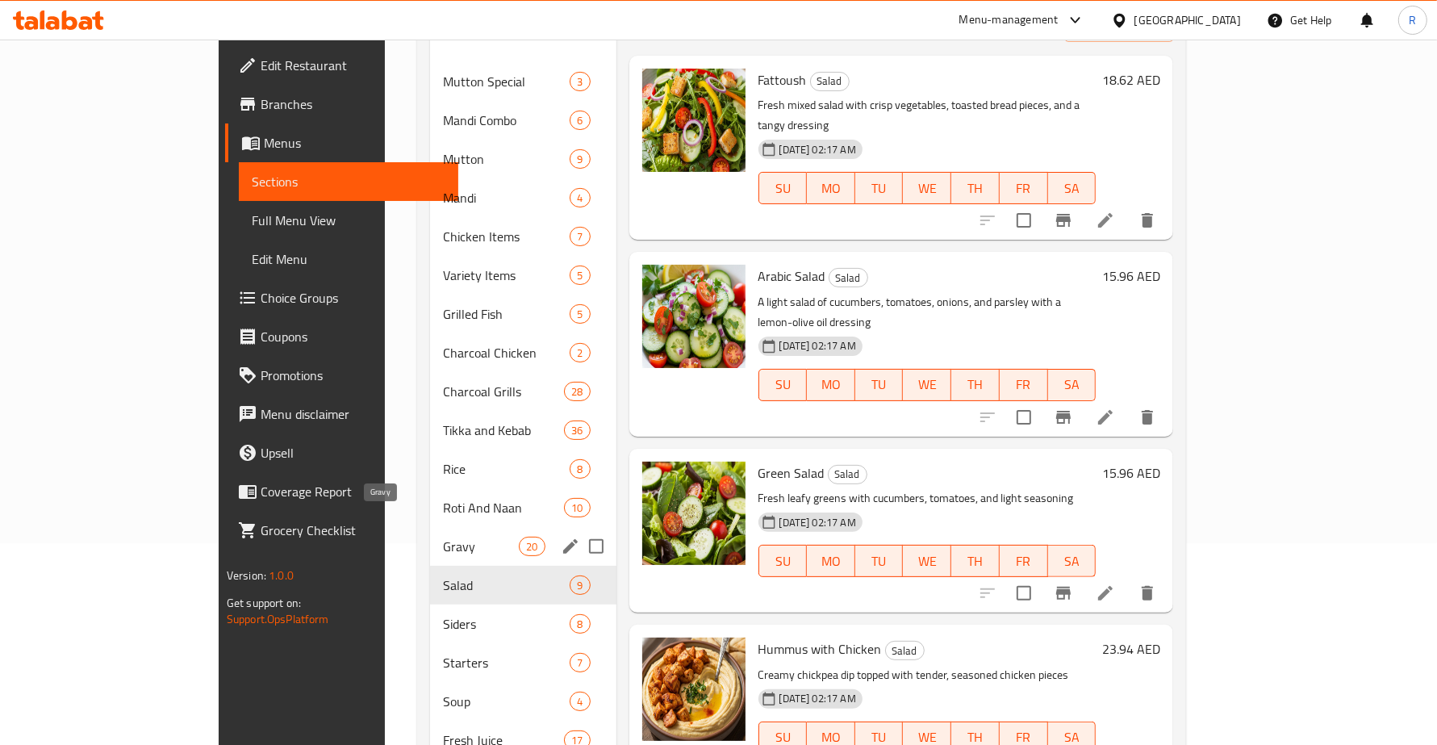
click at [443, 537] on span "Gravy" at bounding box center [481, 546] width 76 height 19
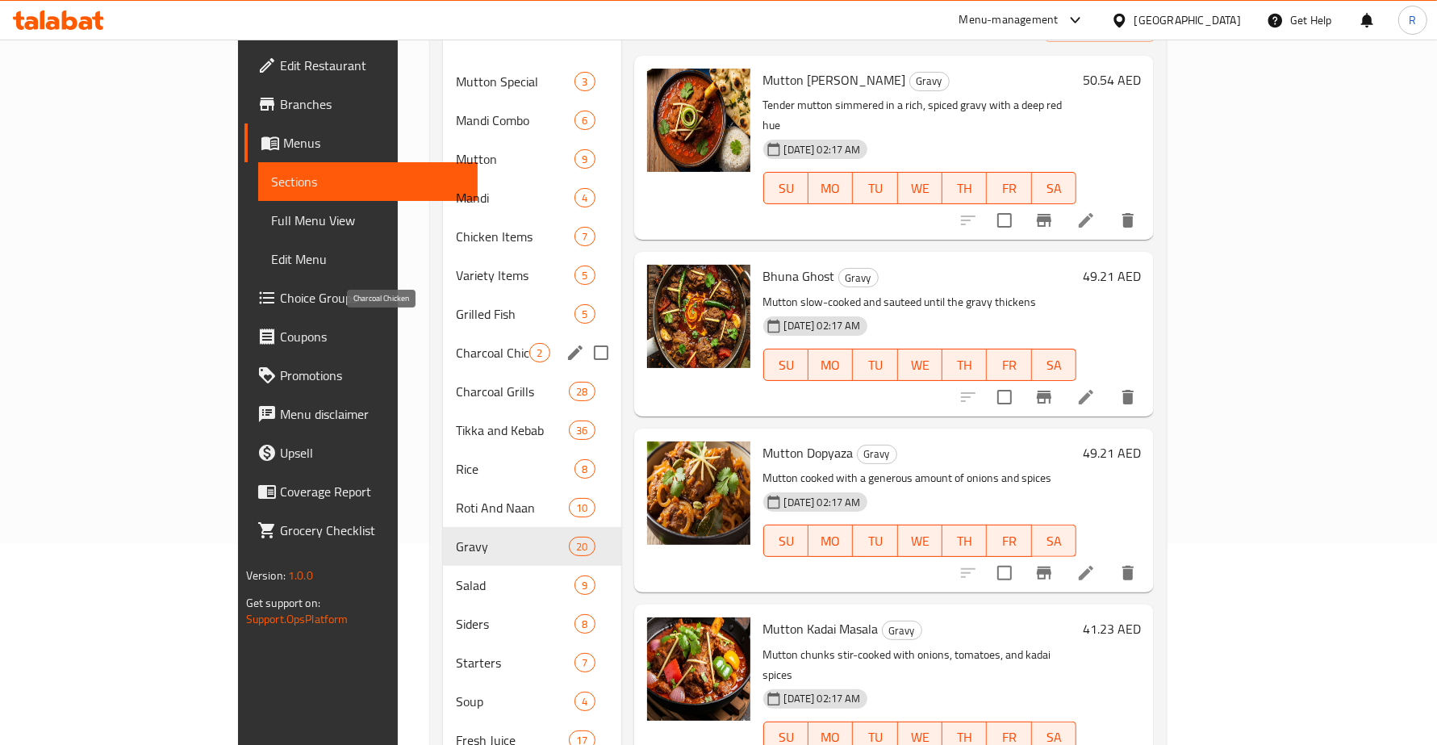
click at [456, 343] on span "Charcoal Chicken" at bounding box center [492, 352] width 73 height 19
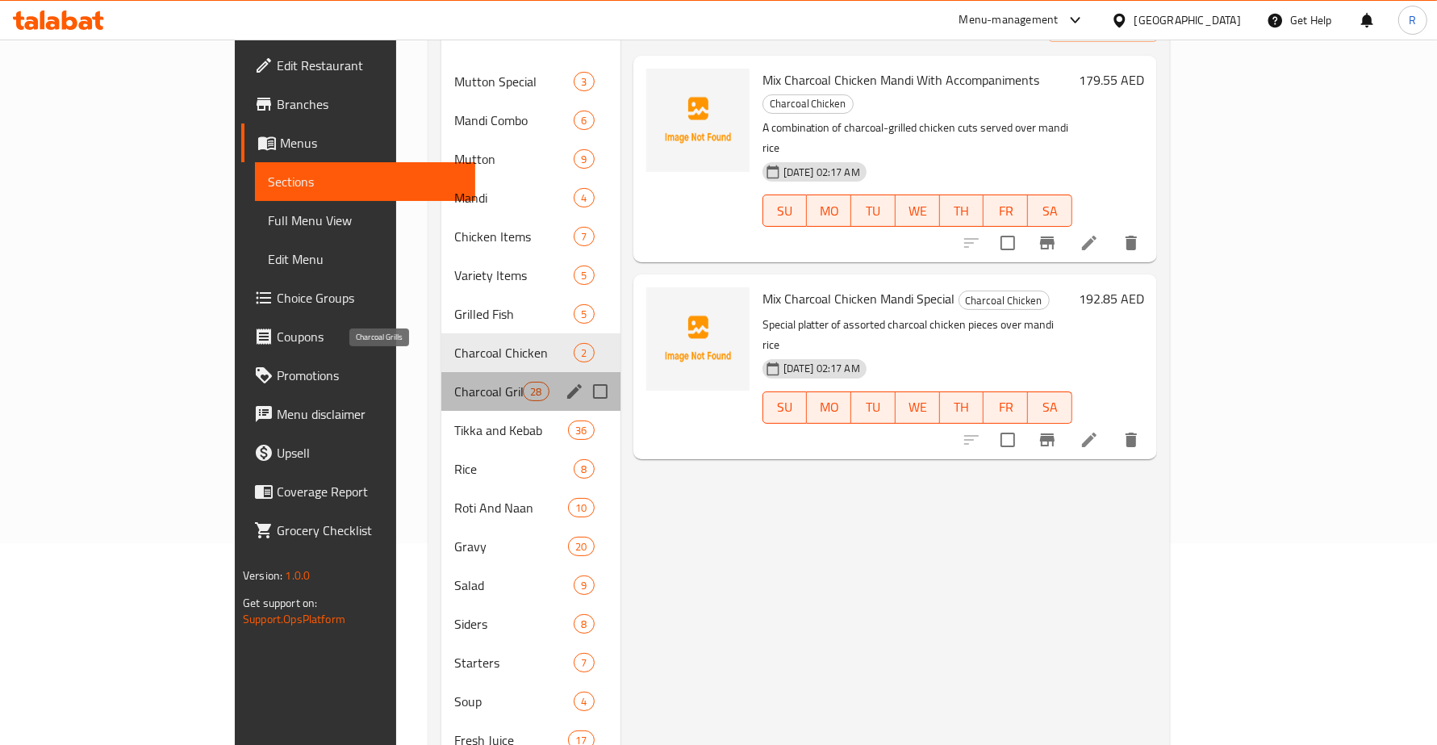
click at [454, 382] on span "Charcoal Grills" at bounding box center [488, 391] width 69 height 19
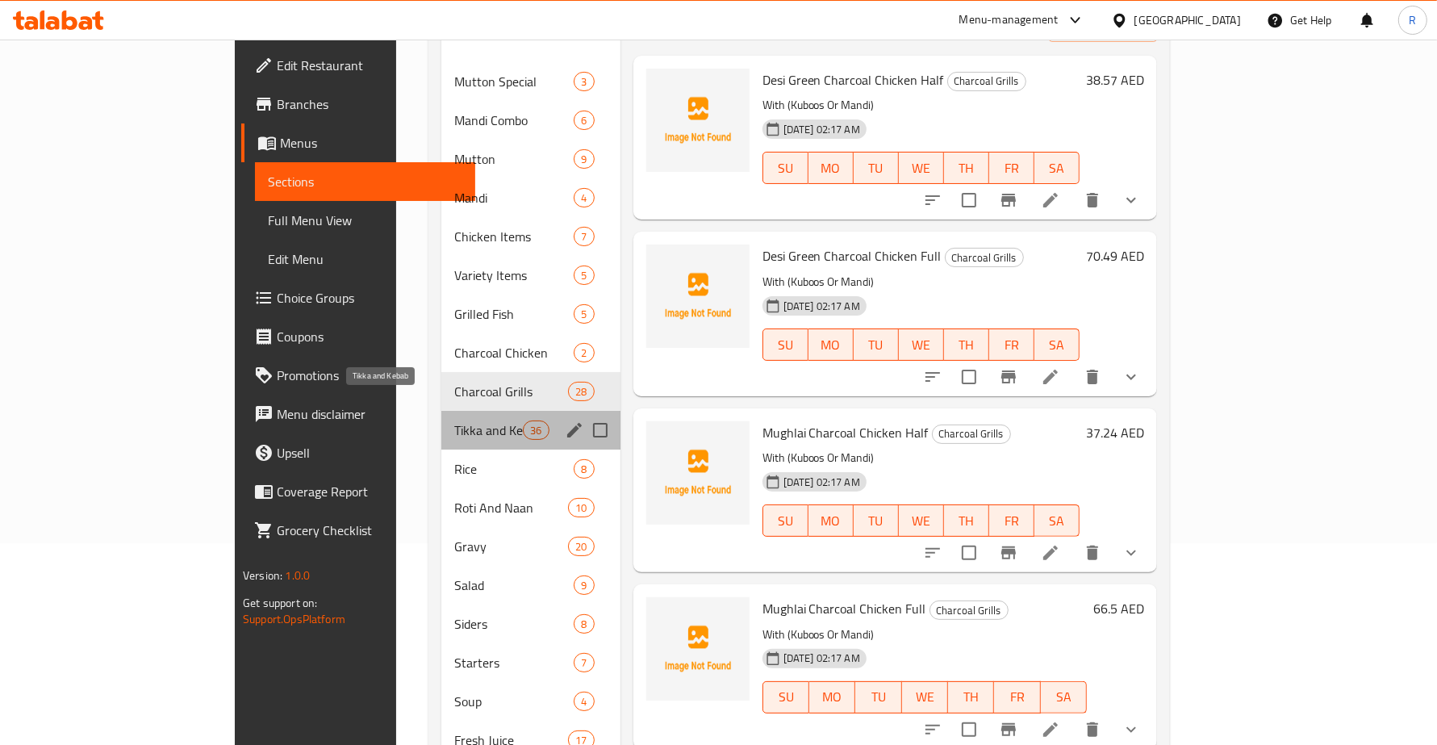
click at [454, 420] on span "Tikka and Kebab" at bounding box center [488, 429] width 69 height 19
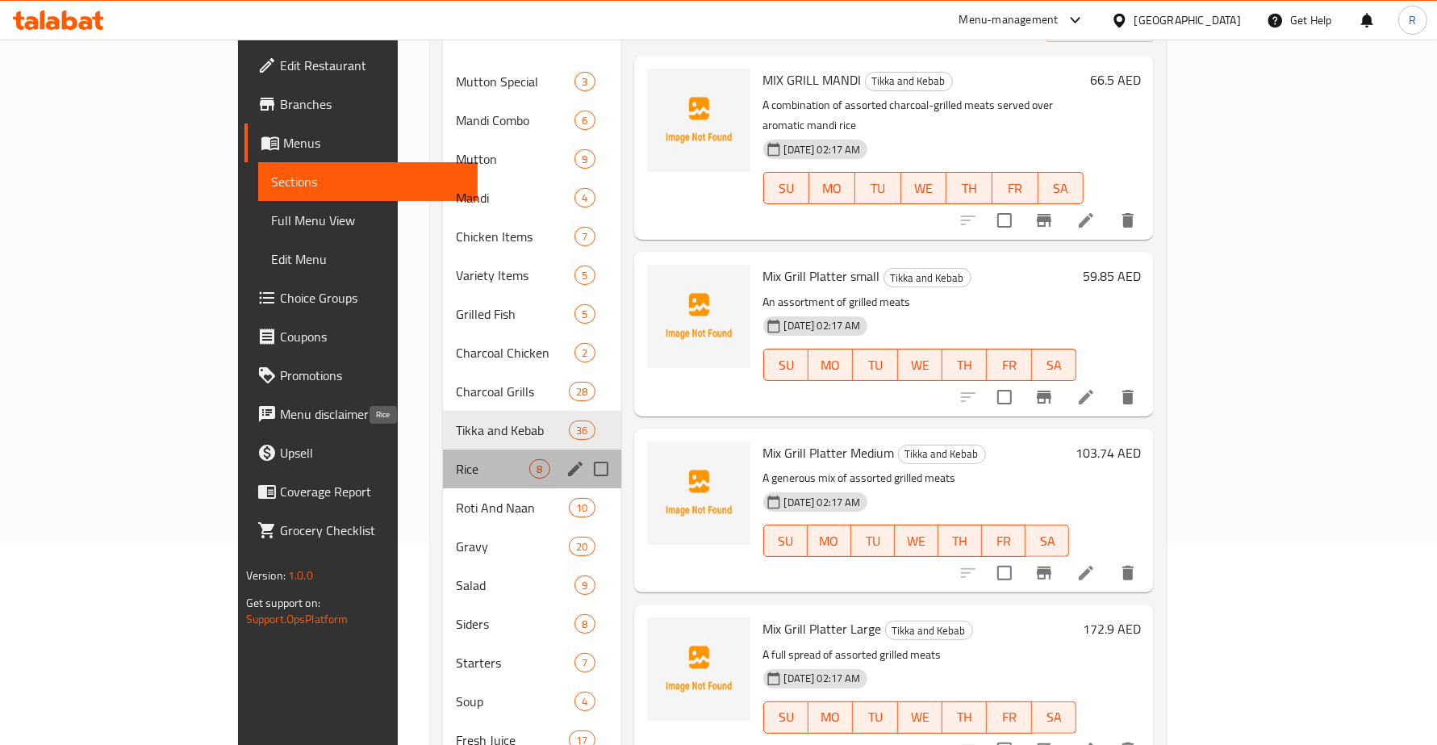
click at [456, 459] on span "Rice" at bounding box center [492, 468] width 73 height 19
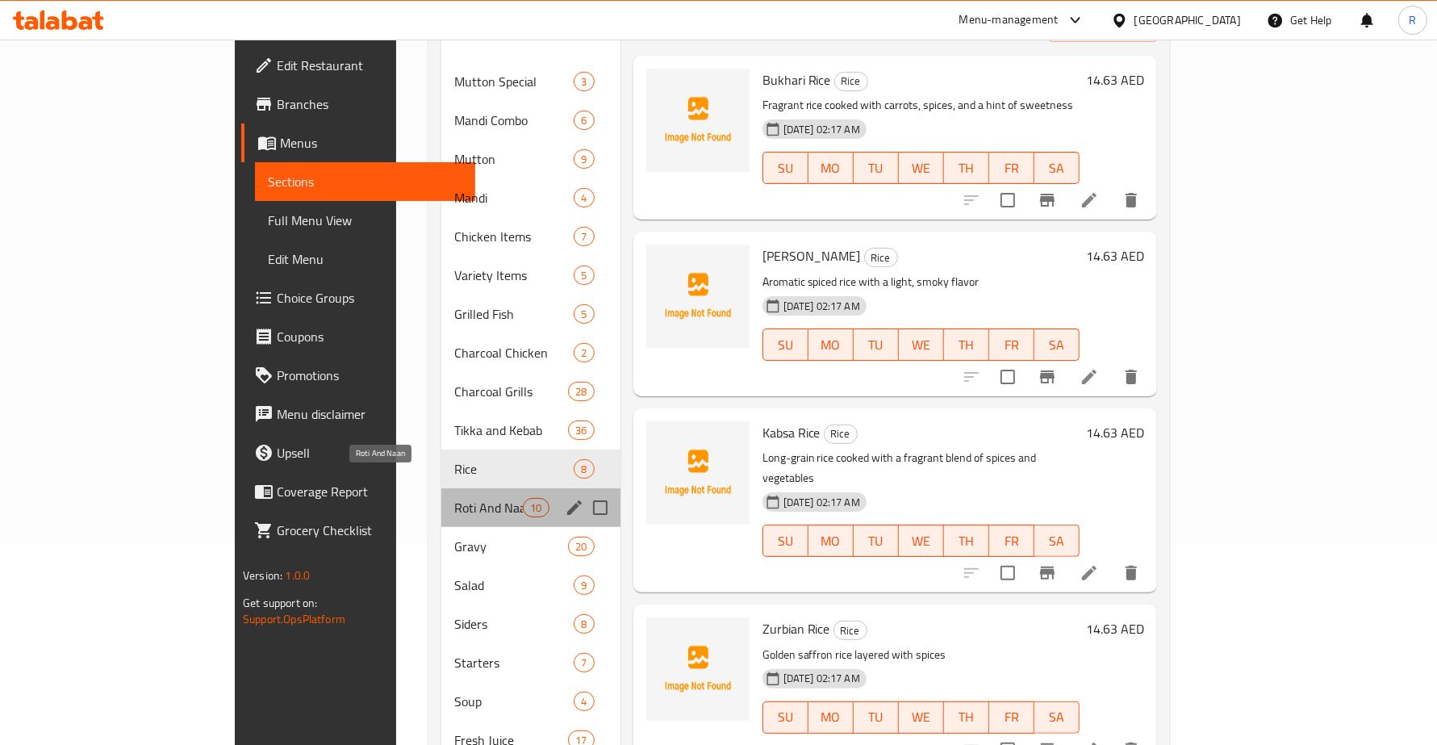
click at [454, 498] on span "Roti And Naan" at bounding box center [488, 507] width 69 height 19
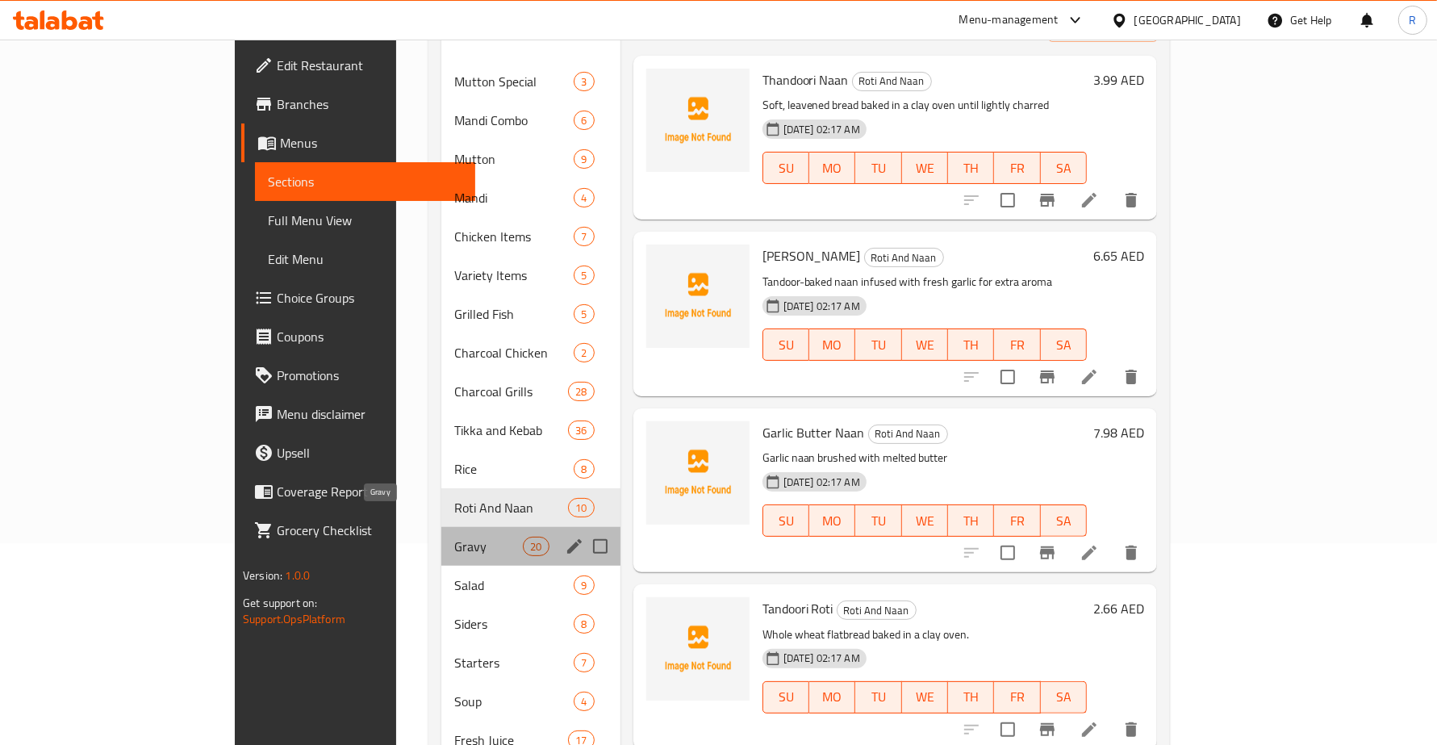
click at [454, 537] on span "Gravy" at bounding box center [488, 546] width 69 height 19
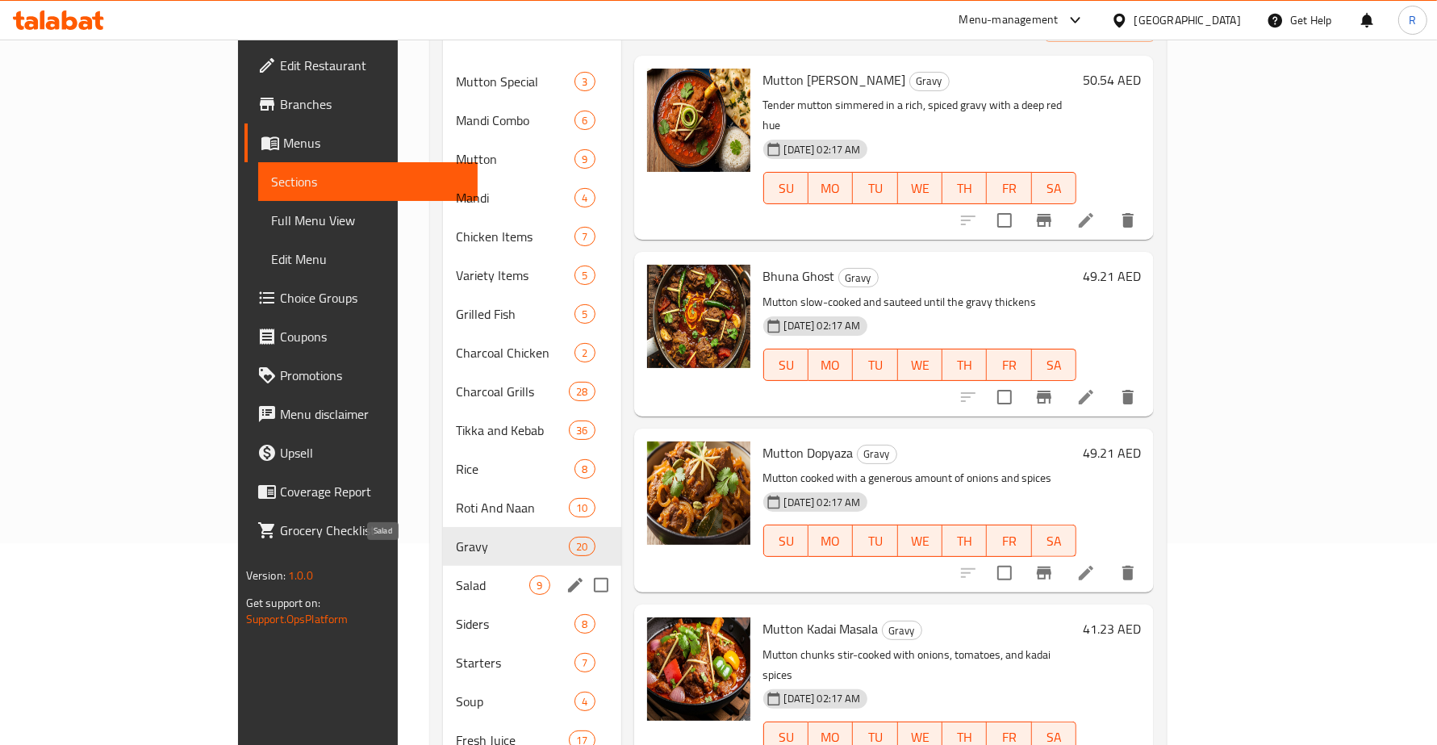
click at [456, 575] on span "Salad" at bounding box center [492, 584] width 73 height 19
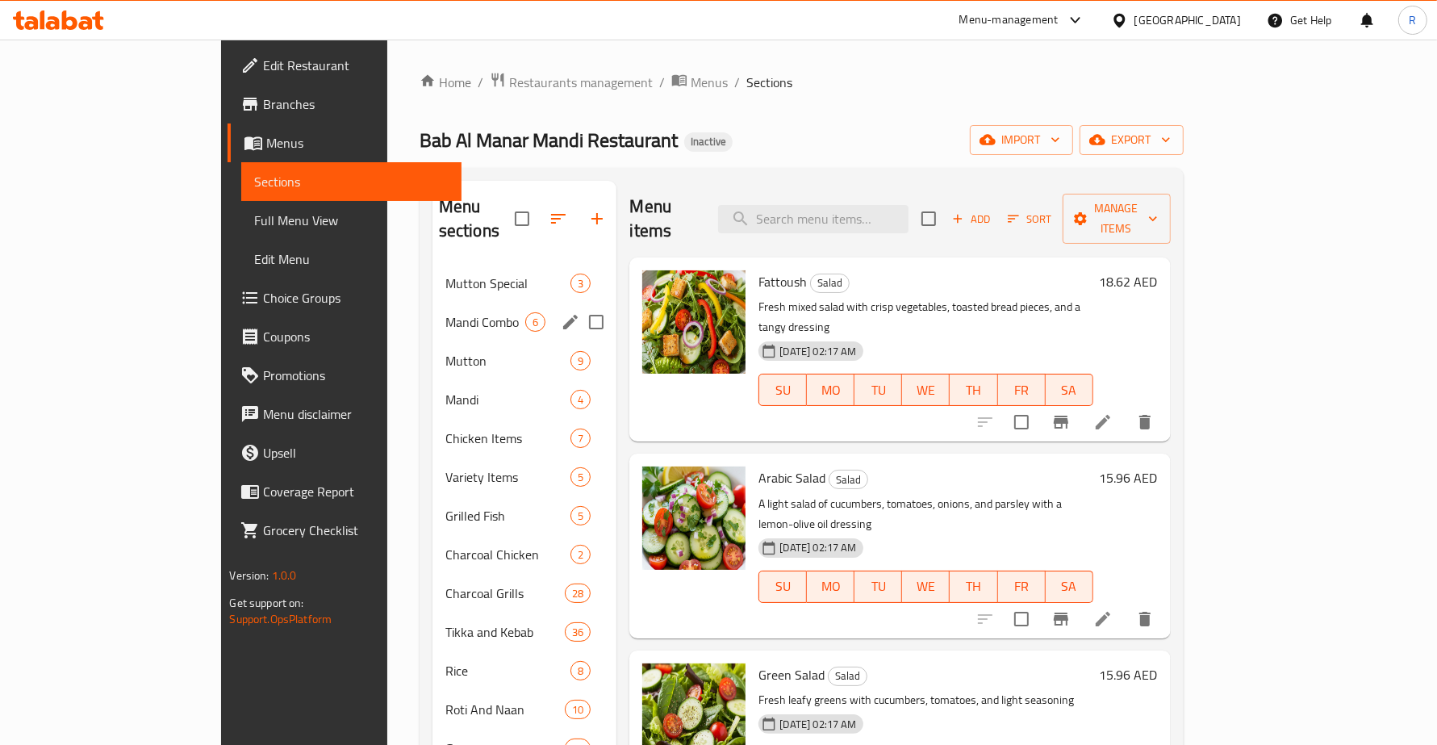
click at [432, 303] on div "Mandi Combo 6" at bounding box center [524, 322] width 185 height 39
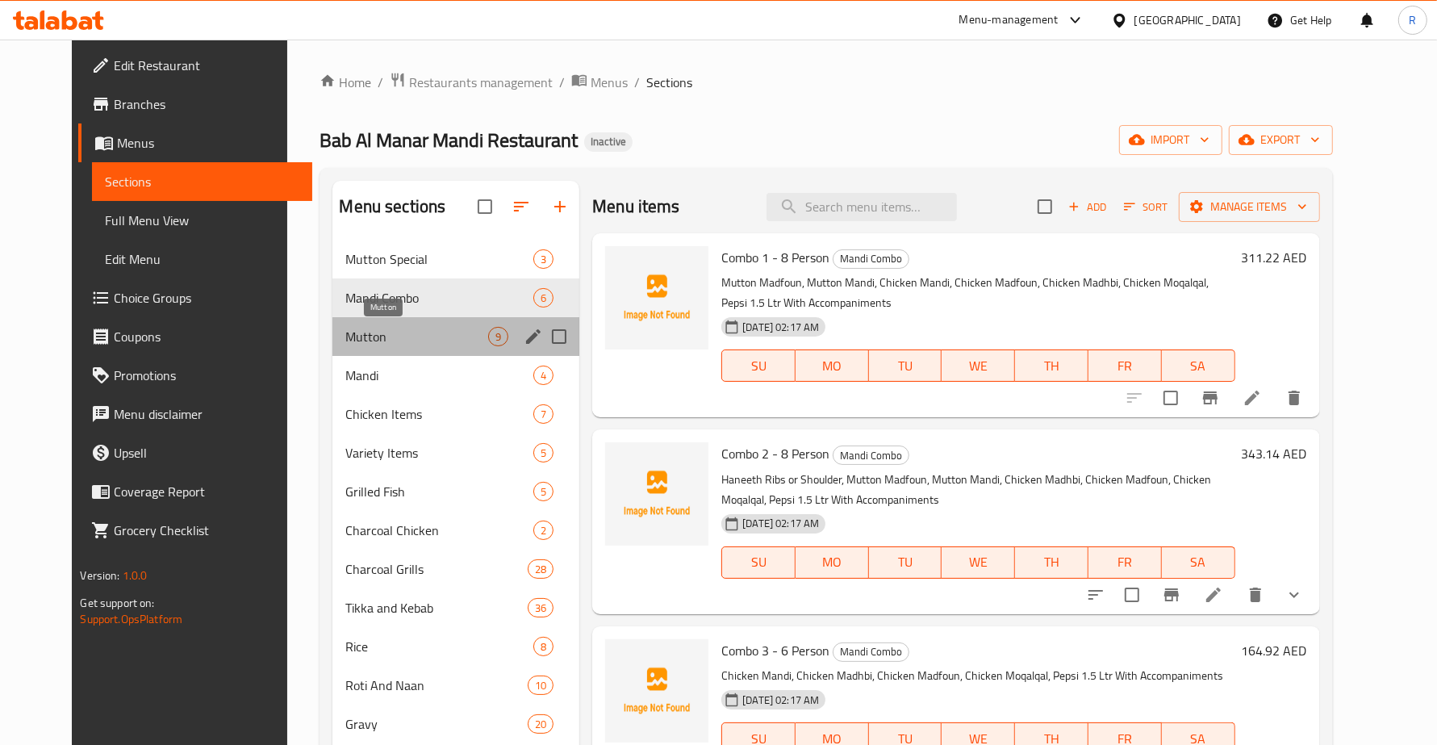
click at [361, 343] on span "Mutton" at bounding box center [416, 336] width 143 height 19
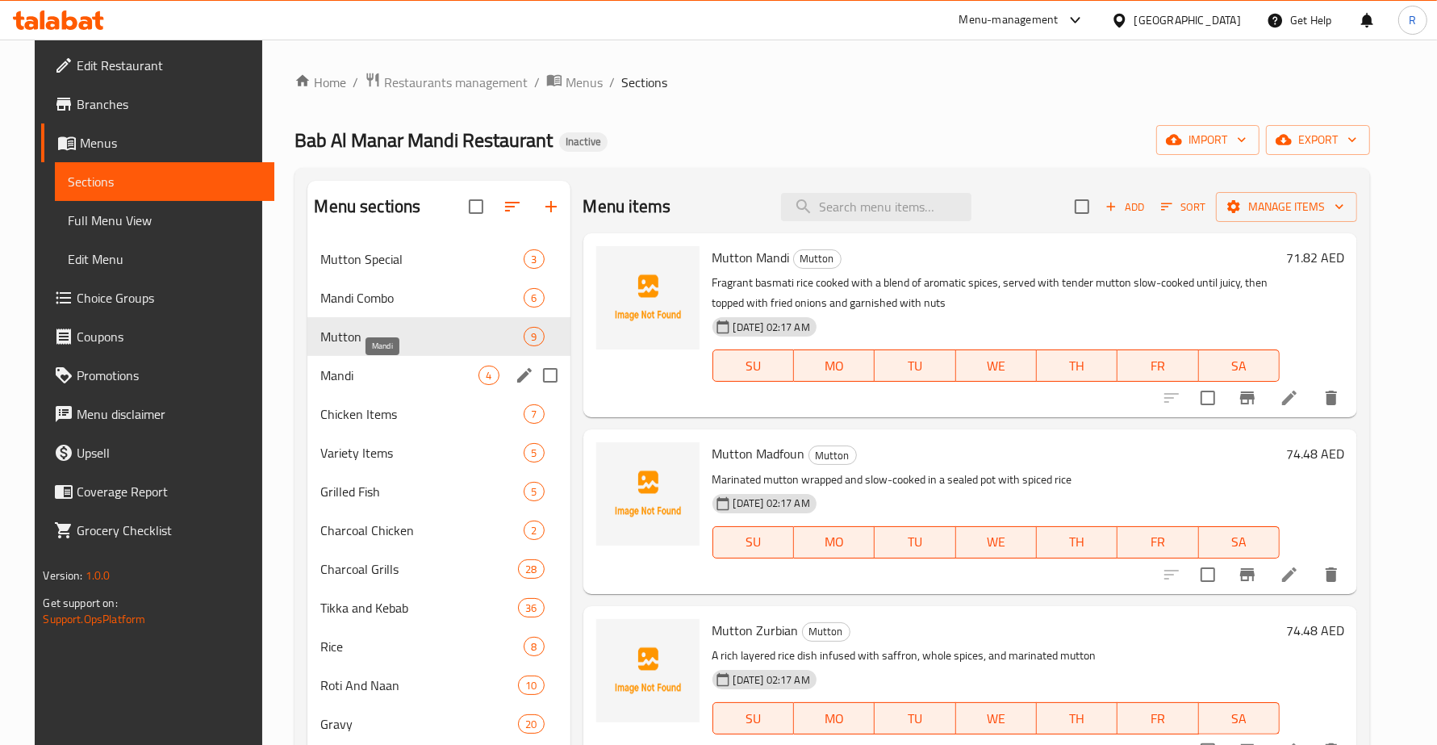
click at [361, 382] on span "Mandi" at bounding box center [399, 374] width 158 height 19
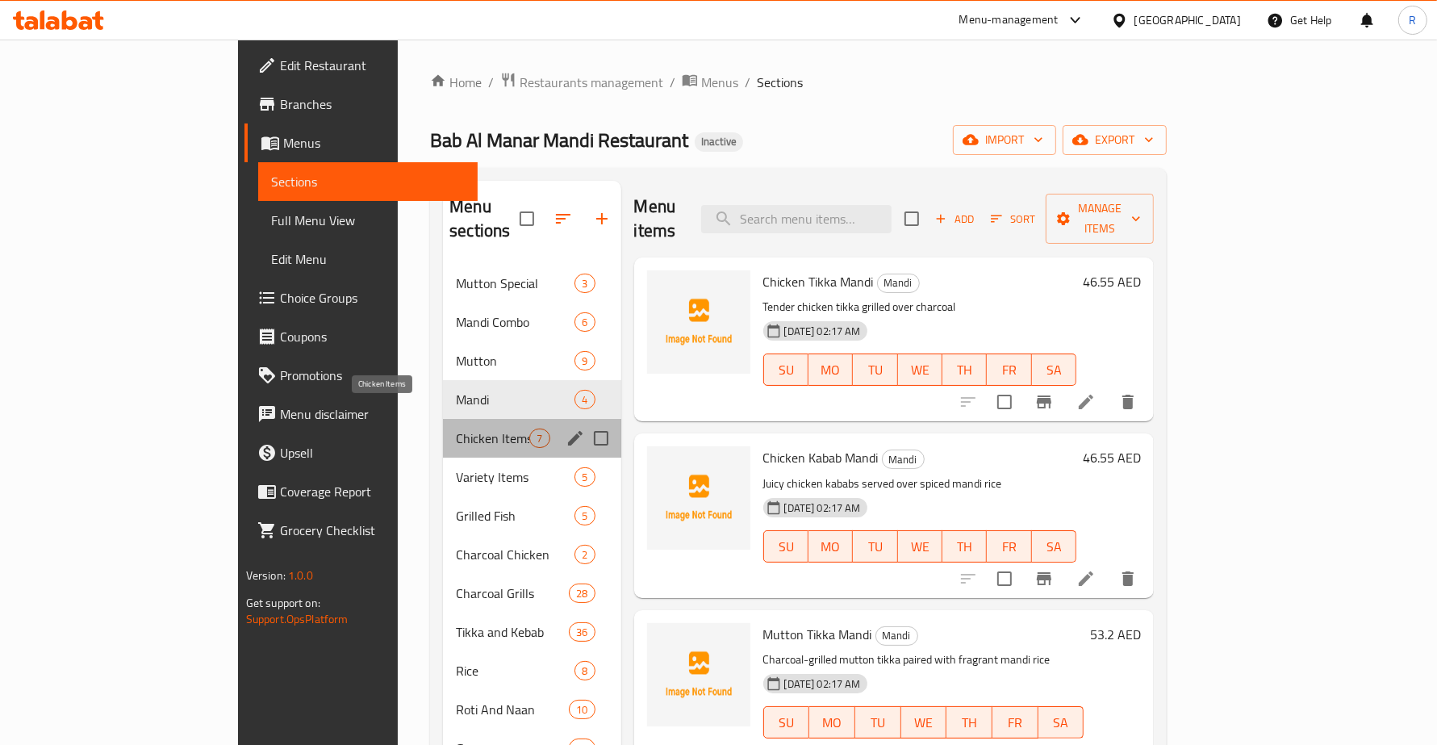
click at [456, 428] on span "Chicken Items" at bounding box center [492, 437] width 73 height 19
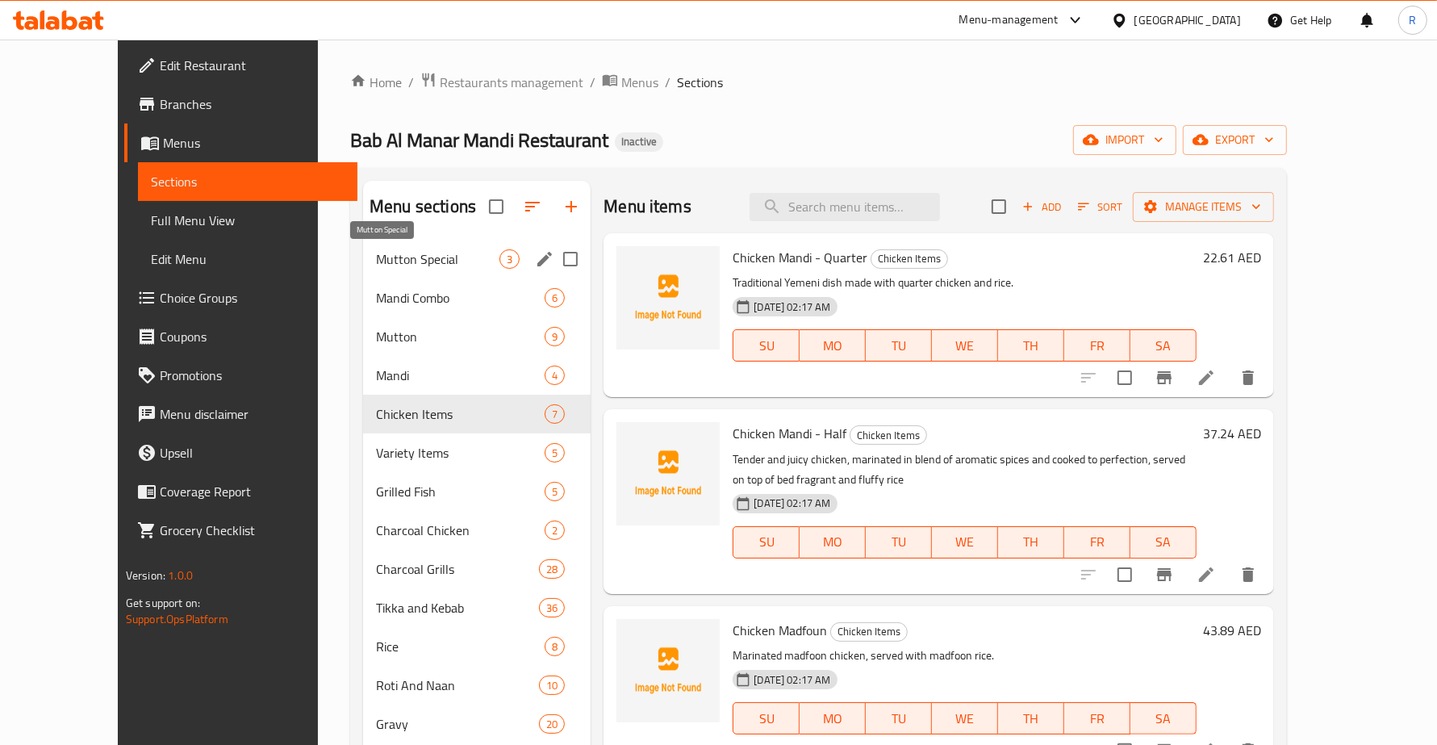
click at [420, 249] on span "Mutton Special" at bounding box center [437, 258] width 123 height 19
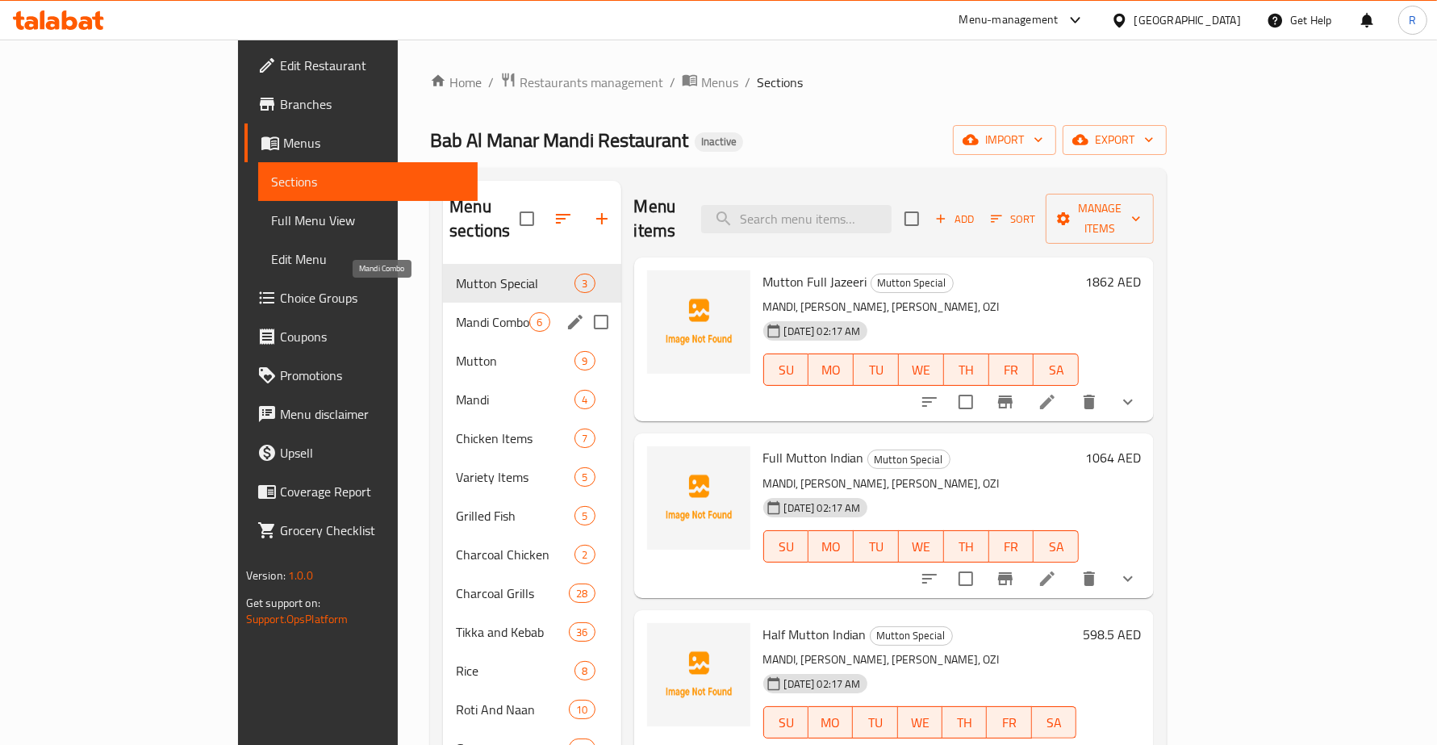
click at [456, 312] on span "Mandi Combo" at bounding box center [492, 321] width 73 height 19
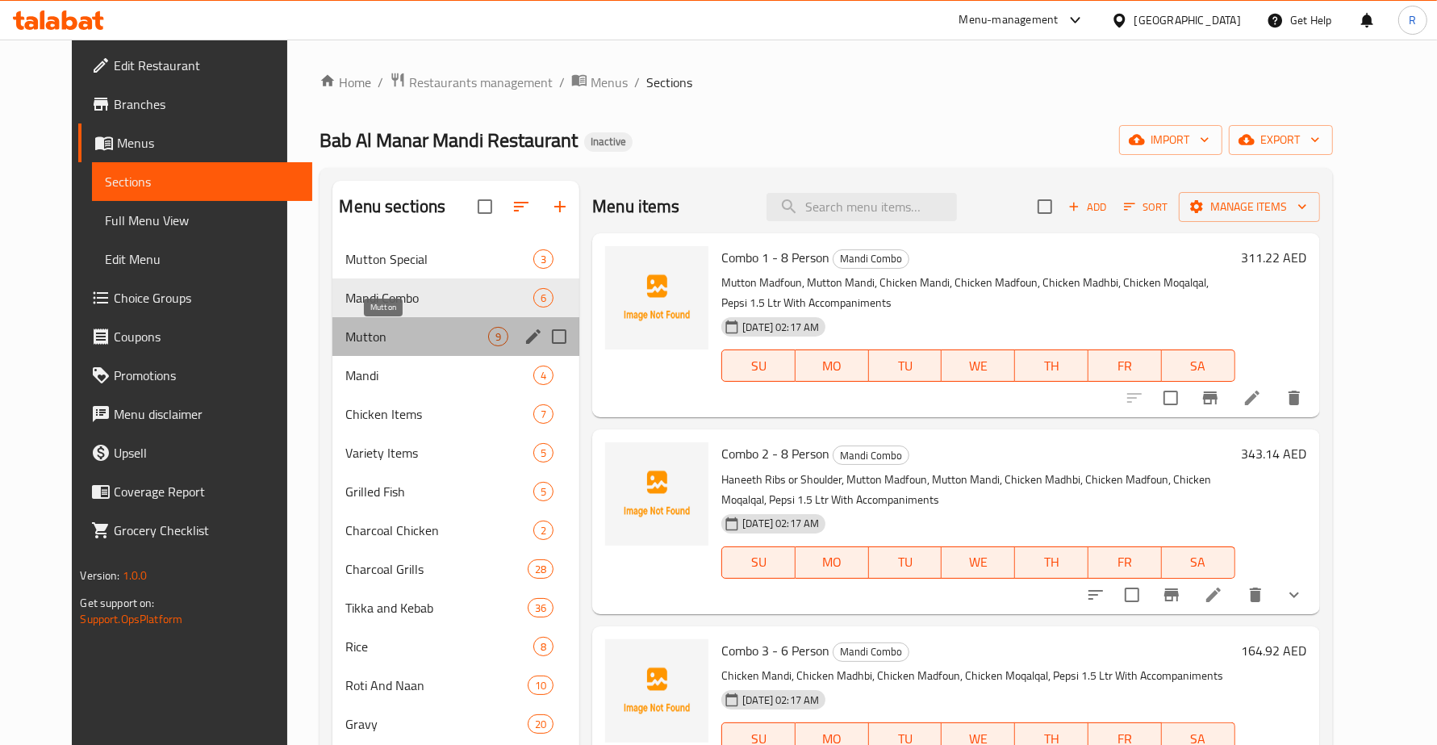
click at [395, 344] on span "Mutton" at bounding box center [416, 336] width 143 height 19
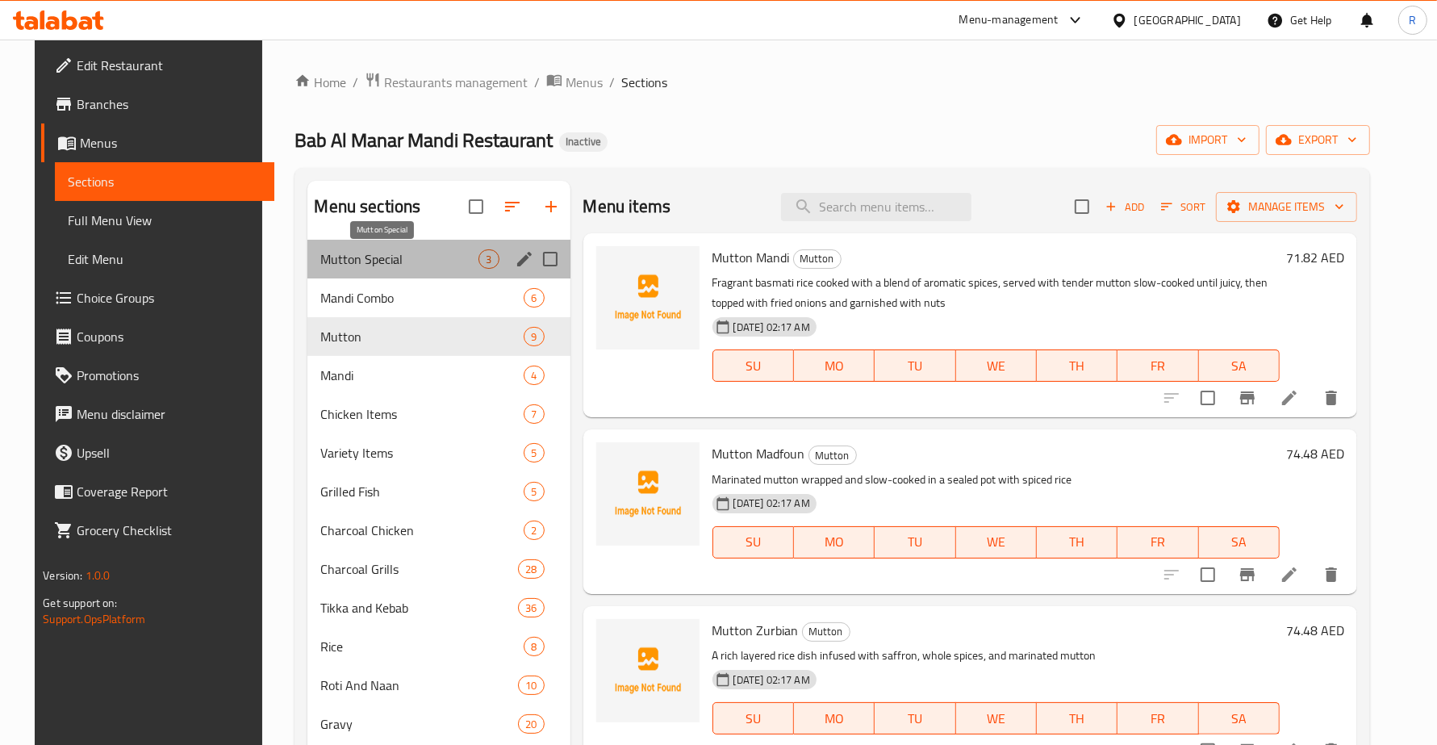
click at [372, 253] on span "Mutton Special" at bounding box center [399, 258] width 158 height 19
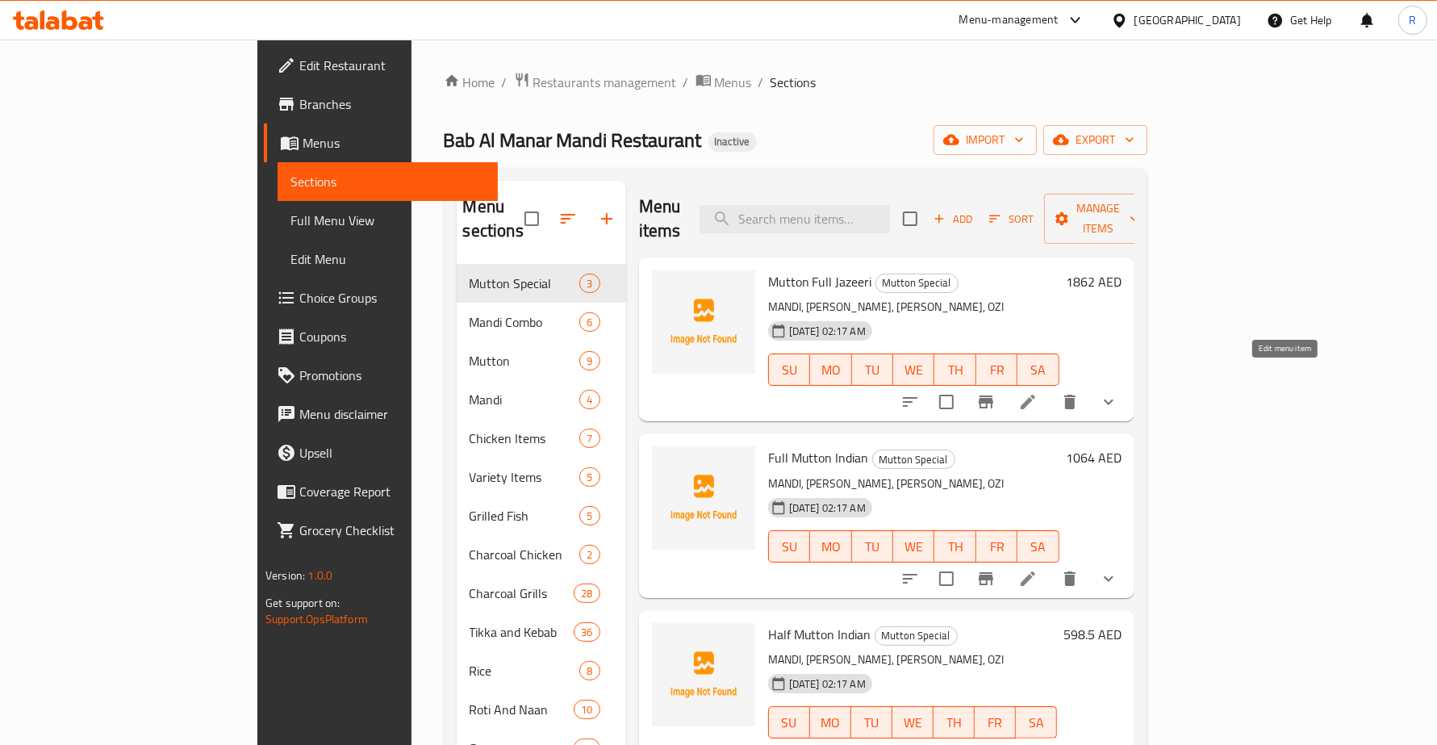
click at [1038, 392] on icon at bounding box center [1027, 401] width 19 height 19
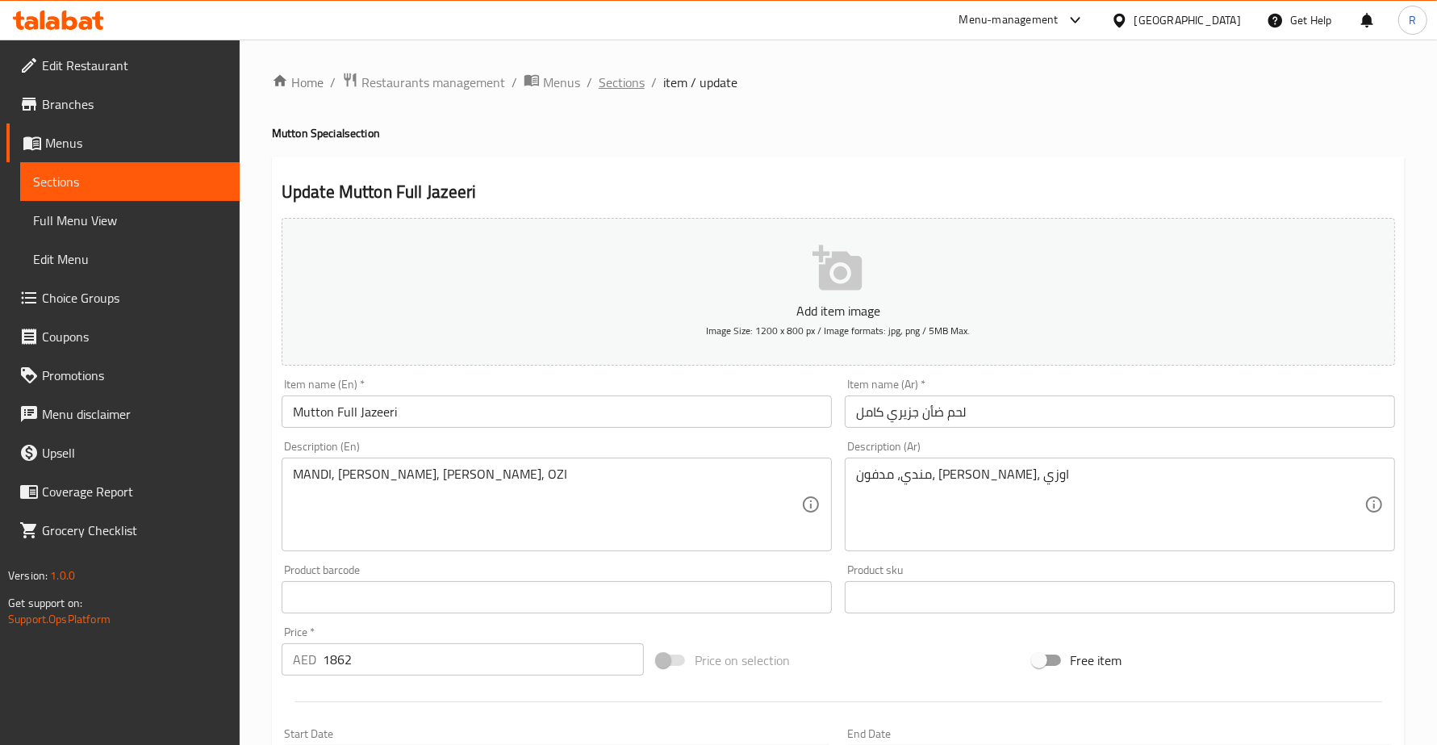
click at [625, 77] on span "Sections" at bounding box center [622, 82] width 46 height 19
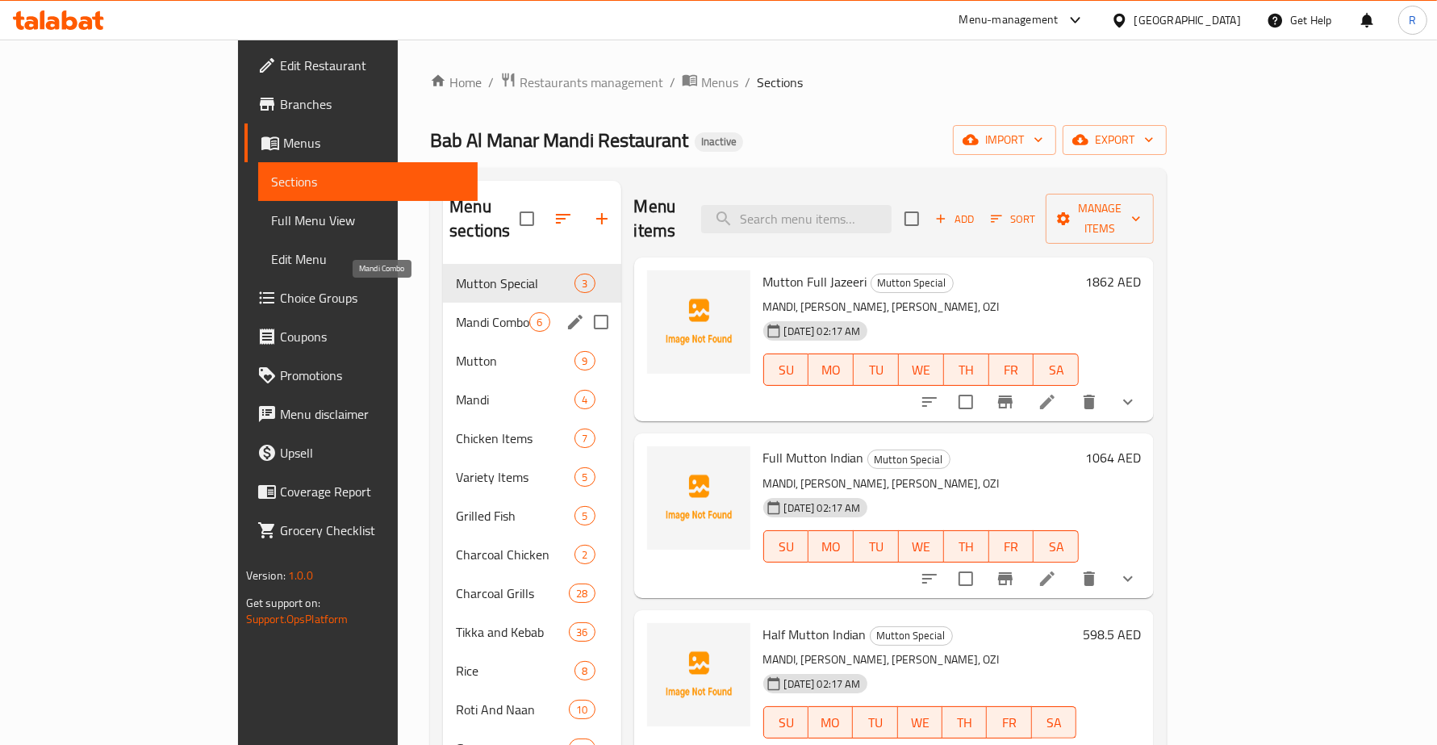
click at [456, 312] on span "Mandi Combo" at bounding box center [492, 321] width 73 height 19
